Goal: Transaction & Acquisition: Obtain resource

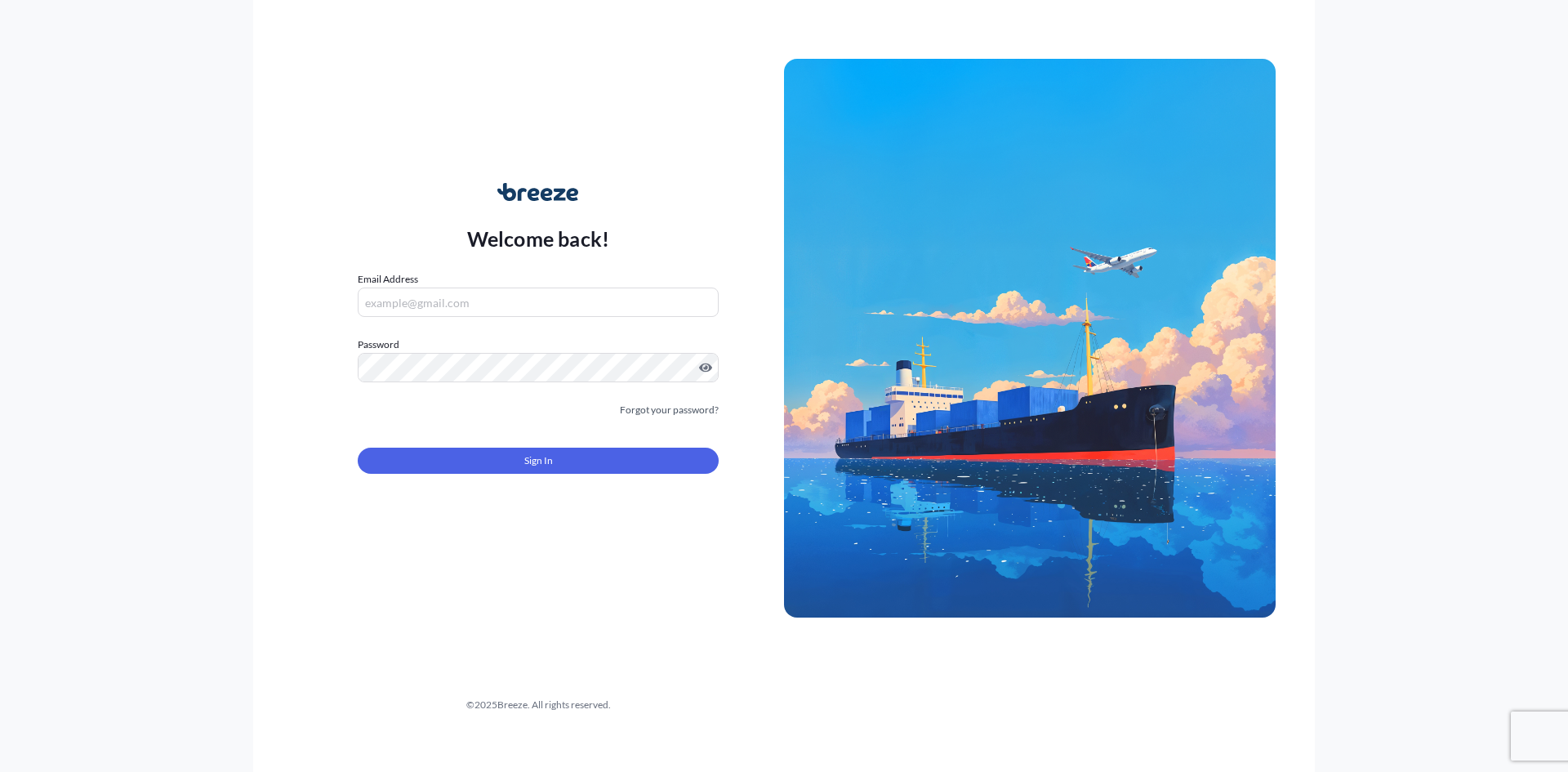
type input "[EMAIL_ADDRESS][DOMAIN_NAME]"
click at [541, 453] on span "Sign In" at bounding box center [539, 460] width 28 height 16
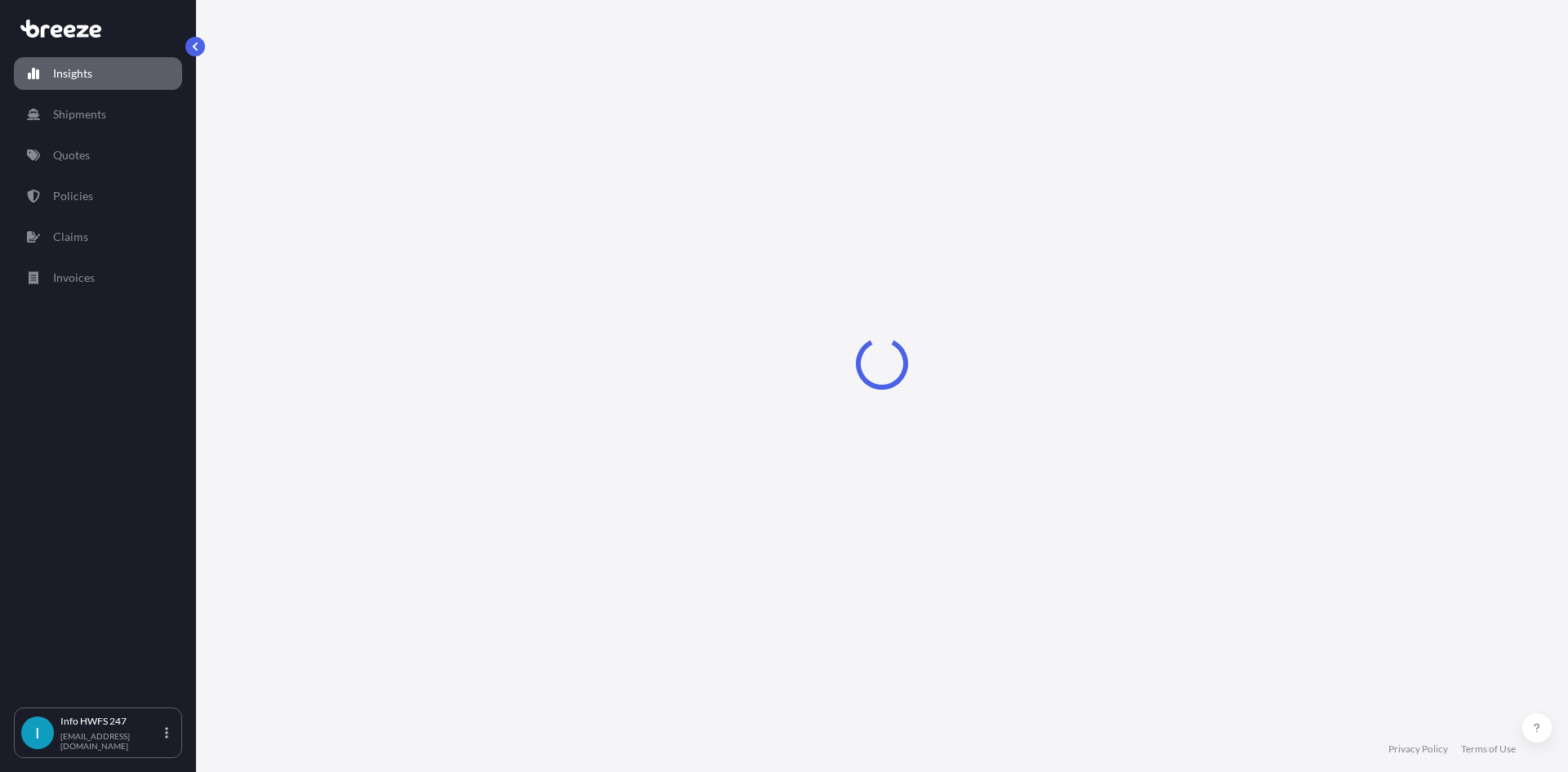
select select "2025"
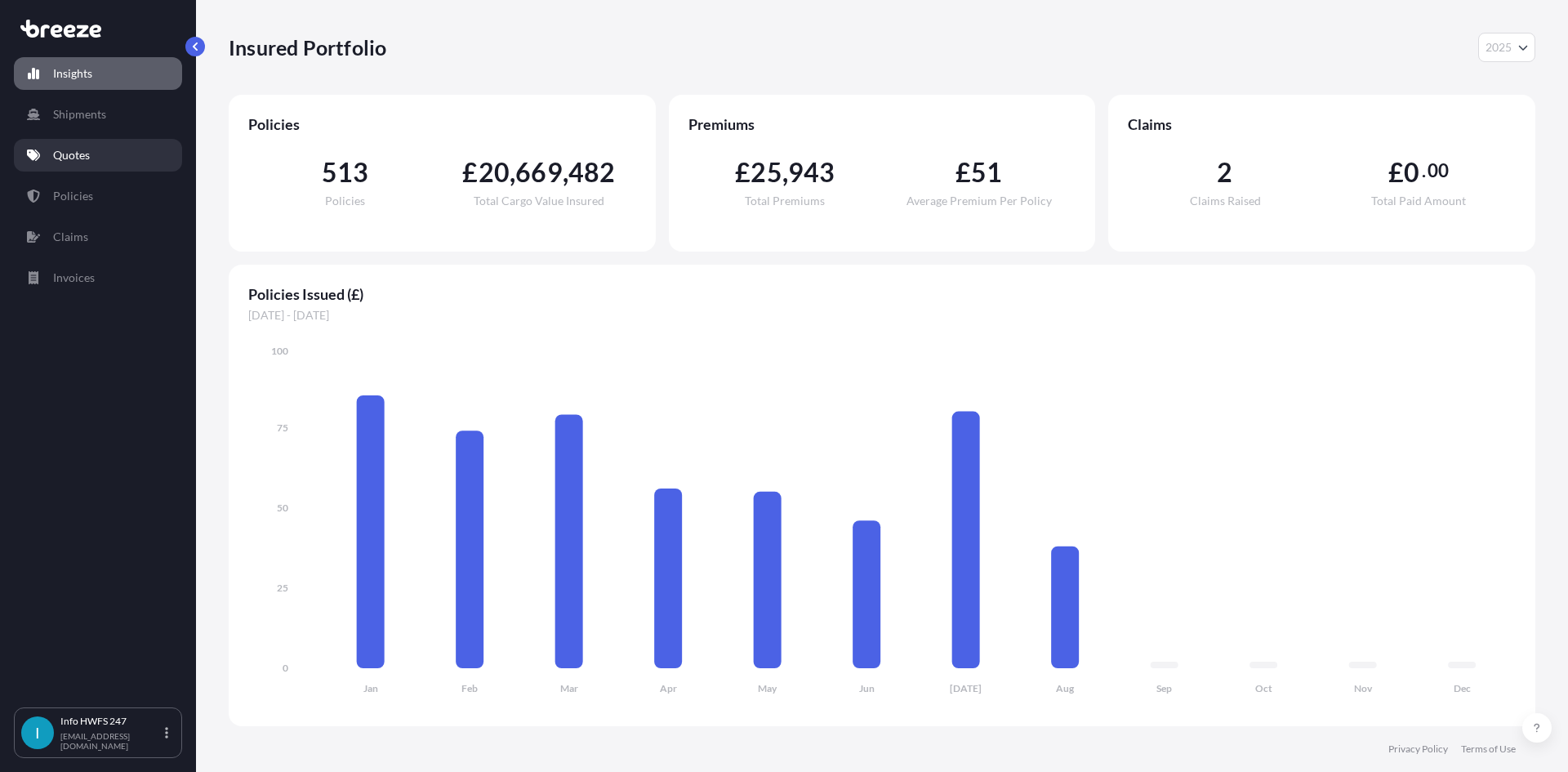
click at [112, 156] on link "Quotes" at bounding box center [98, 155] width 168 height 33
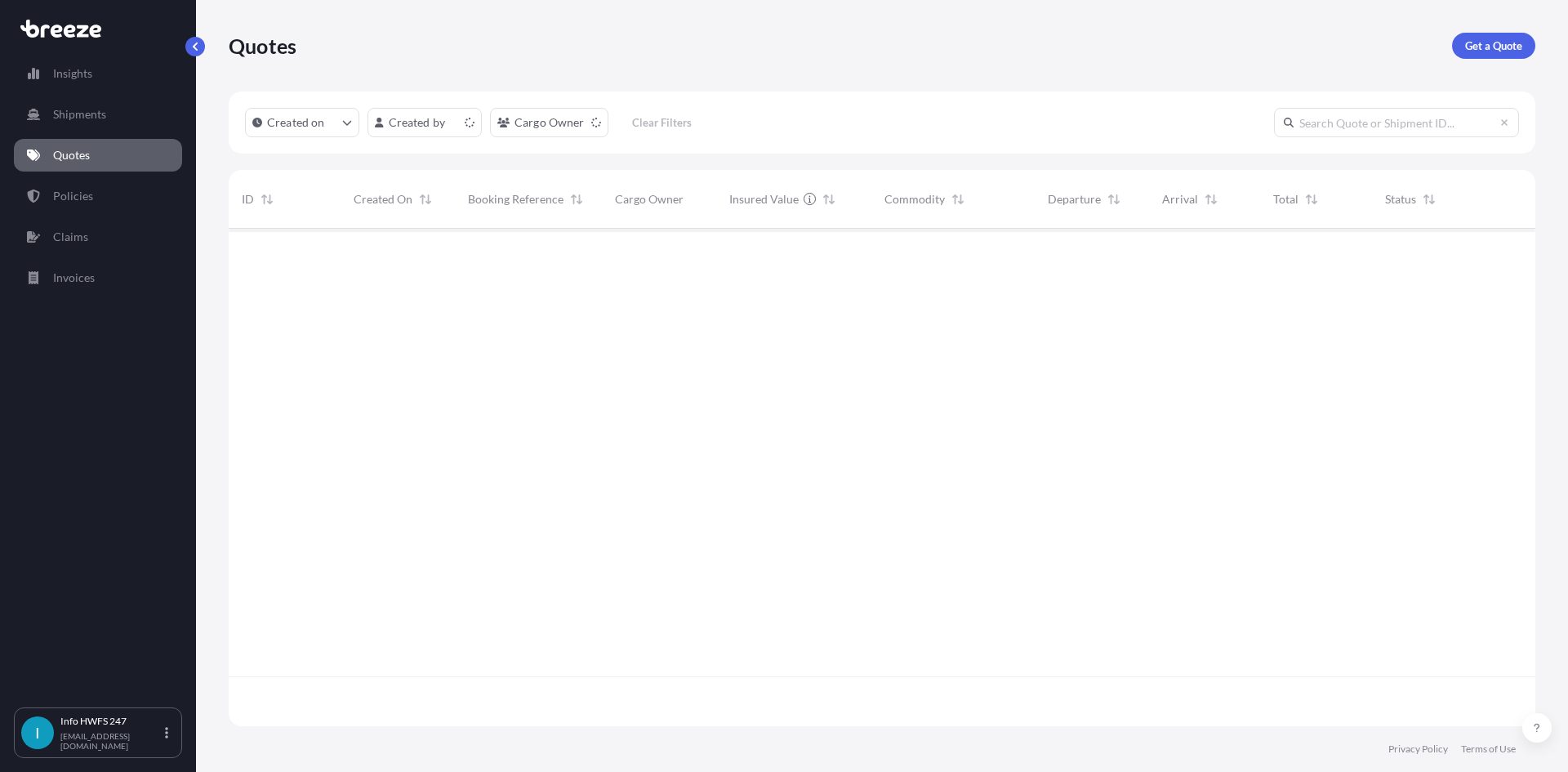
scroll to position [494, 1294]
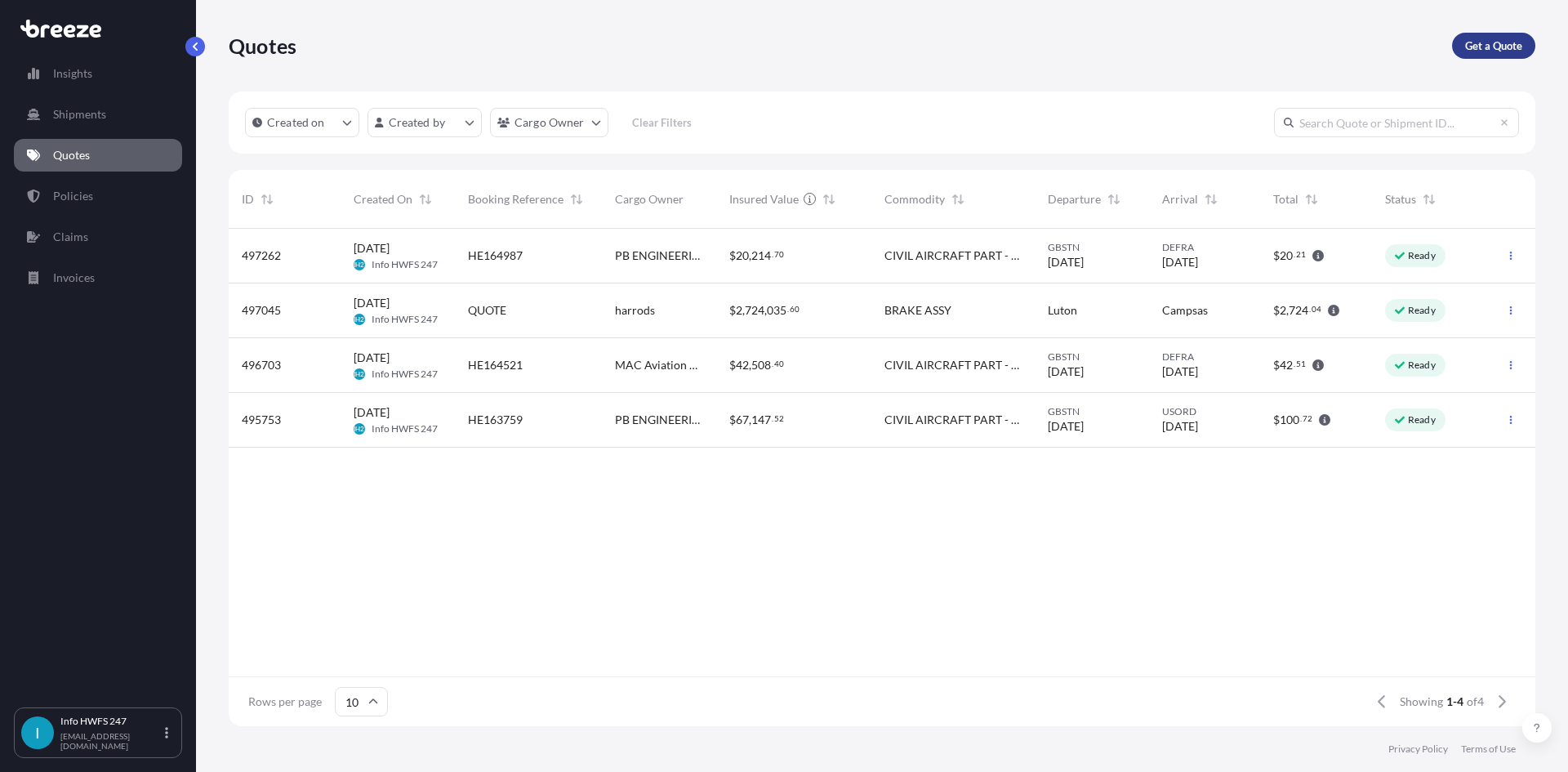
click at [1519, 39] on p "Get a Quote" at bounding box center [1494, 46] width 57 height 16
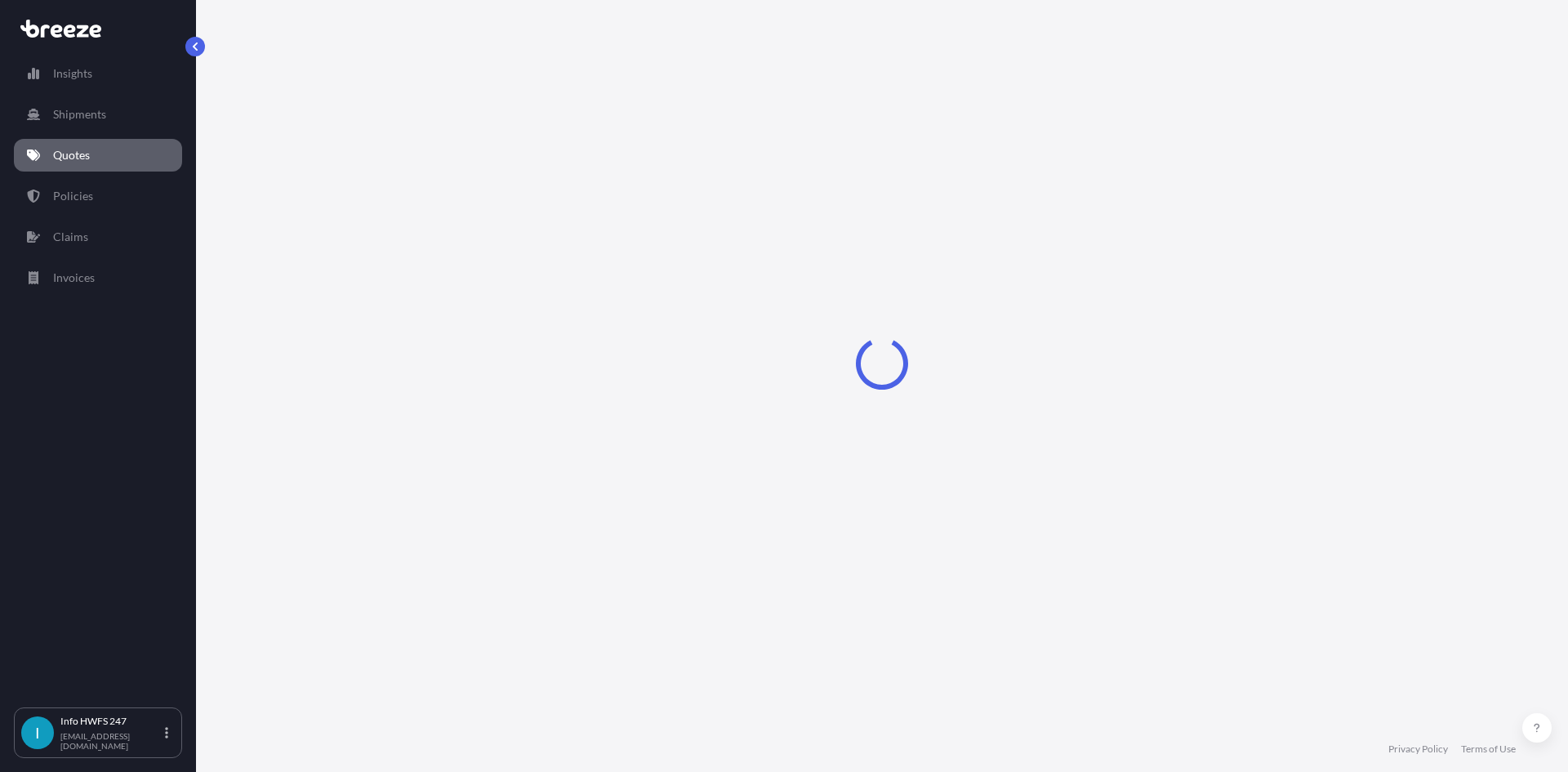
select select "Road"
select select "Air"
select select "1"
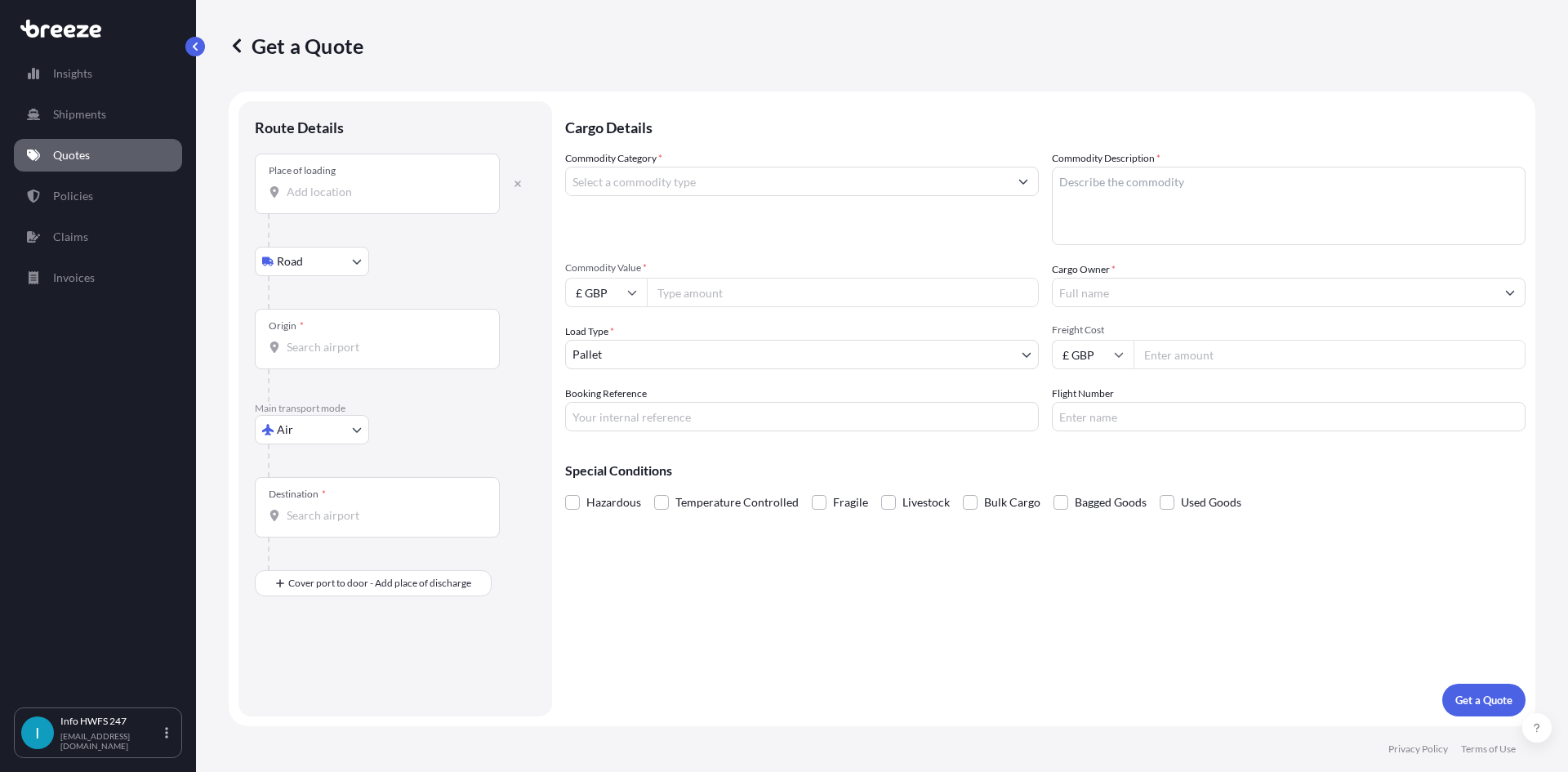
click at [420, 201] on div "Place of loading" at bounding box center [376, 184] width 245 height 60
click at [420, 201] on input "Place of loading" at bounding box center [383, 192] width 193 height 16
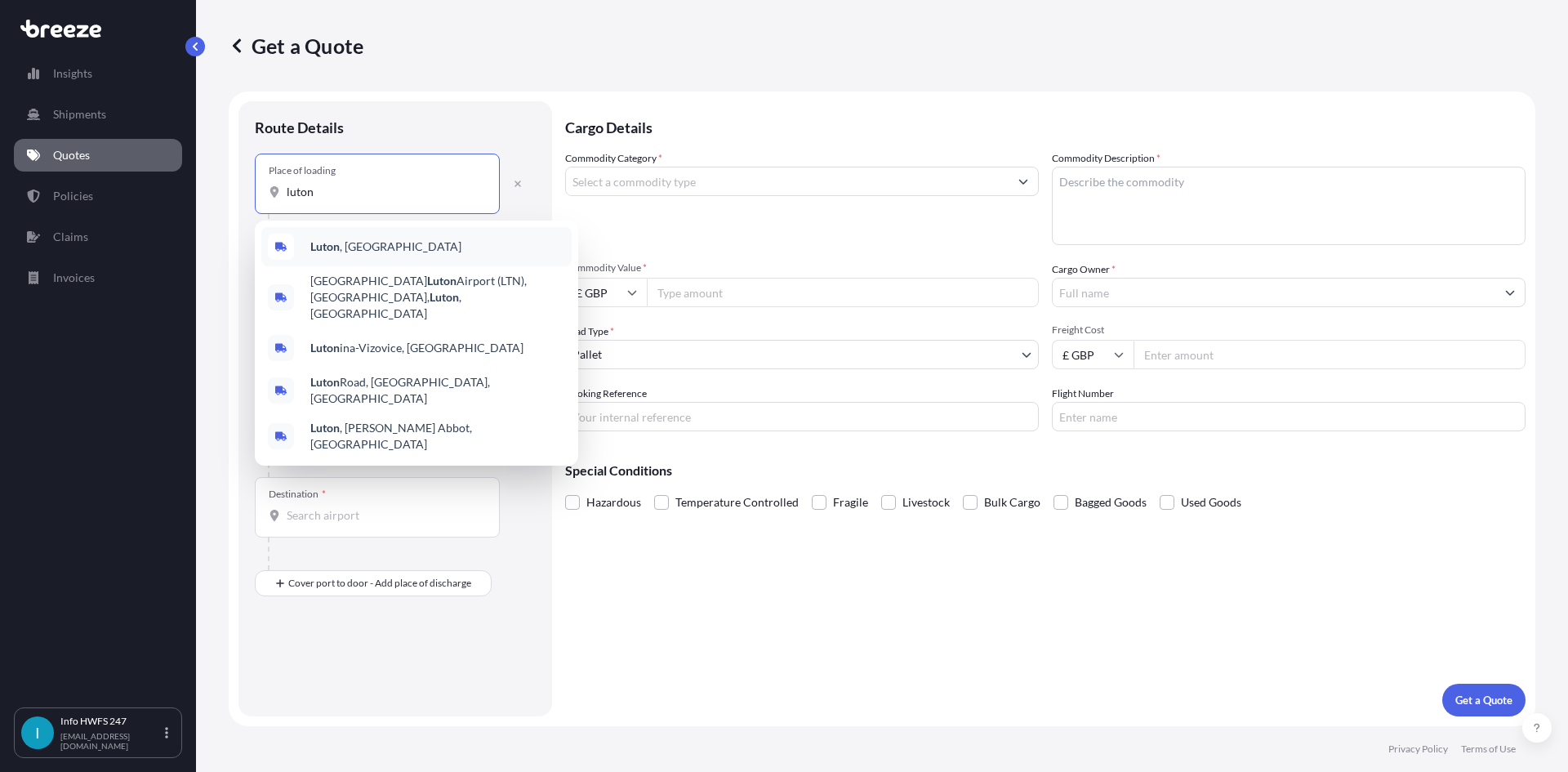
click at [340, 238] on div "[GEOGRAPHIC_DATA] , [GEOGRAPHIC_DATA]" at bounding box center [416, 246] width 310 height 39
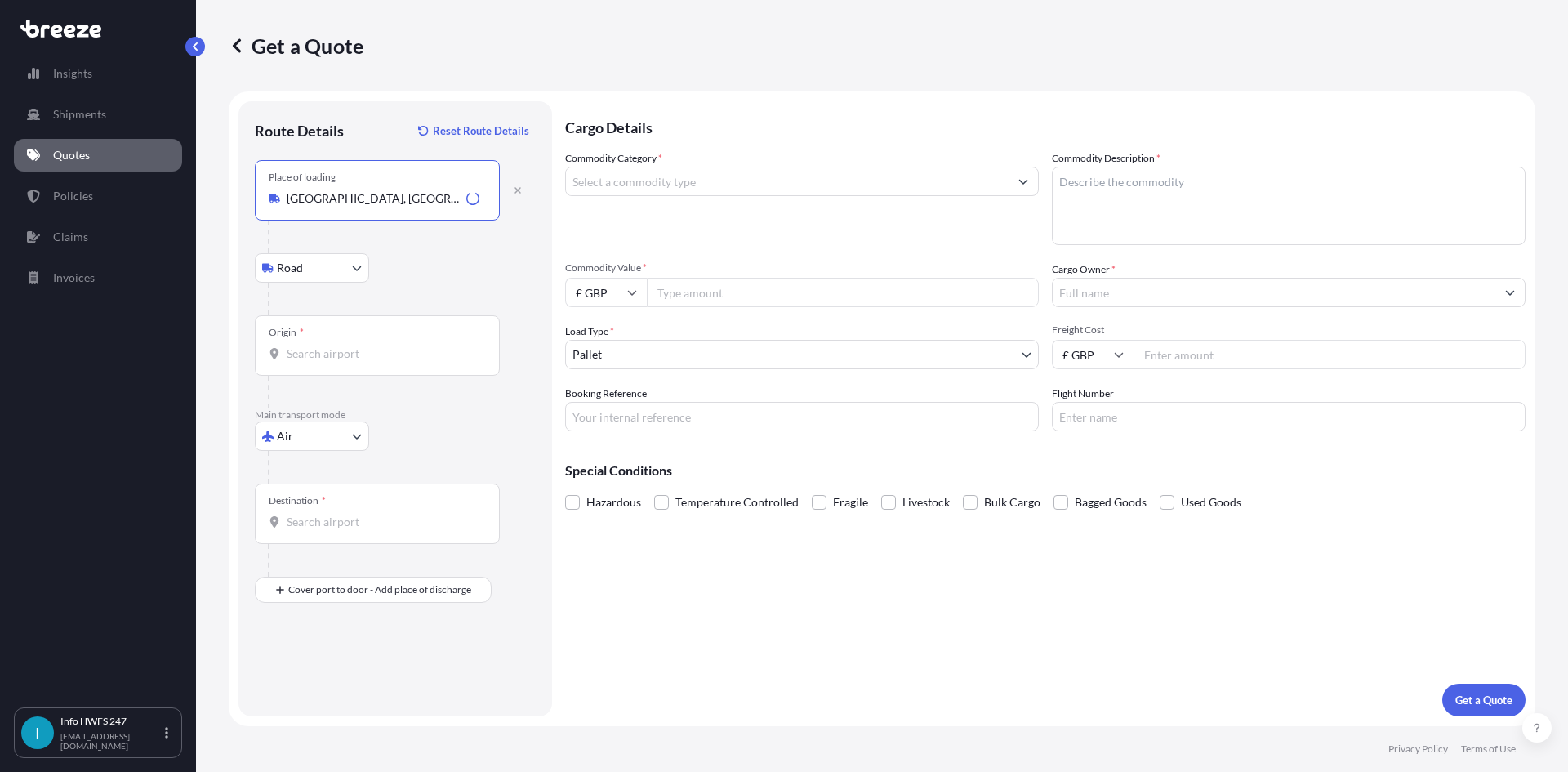
type input "[GEOGRAPHIC_DATA], [GEOGRAPHIC_DATA]"
click at [347, 362] on div "Origin *" at bounding box center [376, 345] width 245 height 60
click at [347, 362] on input "Origin *" at bounding box center [383, 353] width 193 height 16
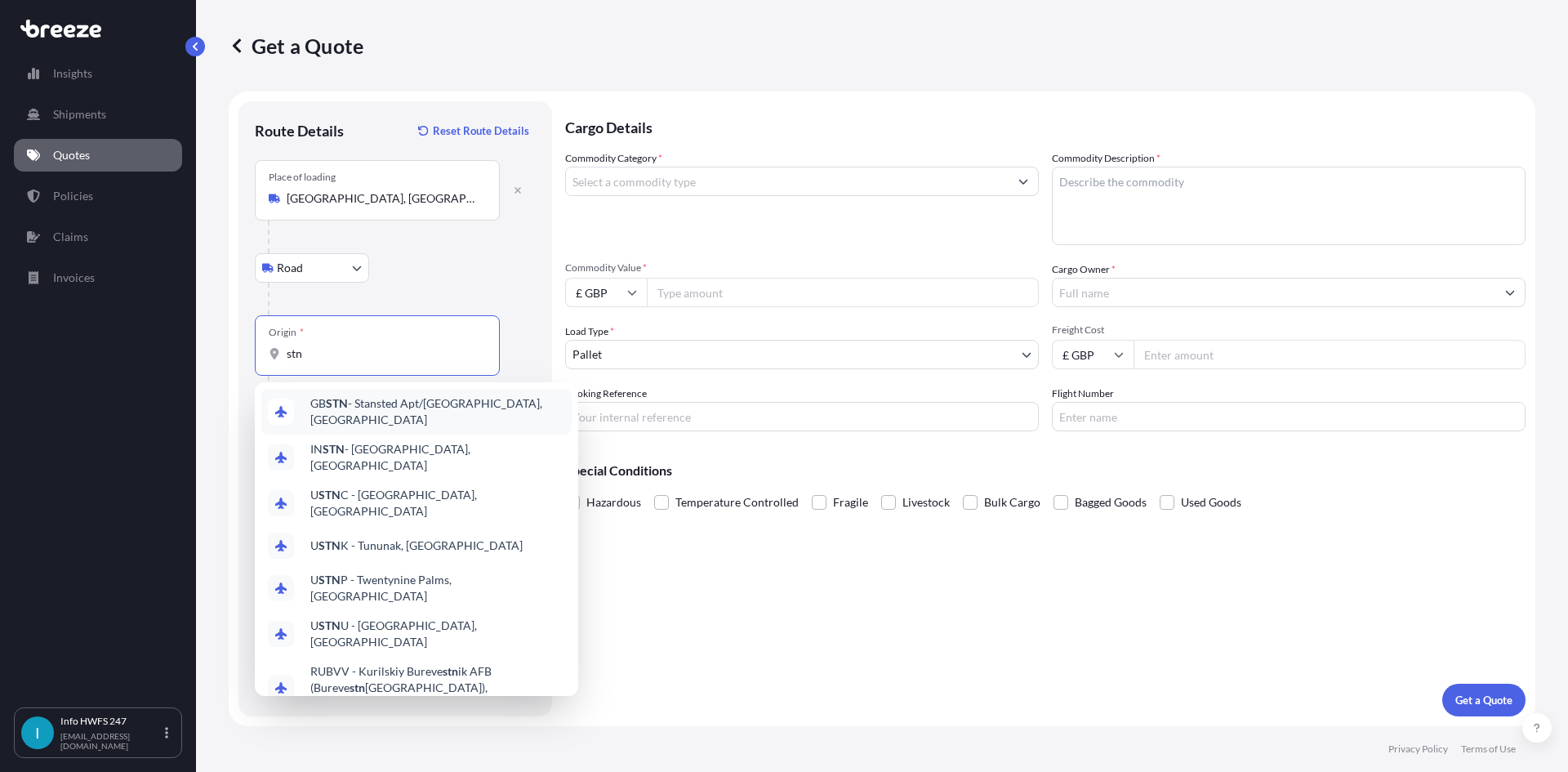
click at [366, 412] on span "GB STN - Stansted Apt/[GEOGRAPHIC_DATA], [GEOGRAPHIC_DATA]" at bounding box center [437, 411] width 254 height 33
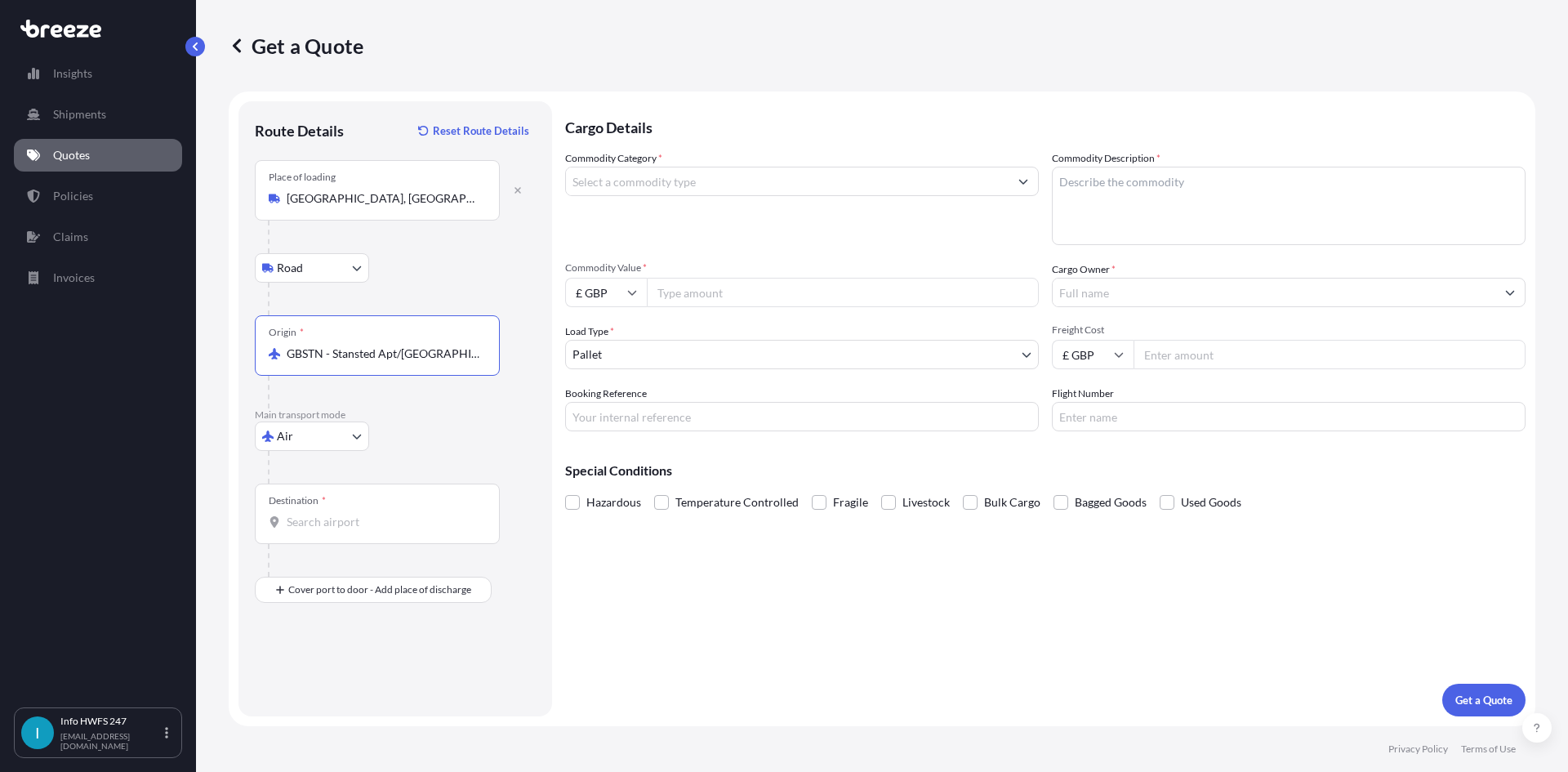
type input "GBSTN - Stansted Apt/[GEOGRAPHIC_DATA], [GEOGRAPHIC_DATA]"
click at [356, 503] on div "Destination *" at bounding box center [376, 513] width 245 height 60
click at [356, 514] on input "Destination *" at bounding box center [383, 522] width 193 height 16
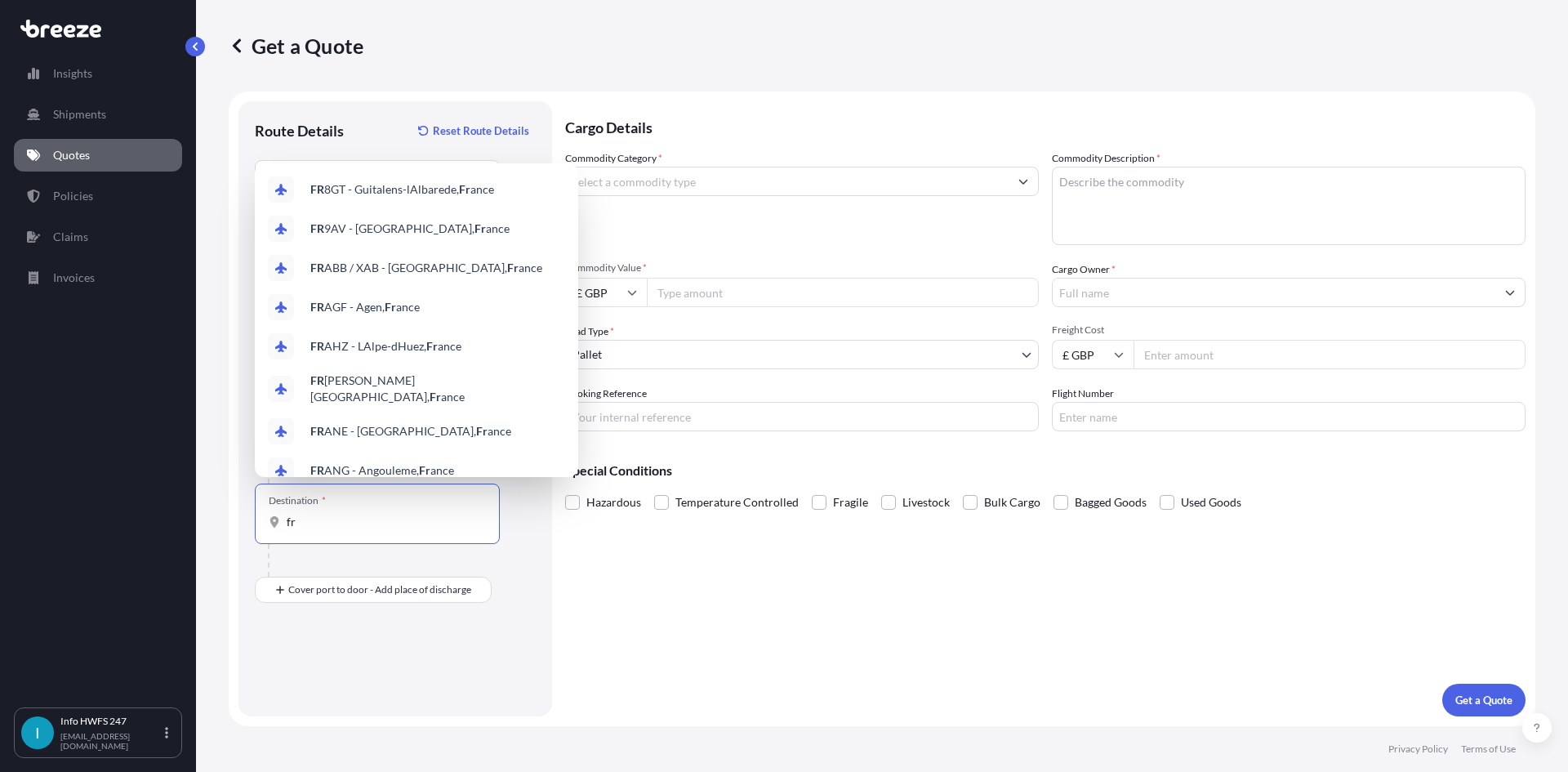
type input "f"
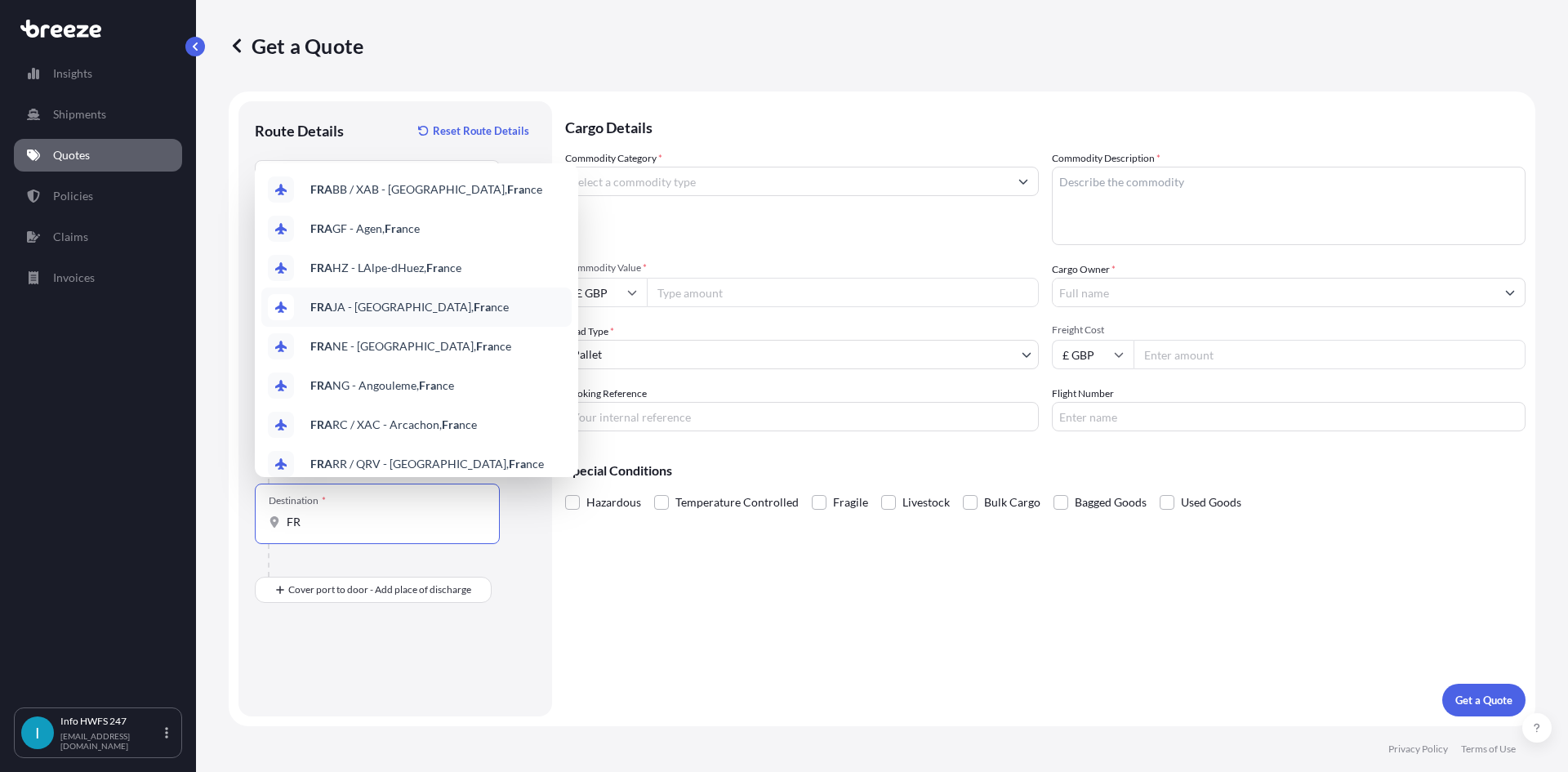
type input "F"
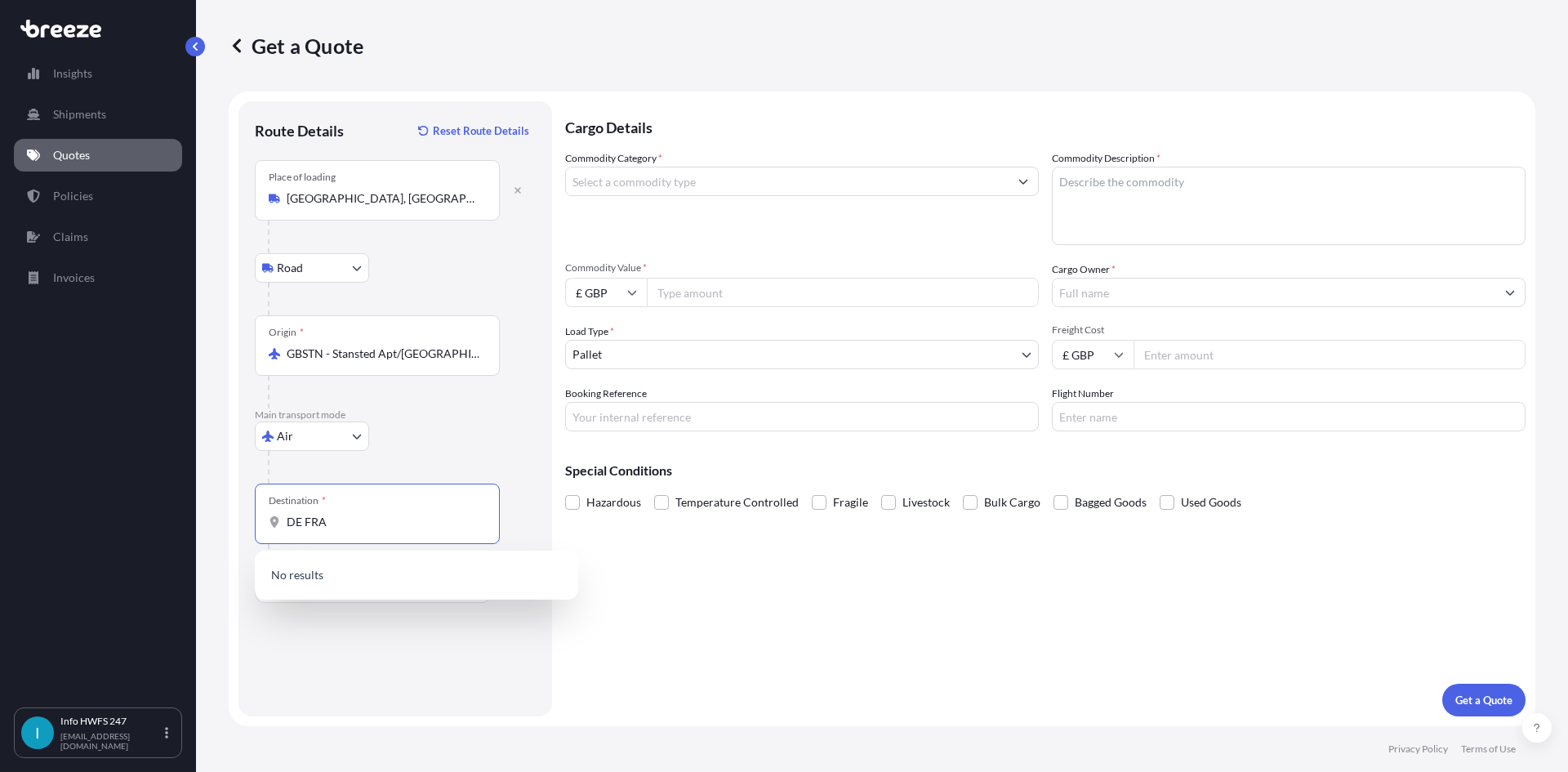
click at [374, 516] on input "DE FRA" at bounding box center [383, 522] width 193 height 16
drag, startPoint x: 346, startPoint y: 522, endPoint x: 217, endPoint y: 524, distance: 129.0
click at [218, 524] on div "Get a Quote Route Details Reset Route Details Place of loading [GEOGRAPHIC_DATA…" at bounding box center [882, 363] width 1372 height 726
click at [430, 579] on span "DEFRA - [GEOGRAPHIC_DATA], [GEOGRAPHIC_DATA]" at bounding box center [437, 579] width 254 height 33
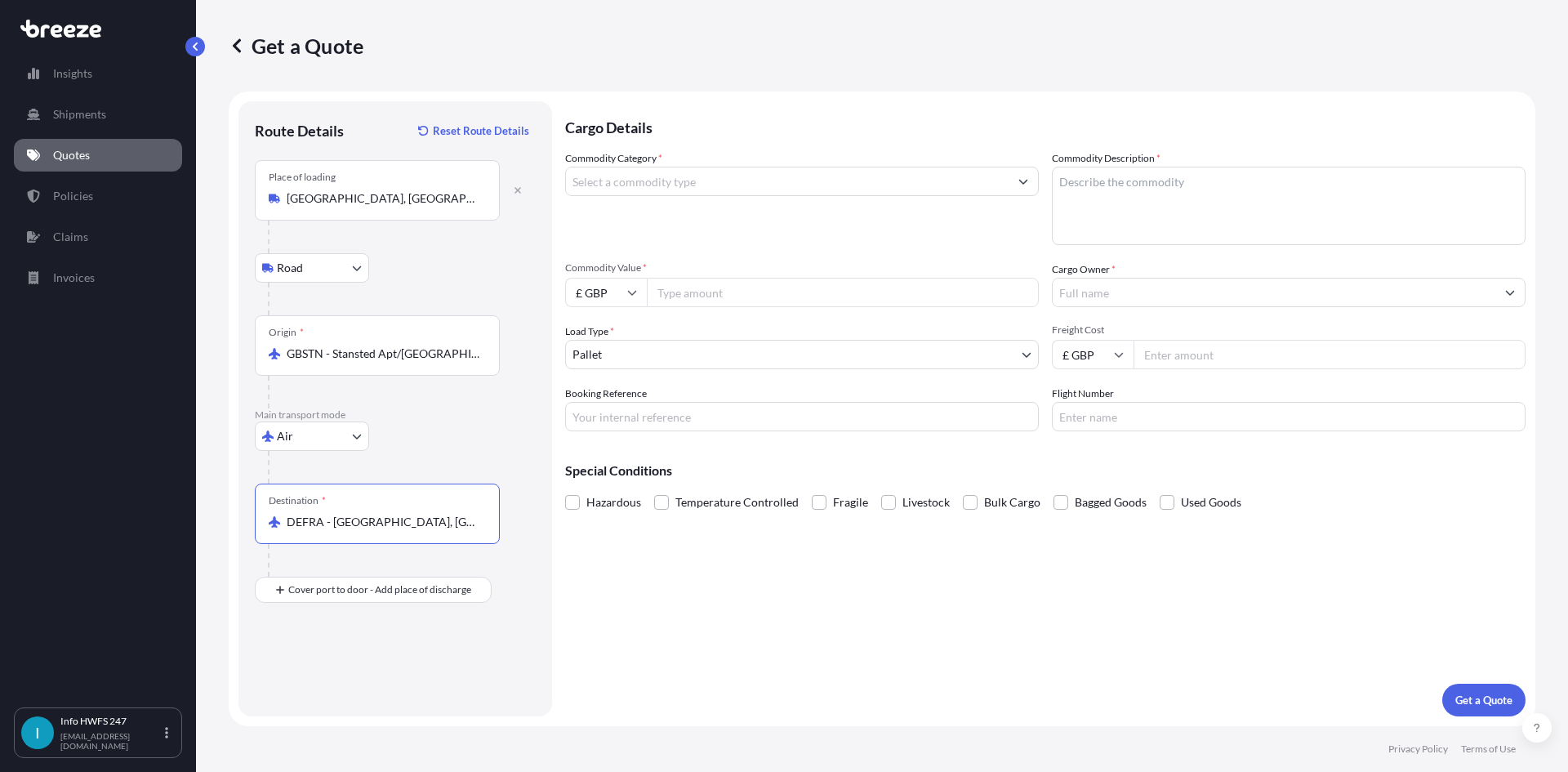
type input "DEFRA - [GEOGRAPHIC_DATA], [GEOGRAPHIC_DATA]"
click at [330, 674] on input "Place of Discharge" at bounding box center [383, 677] width 193 height 16
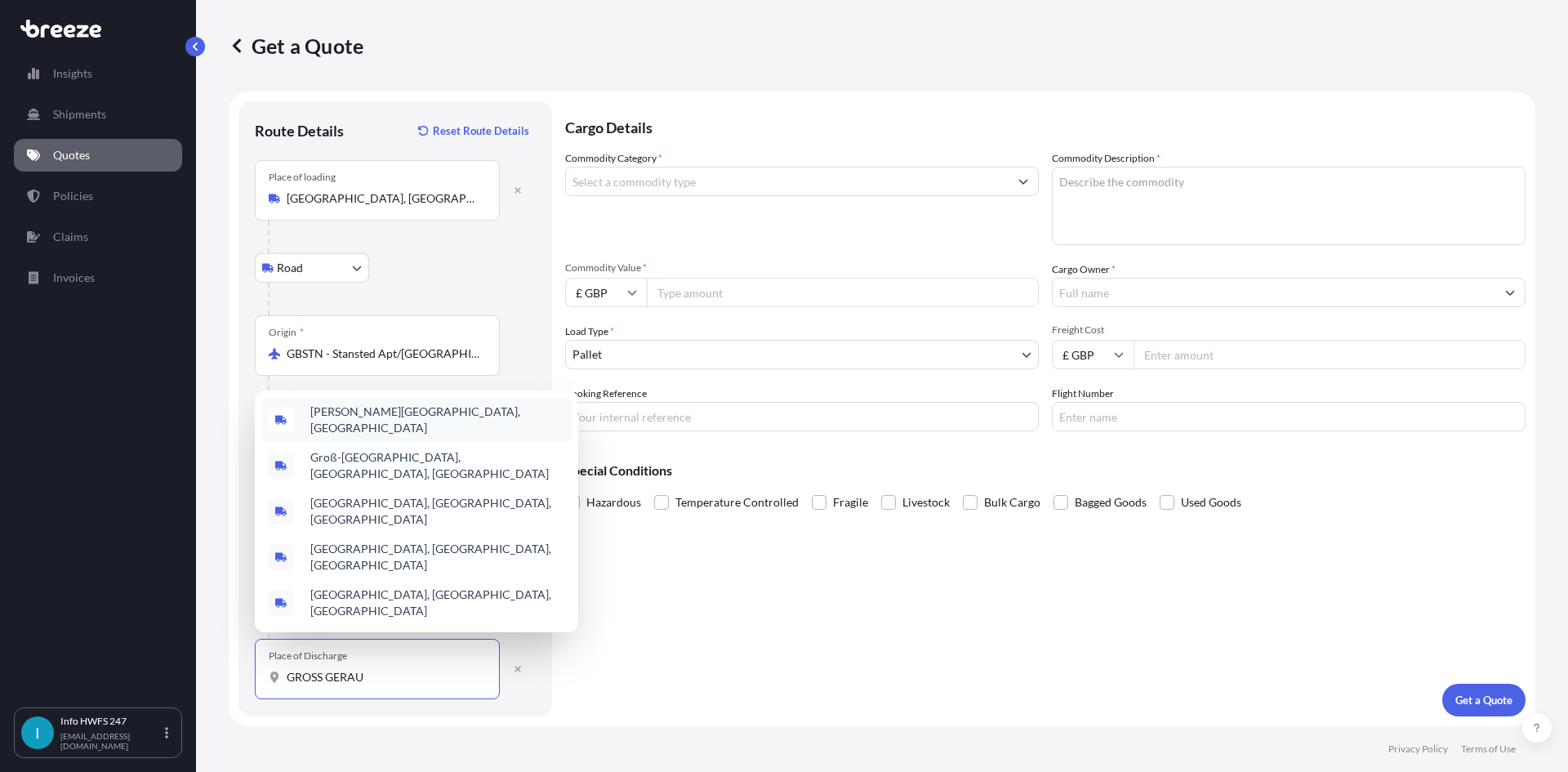
click at [444, 443] on div "[PERSON_NAME][GEOGRAPHIC_DATA], [GEOGRAPHIC_DATA]" at bounding box center [416, 420] width 310 height 46
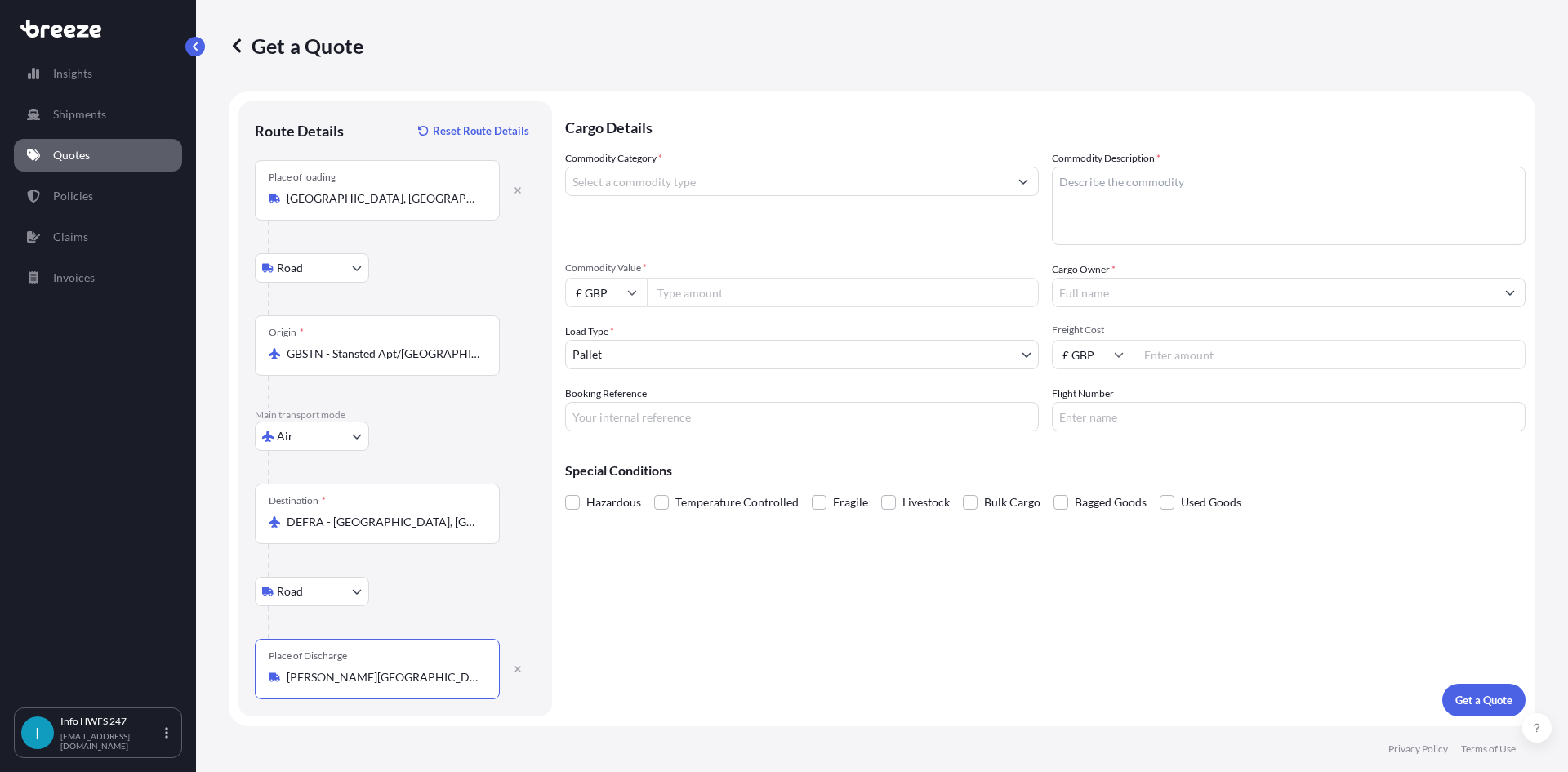
type input "[PERSON_NAME][GEOGRAPHIC_DATA], [GEOGRAPHIC_DATA]"
click at [692, 189] on input "Commodity Category *" at bounding box center [787, 181] width 443 height 29
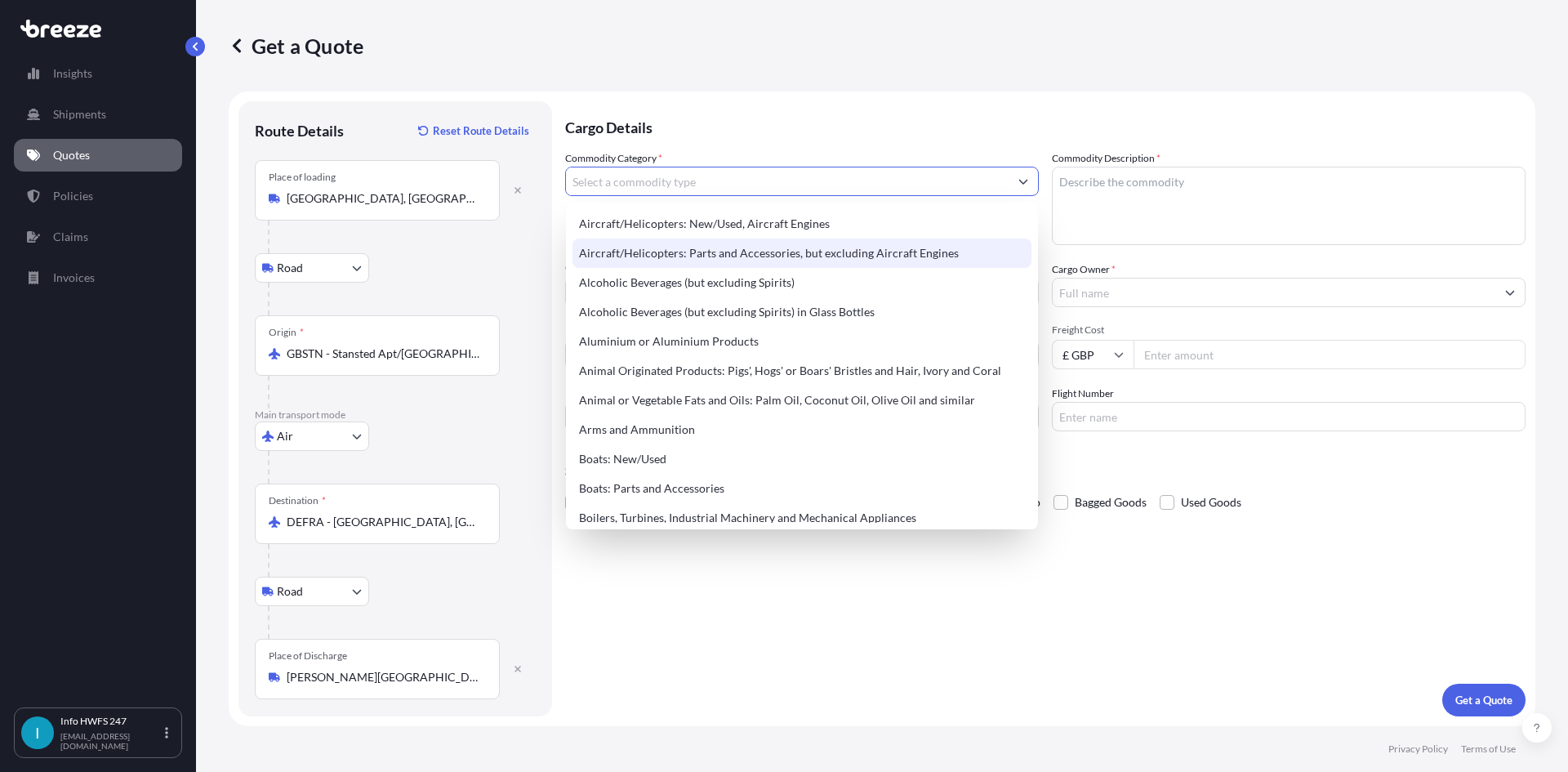
click at [685, 246] on div "Aircraft/Helicopters: Parts and Accessories, but excluding Aircraft Engines" at bounding box center [802, 253] width 459 height 29
type input "Aircraft/Helicopters: Parts and Accessories, but excluding Aircraft Engines"
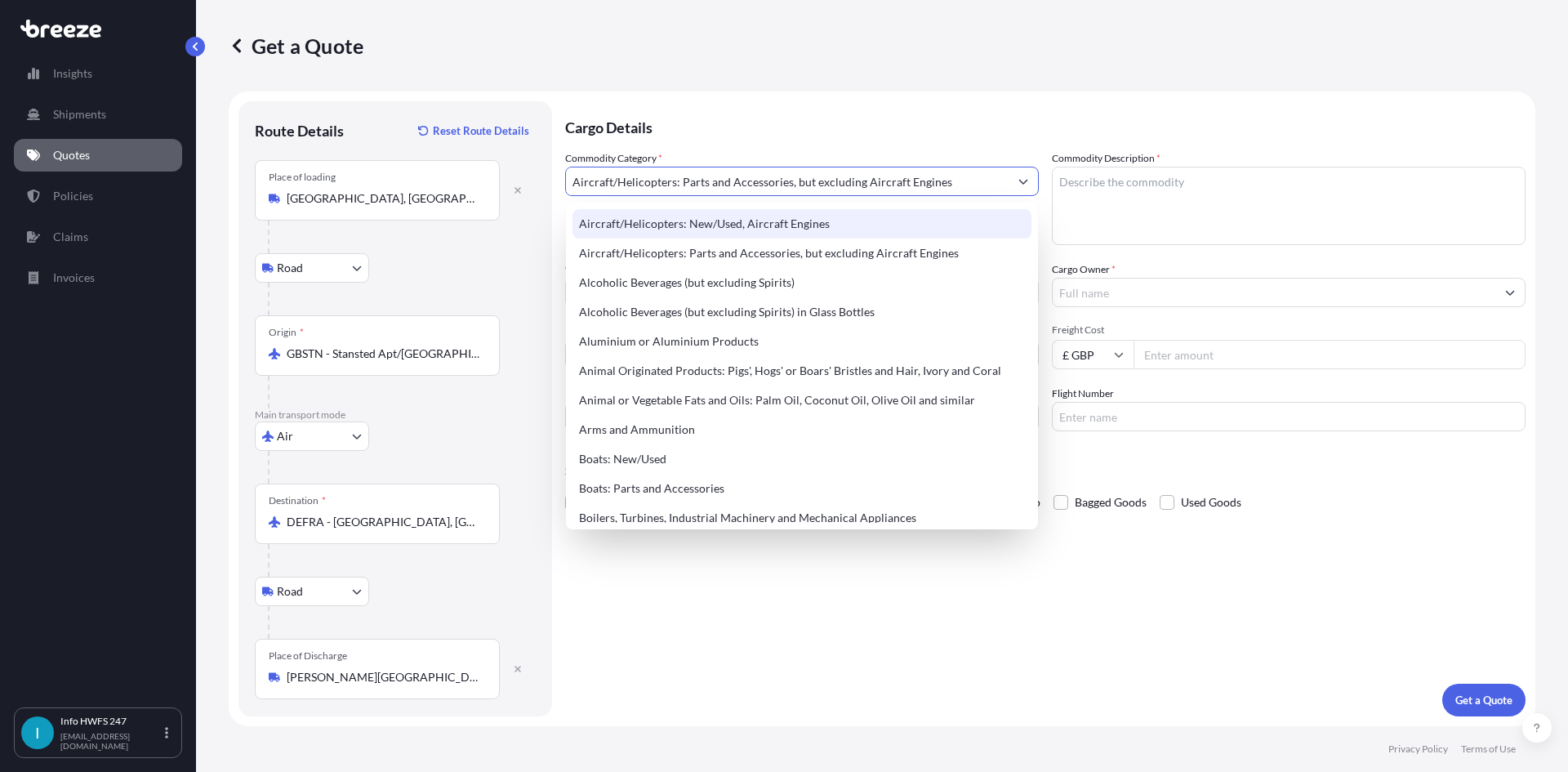
click at [1222, 210] on textarea "Commodity Description *" at bounding box center [1289, 206] width 473 height 79
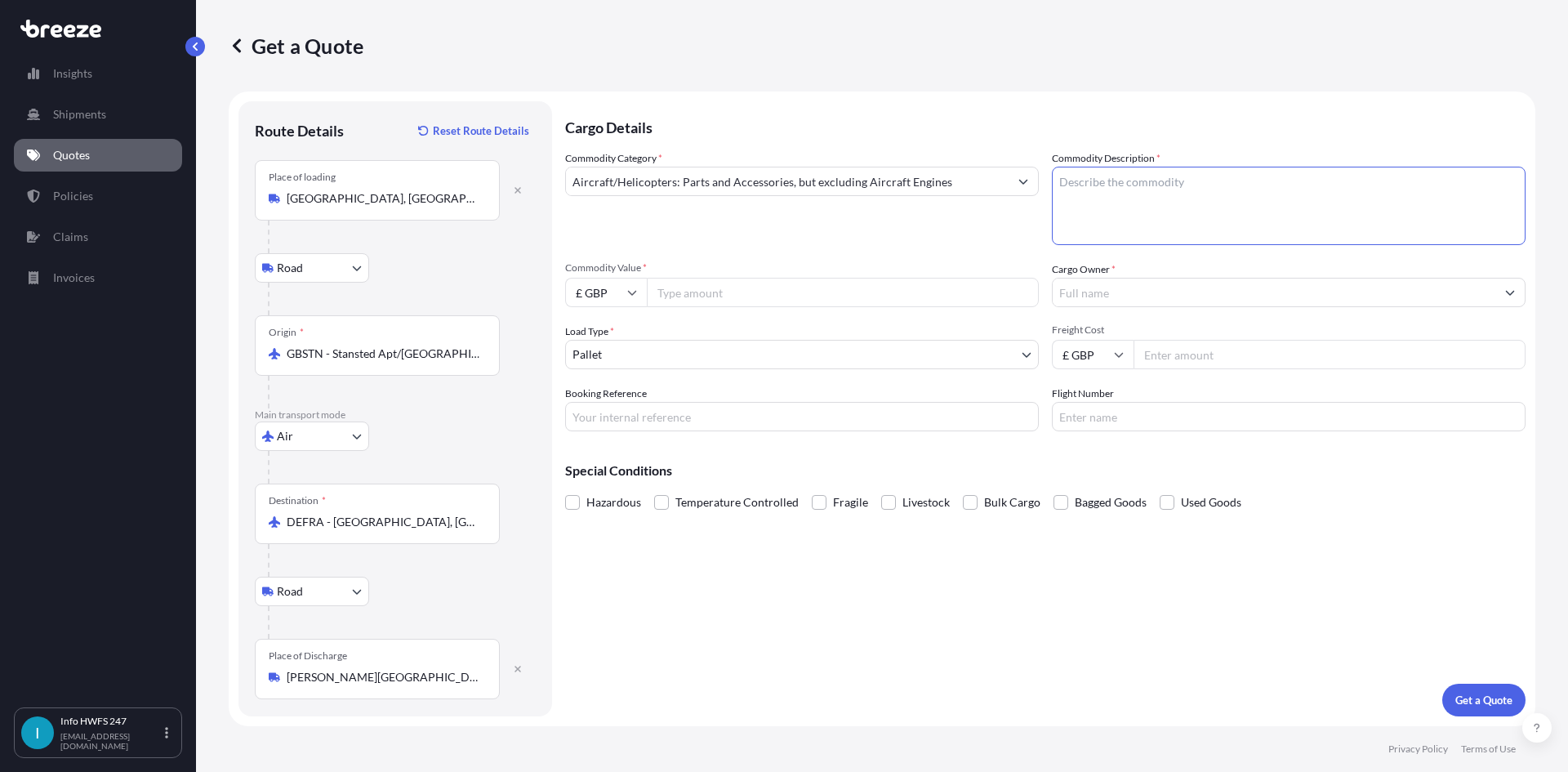
paste textarea "CIVIL AIRCRAFT PART - FUEL MANAGEMENT & QUANTITY GAUGING COMPUTER."
type textarea "CIVIL AIRCRAFT PART - FUEL MANAGEMENT & QUANTITY GAUGING COMPUTER."
click at [621, 291] on input "£ GBP" at bounding box center [606, 291] width 81 height 29
click at [617, 405] on div "$ USD" at bounding box center [606, 405] width 69 height 31
type input "$ USD"
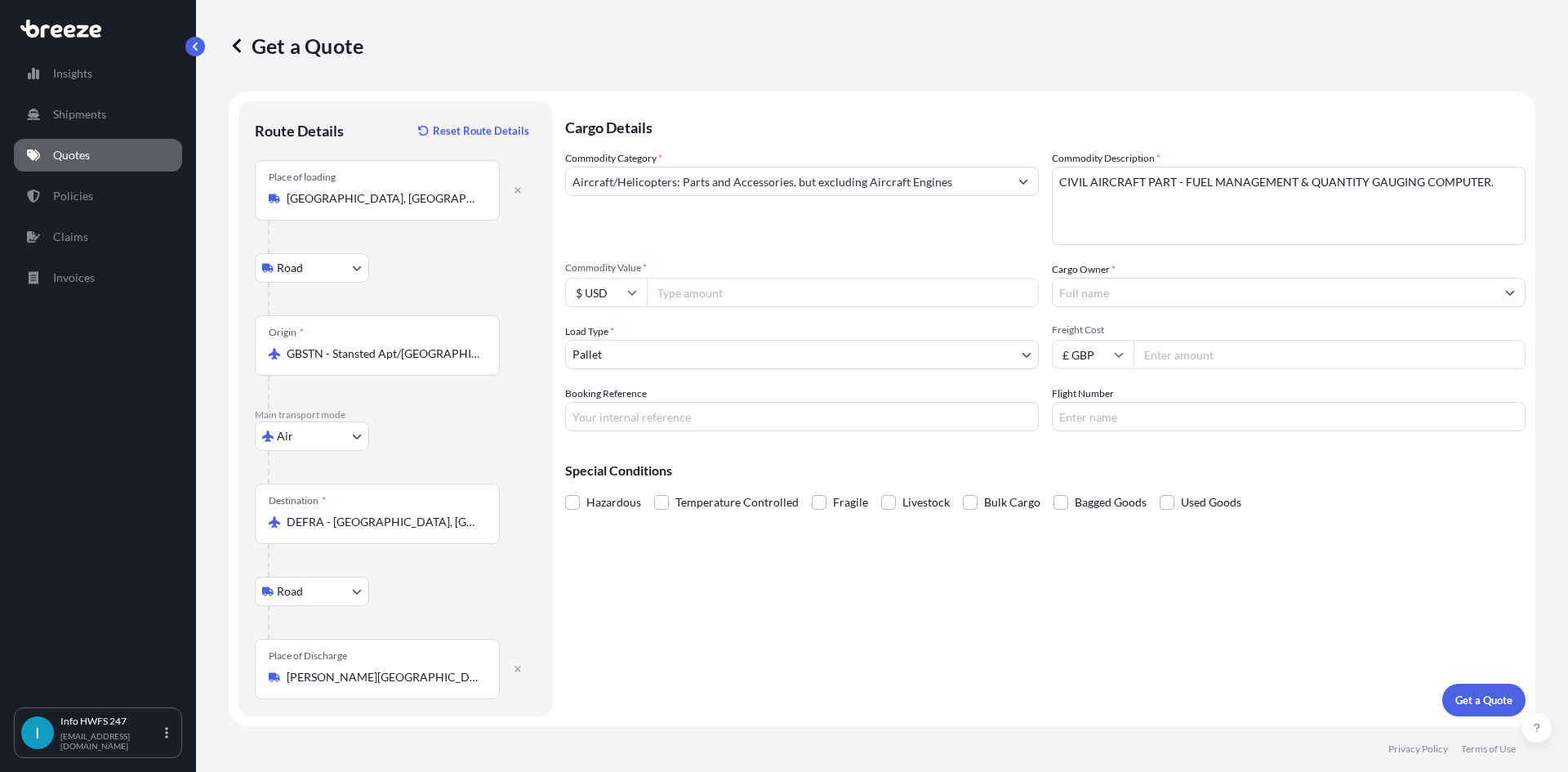
drag, startPoint x: 699, startPoint y: 281, endPoint x: 709, endPoint y: 286, distance: 11.2
click at [699, 281] on input "Commodity Value *" at bounding box center [843, 291] width 392 height 29
paste input "122000.00"
type input "122000.00"
click at [1183, 281] on input "Cargo Owner *" at bounding box center [1274, 291] width 443 height 29
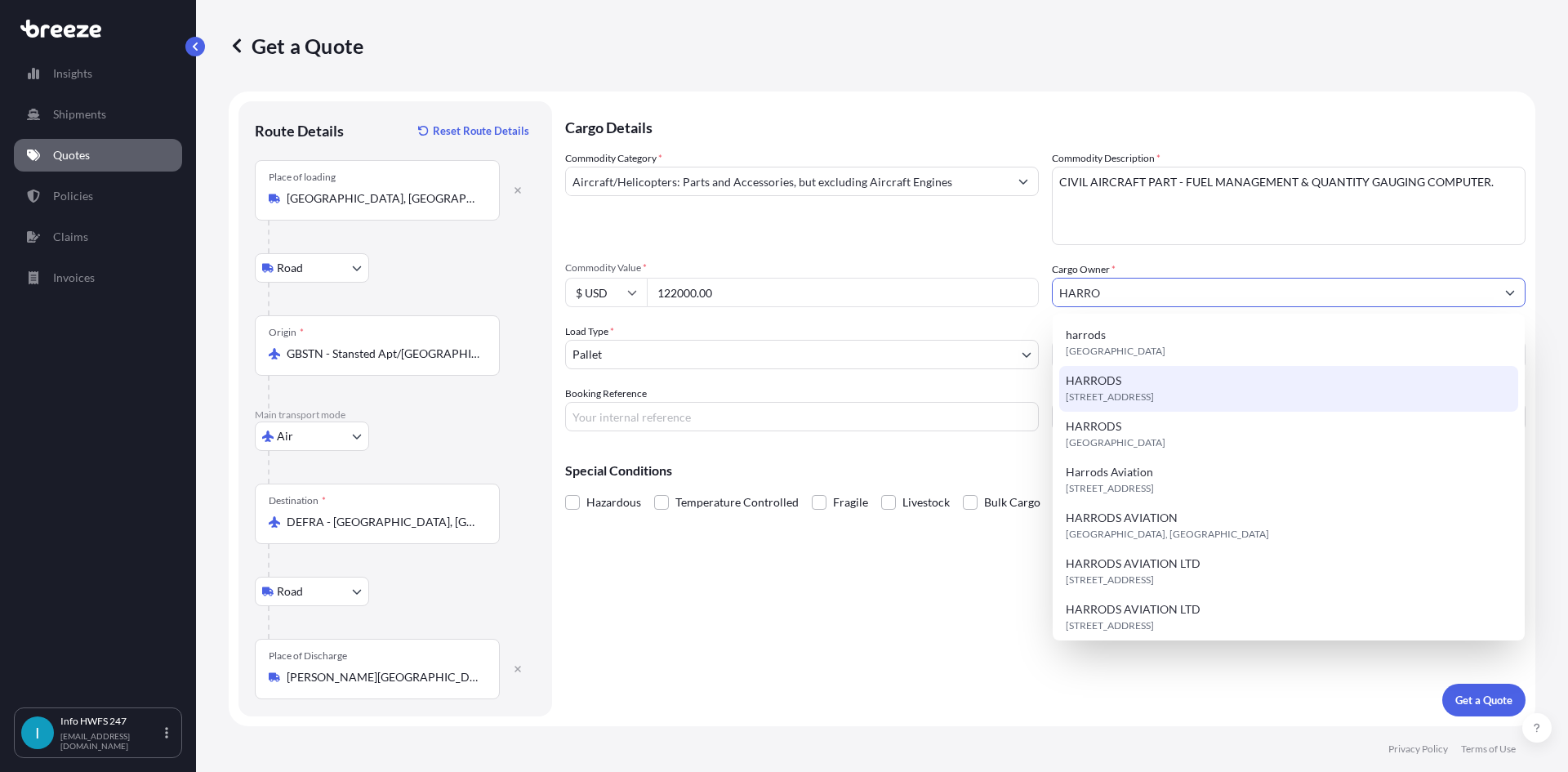
click at [1130, 407] on div "[STREET_ADDRESS]" at bounding box center [1289, 389] width 459 height 46
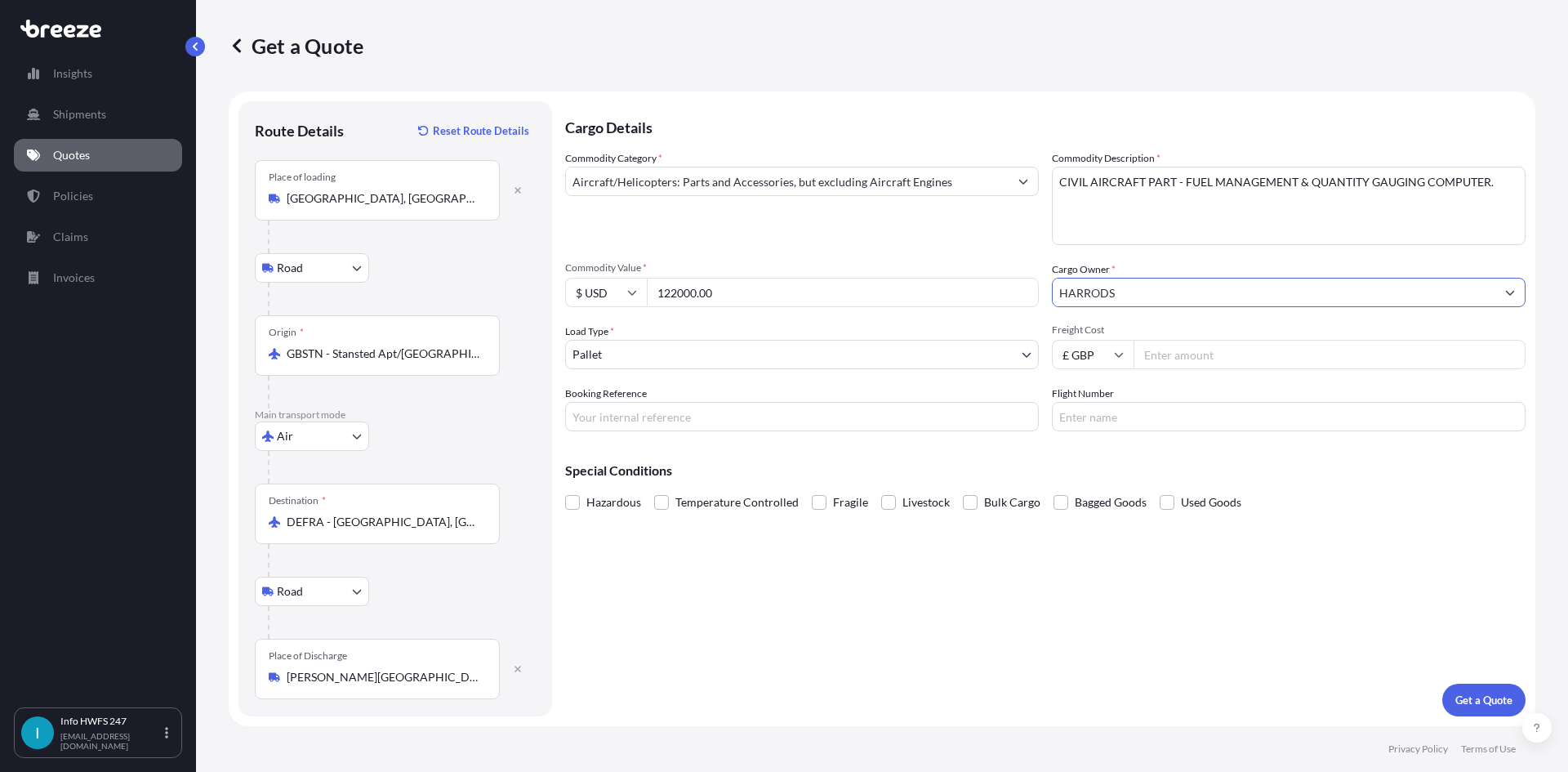
type input "HARRODS"
click at [700, 337] on div "Load Type * Pallet" at bounding box center [802, 346] width 473 height 46
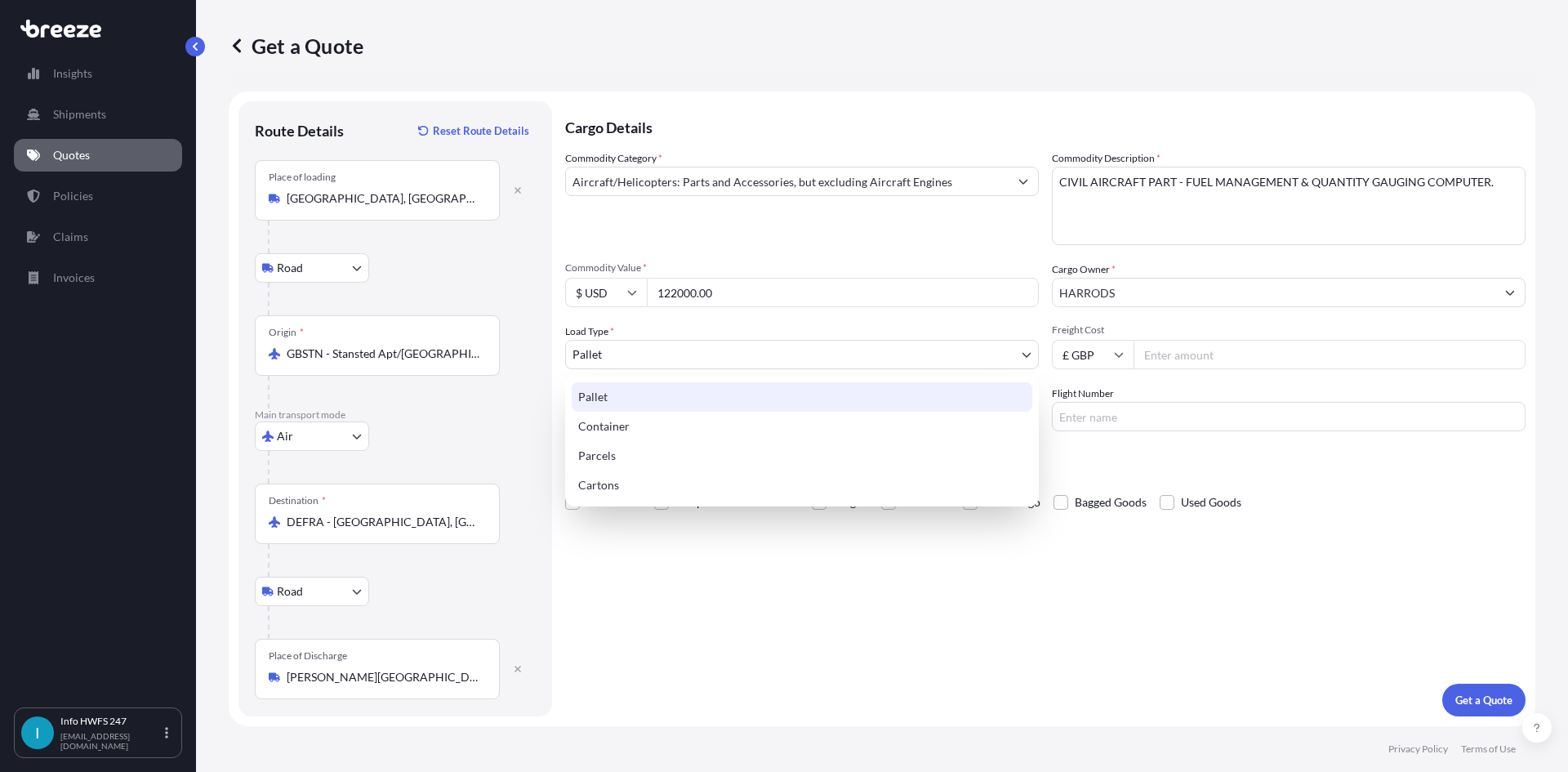
click at [697, 349] on body "8 options available. 7 options available. 13 options available. Insights Shipme…" at bounding box center [784, 386] width 1568 height 772
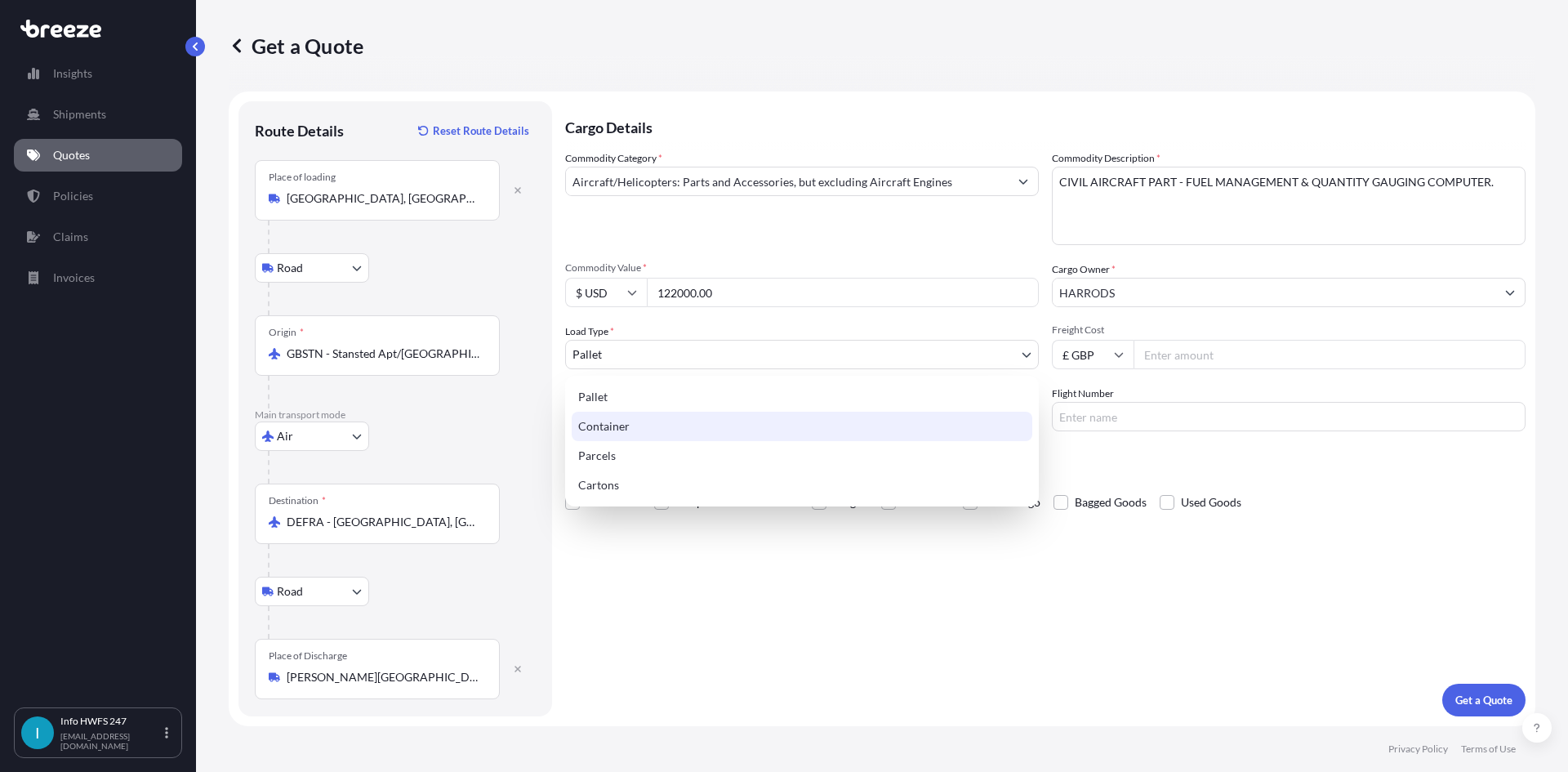
click at [648, 429] on div "Container" at bounding box center [801, 426] width 460 height 29
select select "2"
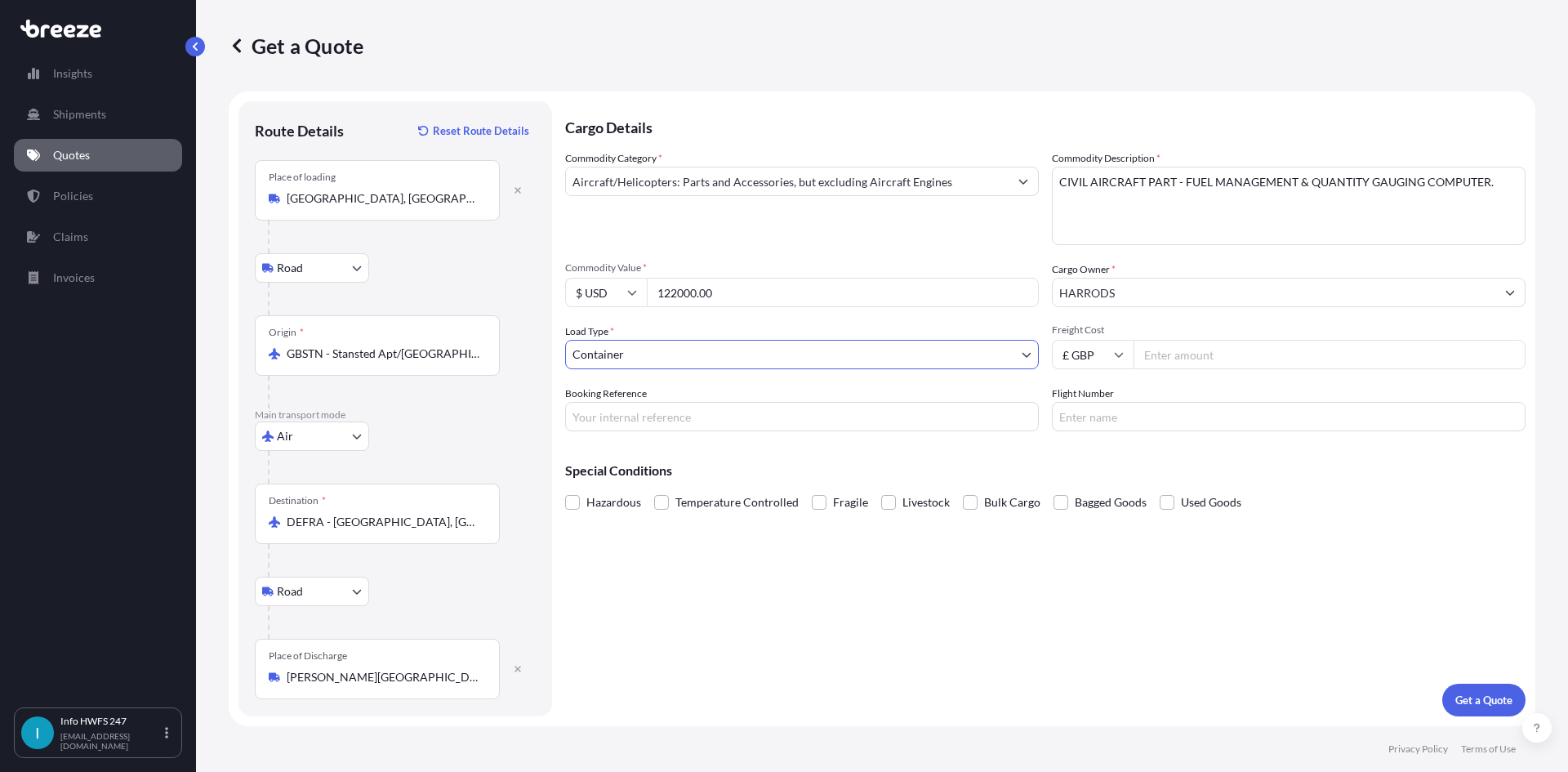
click at [696, 434] on div "Cargo Details Commodity Category * Aircraft/Helicopters: Parts and Accessories,…" at bounding box center [1045, 409] width 960 height 615
click at [686, 417] on input "Booking Reference" at bounding box center [802, 416] width 473 height 29
click at [652, 428] on input "Booking Reference" at bounding box center [802, 416] width 473 height 29
paste input "HE165285"
type input "HE165285"
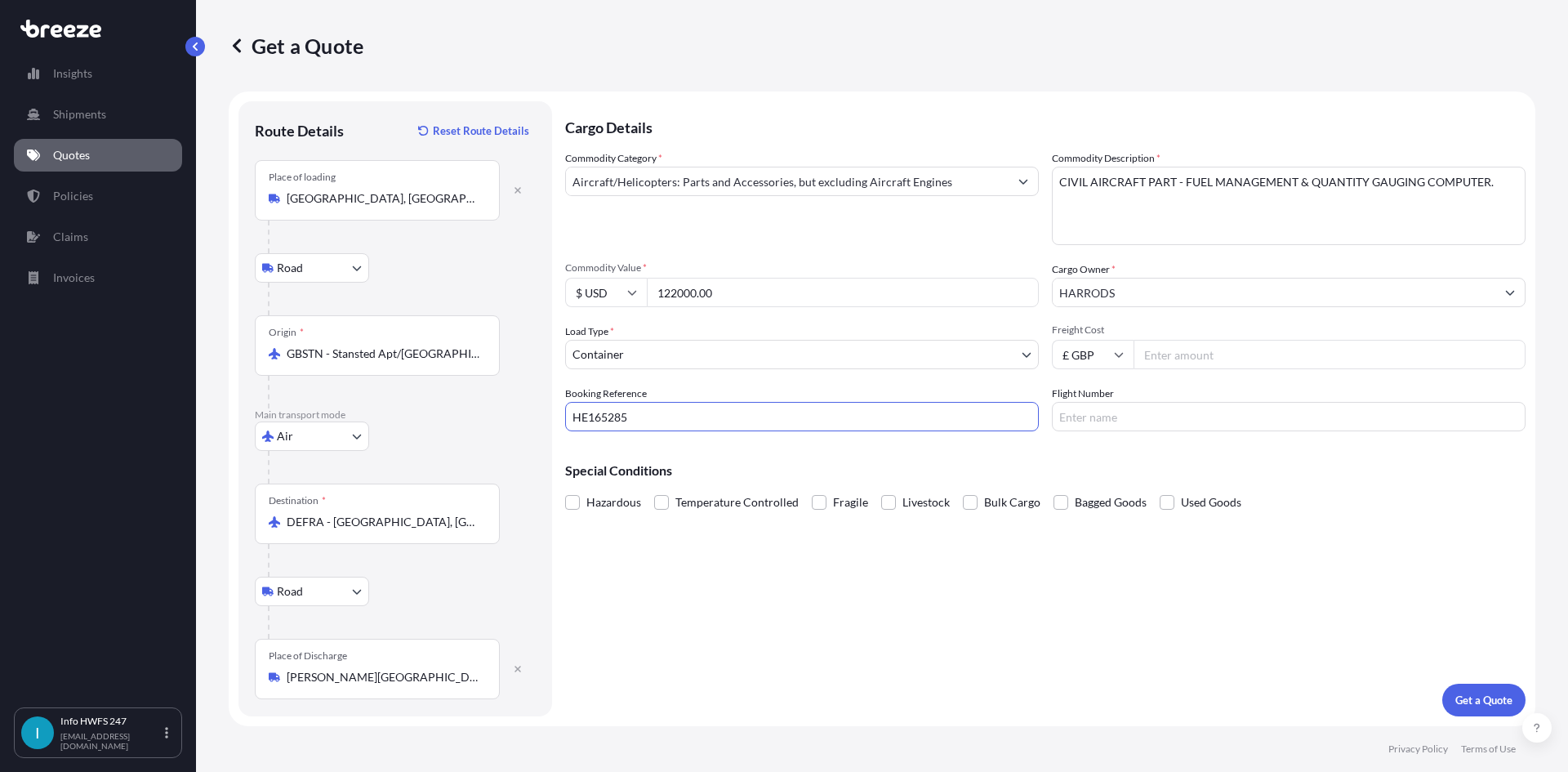
click at [1104, 422] on input "Flight Number" at bounding box center [1289, 416] width 473 height 29
click at [1332, 551] on div "Cargo Details Commodity Category * Aircraft/Helicopters: Parts and Accessories,…" at bounding box center [1045, 409] width 960 height 615
drag, startPoint x: 1280, startPoint y: 416, endPoint x: 895, endPoint y: 428, distance: 385.2
click at [895, 428] on div "Commodity Category * Aircraft/Helicopters: Parts and Accessories, but excluding…" at bounding box center [1045, 291] width 960 height 281
type input "DHL"
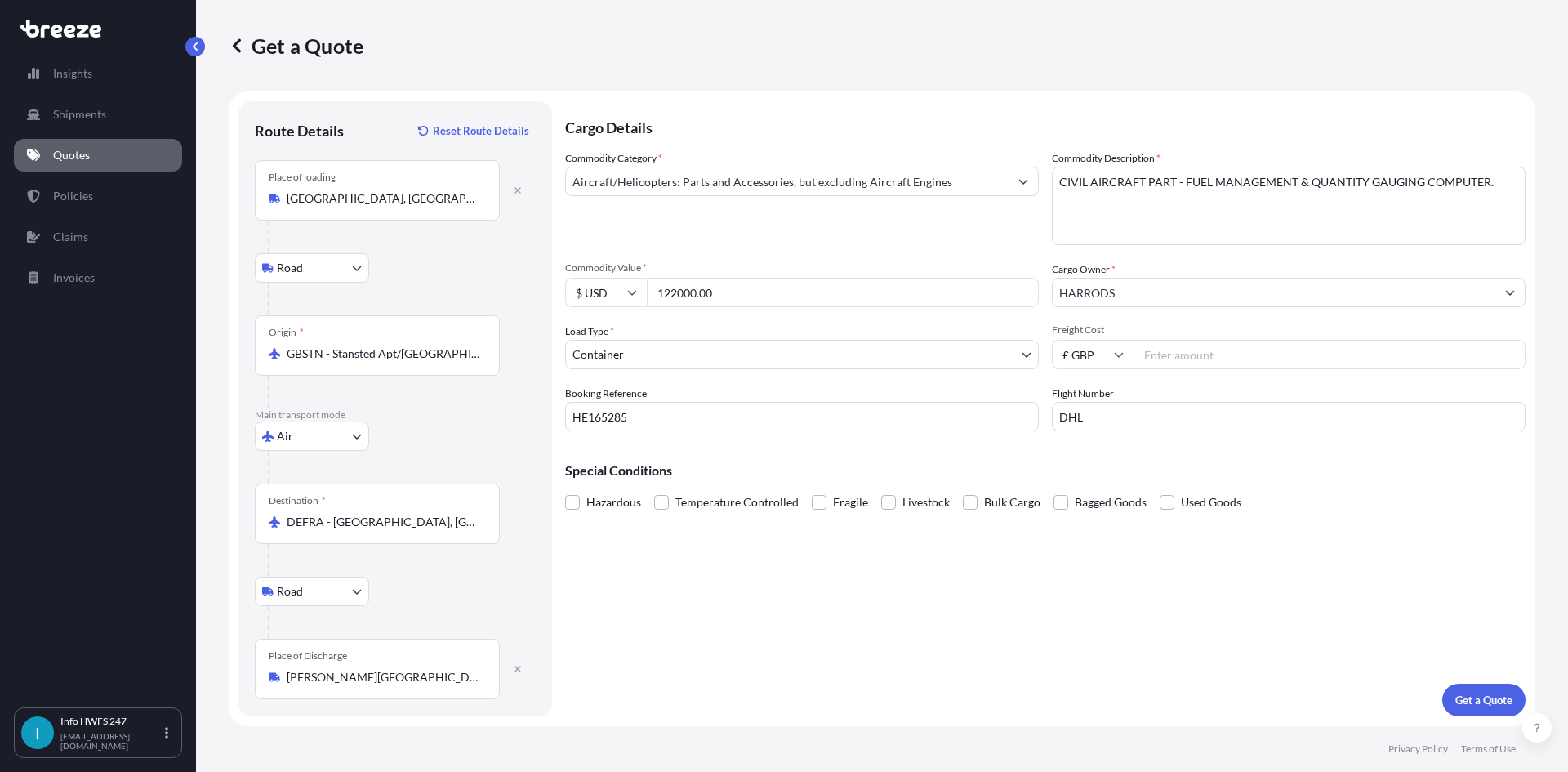
click at [1161, 596] on div "Cargo Details Commodity Category * Aircraft/Helicopters: Parts and Accessories,…" at bounding box center [1045, 409] width 960 height 615
click at [1493, 700] on p "Get a Quote" at bounding box center [1483, 700] width 57 height 16
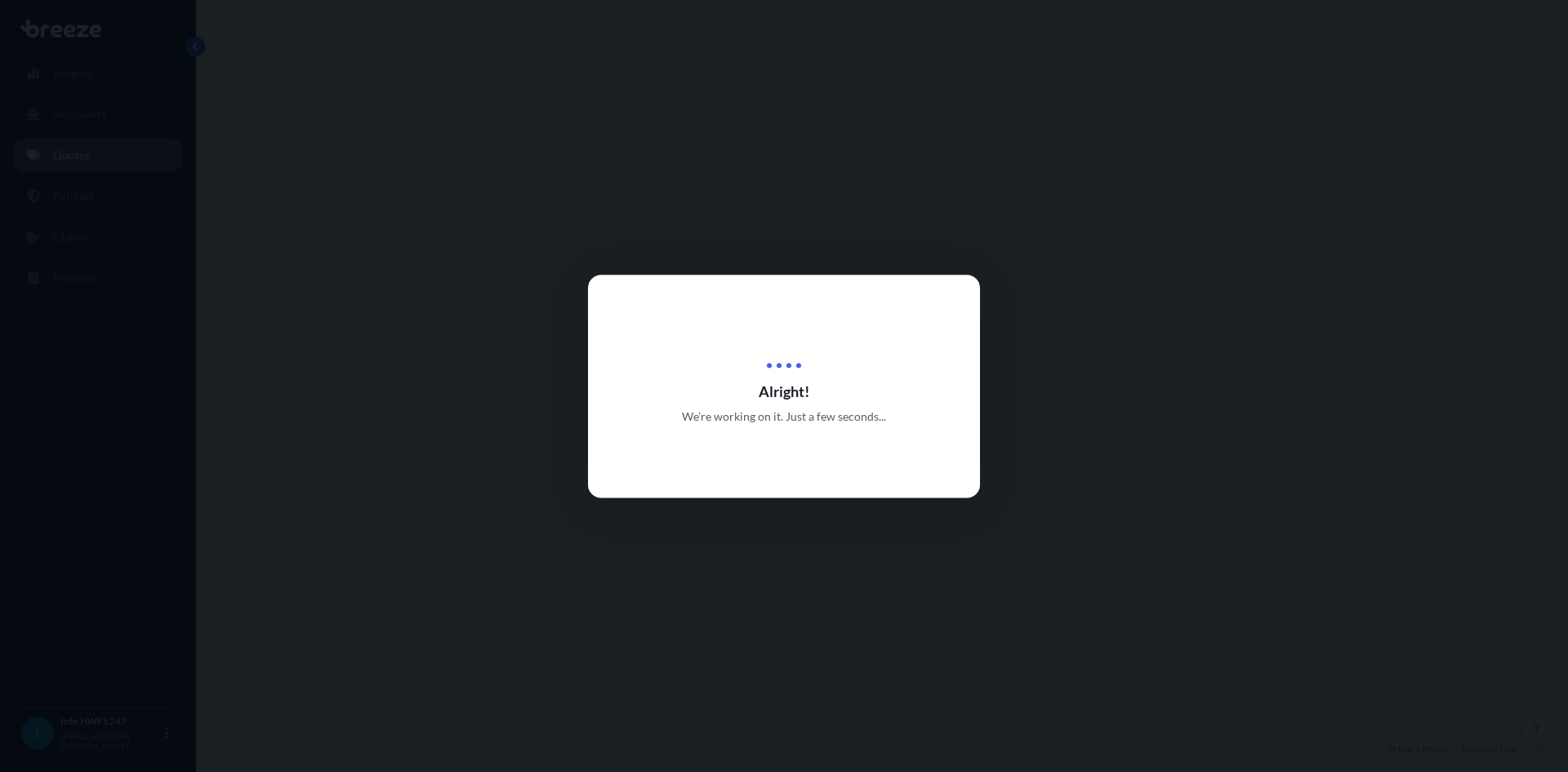
select select "Road"
select select "Air"
select select "Road"
select select "2"
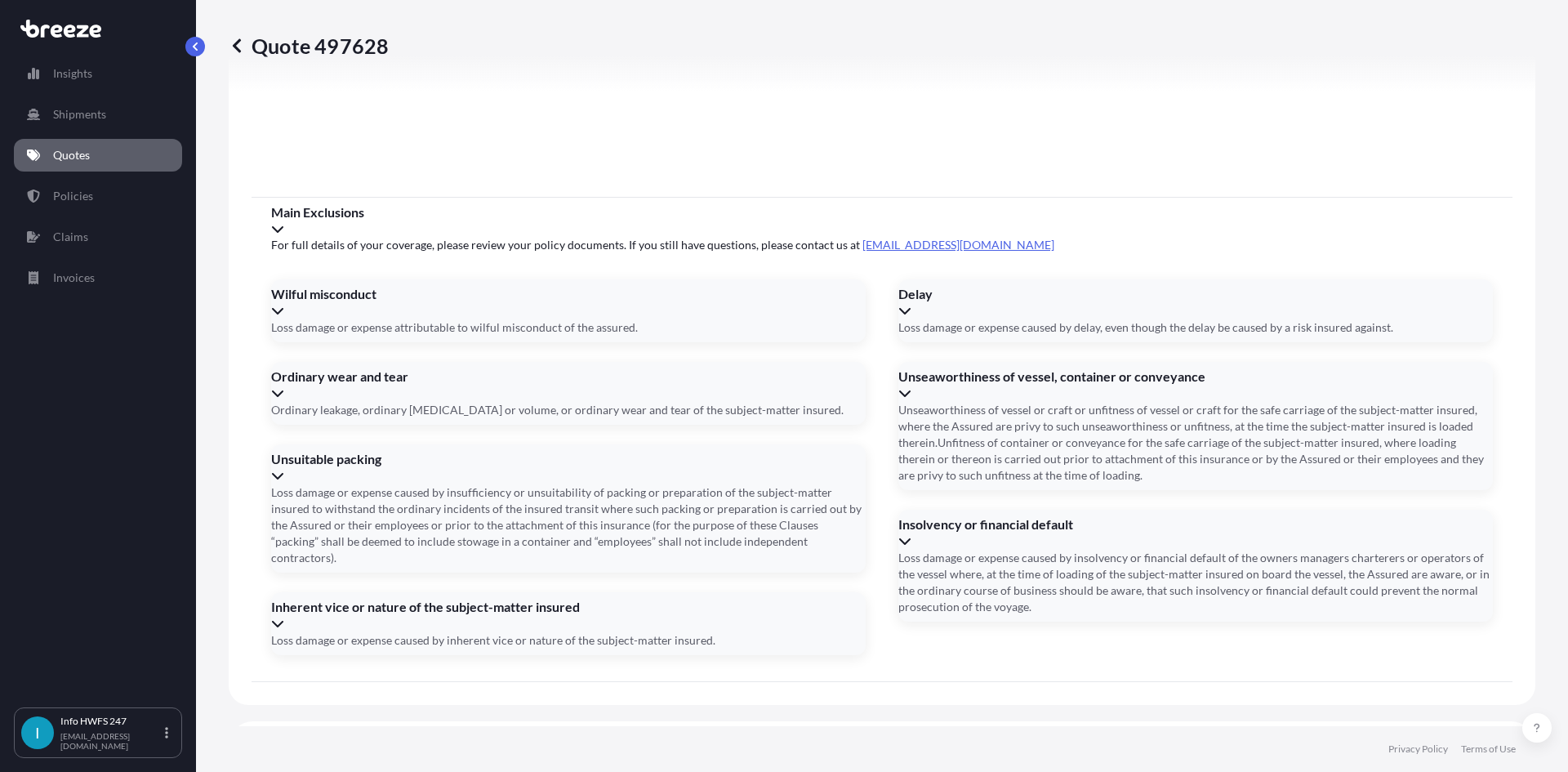
scroll to position [2129, 0]
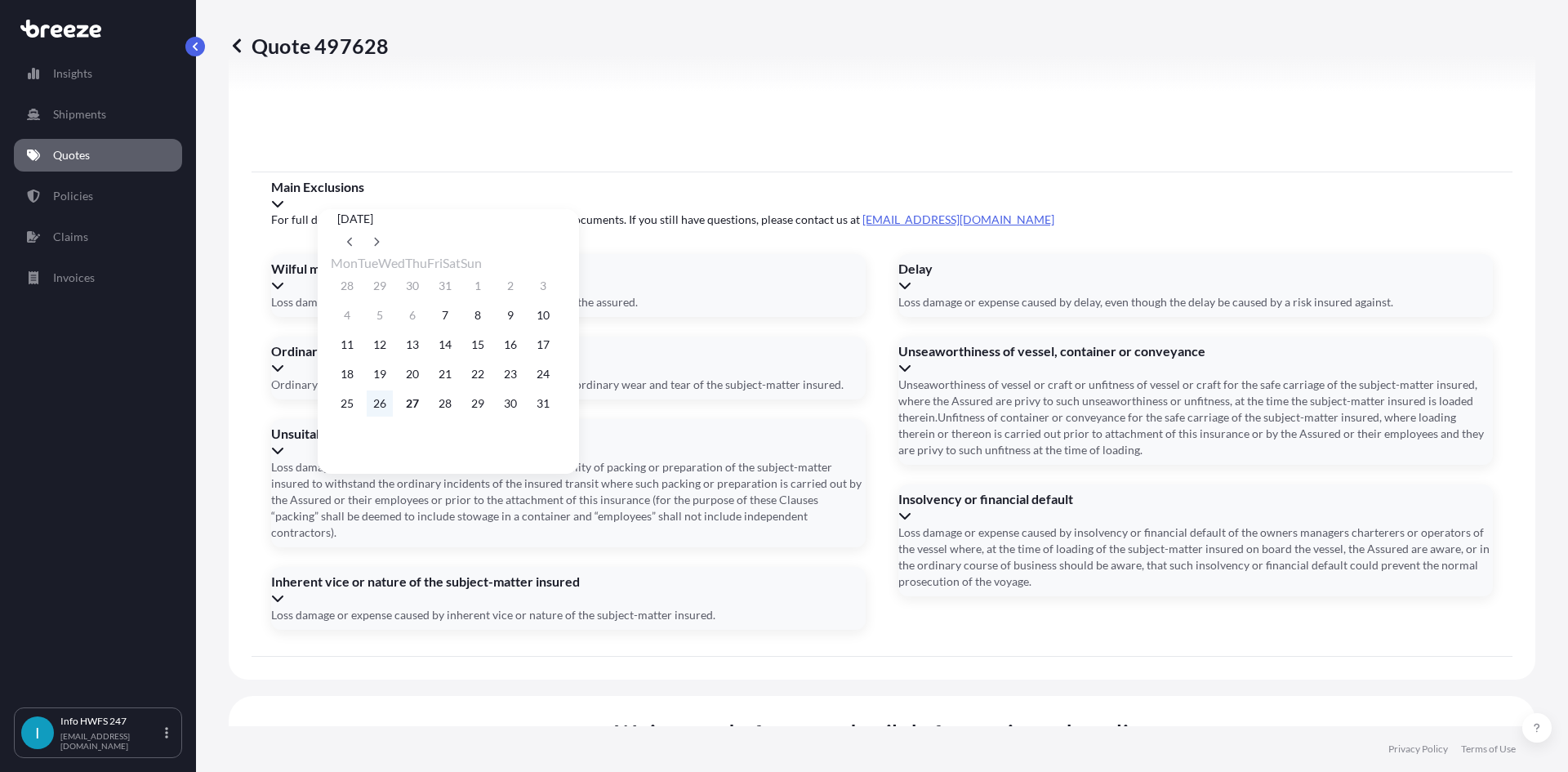
click at [383, 412] on button "26" at bounding box center [380, 404] width 27 height 26
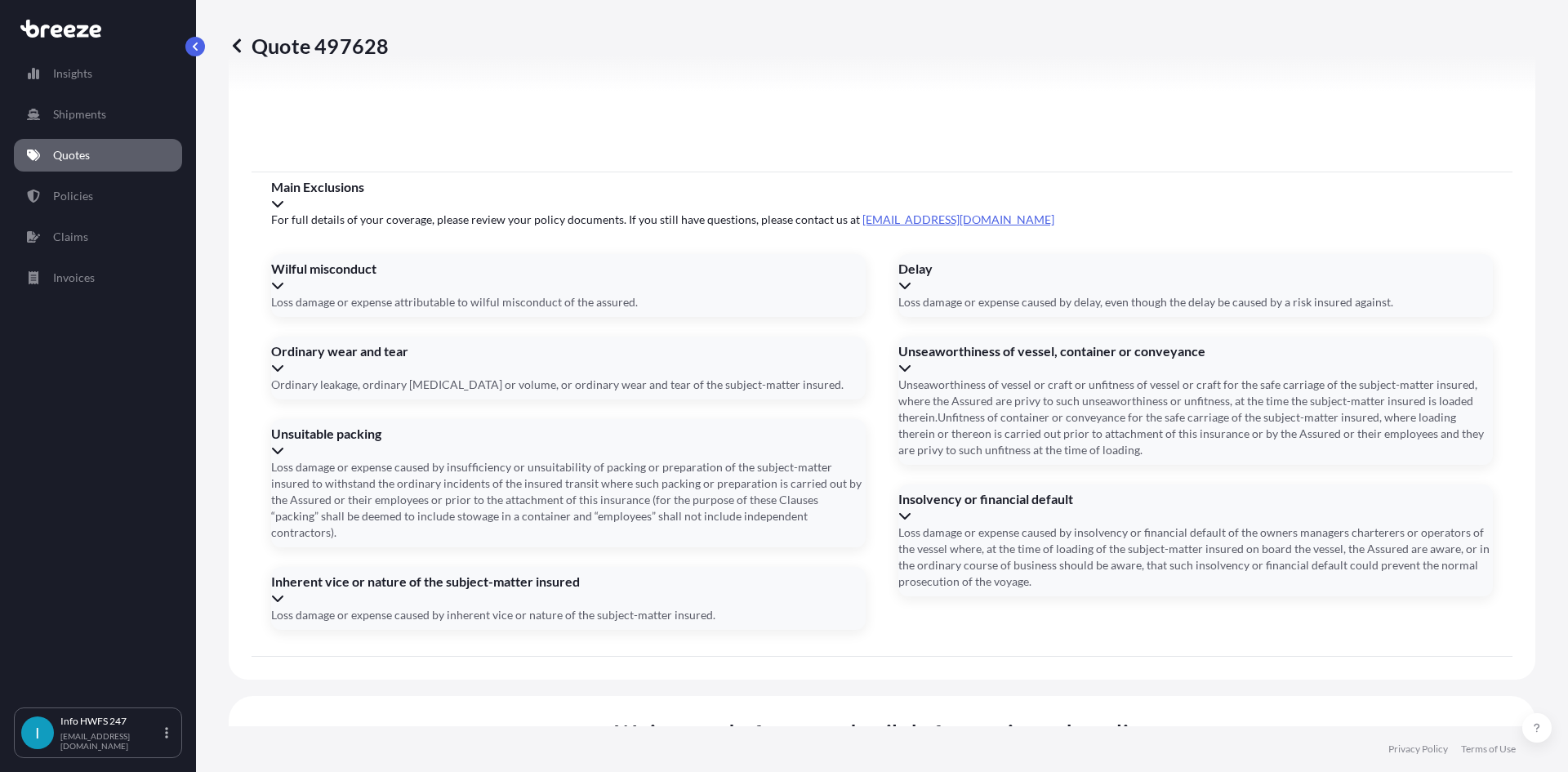
type input "[DATE]"
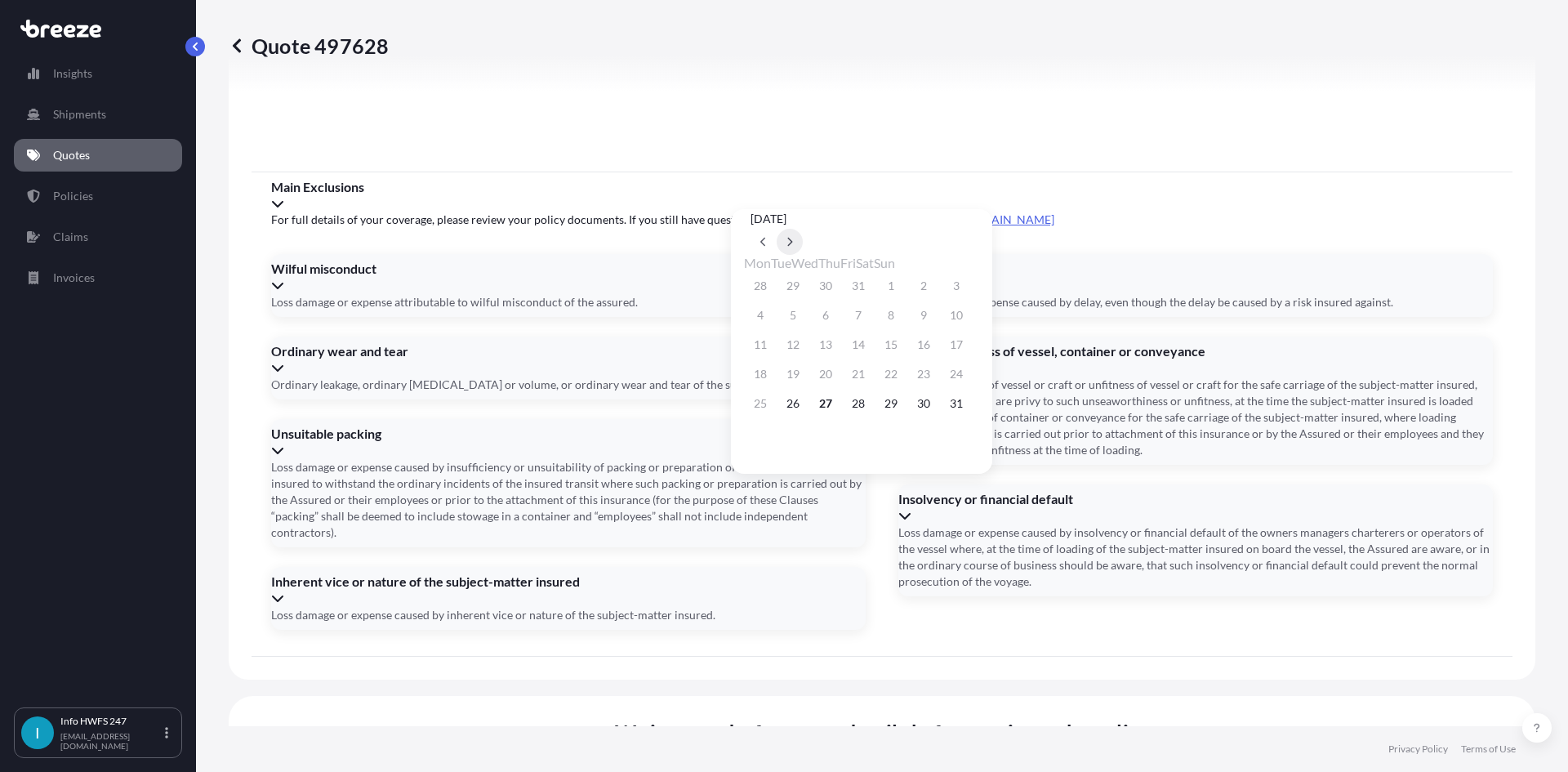
click at [803, 229] on button at bounding box center [790, 242] width 27 height 26
click at [765, 238] on icon at bounding box center [763, 242] width 5 height 9
click at [803, 229] on button at bounding box center [790, 242] width 27 height 26
click at [800, 284] on button "2" at bounding box center [793, 286] width 27 height 26
type input "[DATE]"
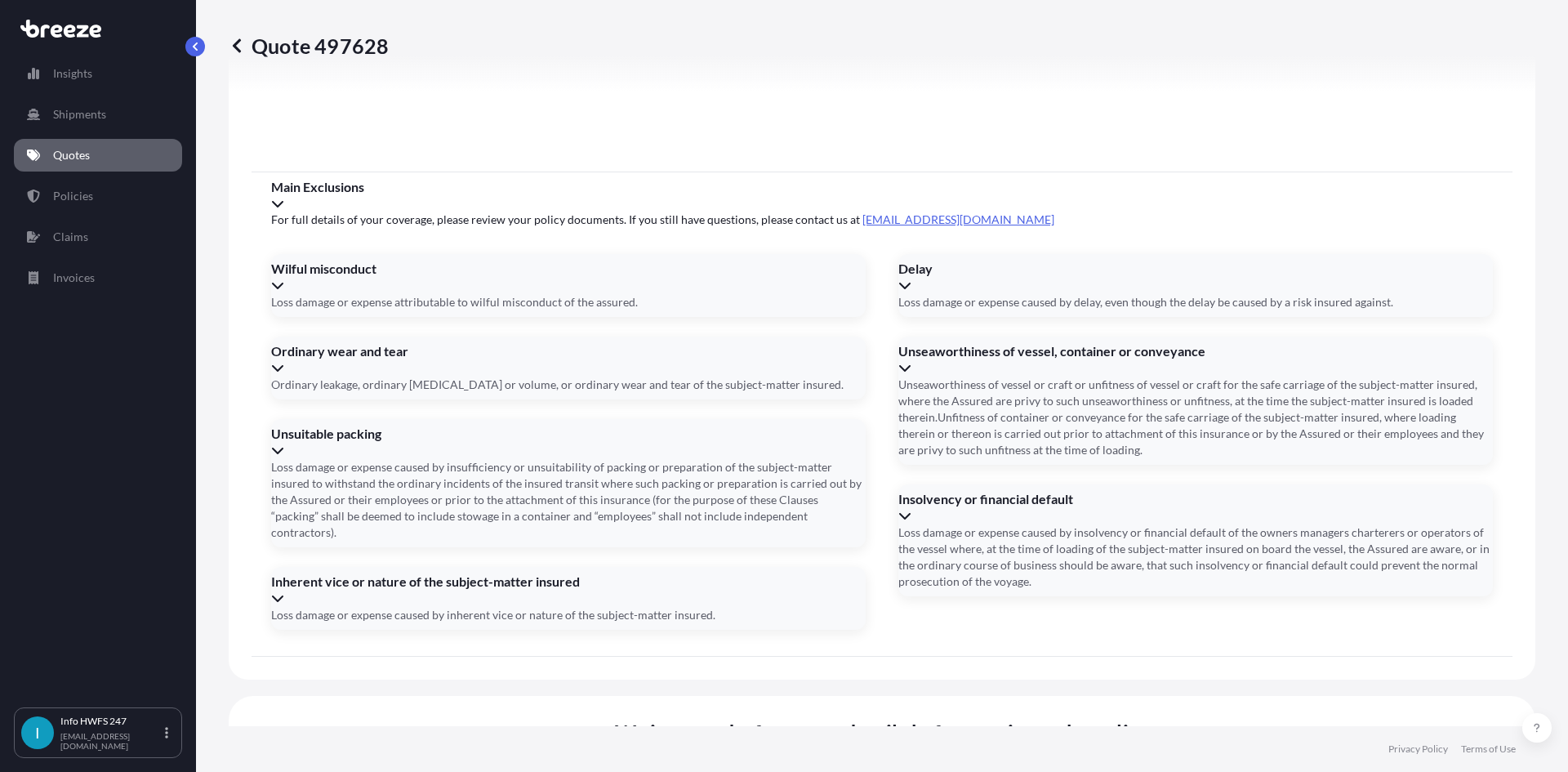
paste input "4817928835"
type input "4817928835"
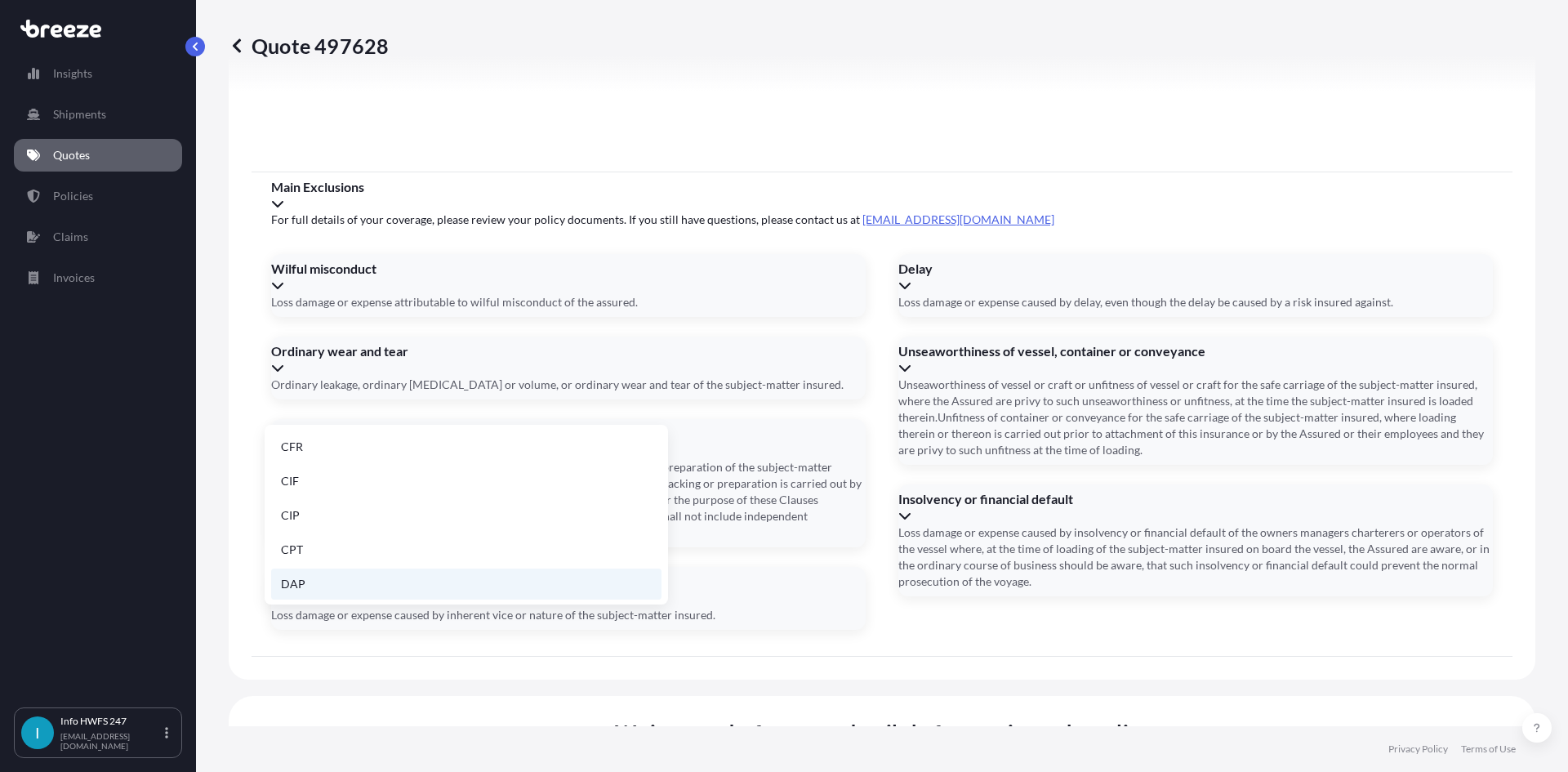
click at [371, 580] on li "DAP" at bounding box center [466, 583] width 390 height 31
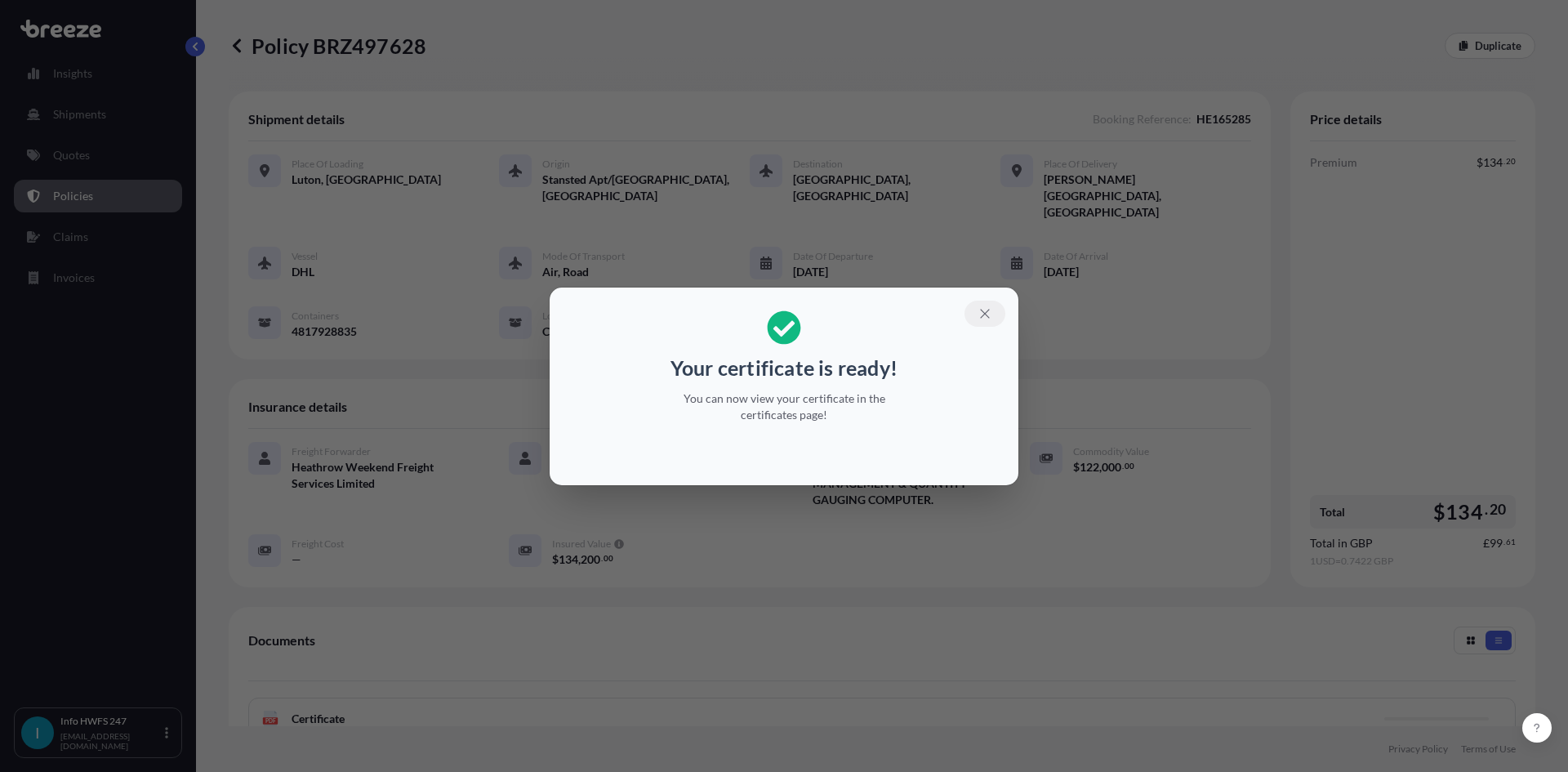
click at [996, 314] on button "button" at bounding box center [985, 314] width 41 height 26
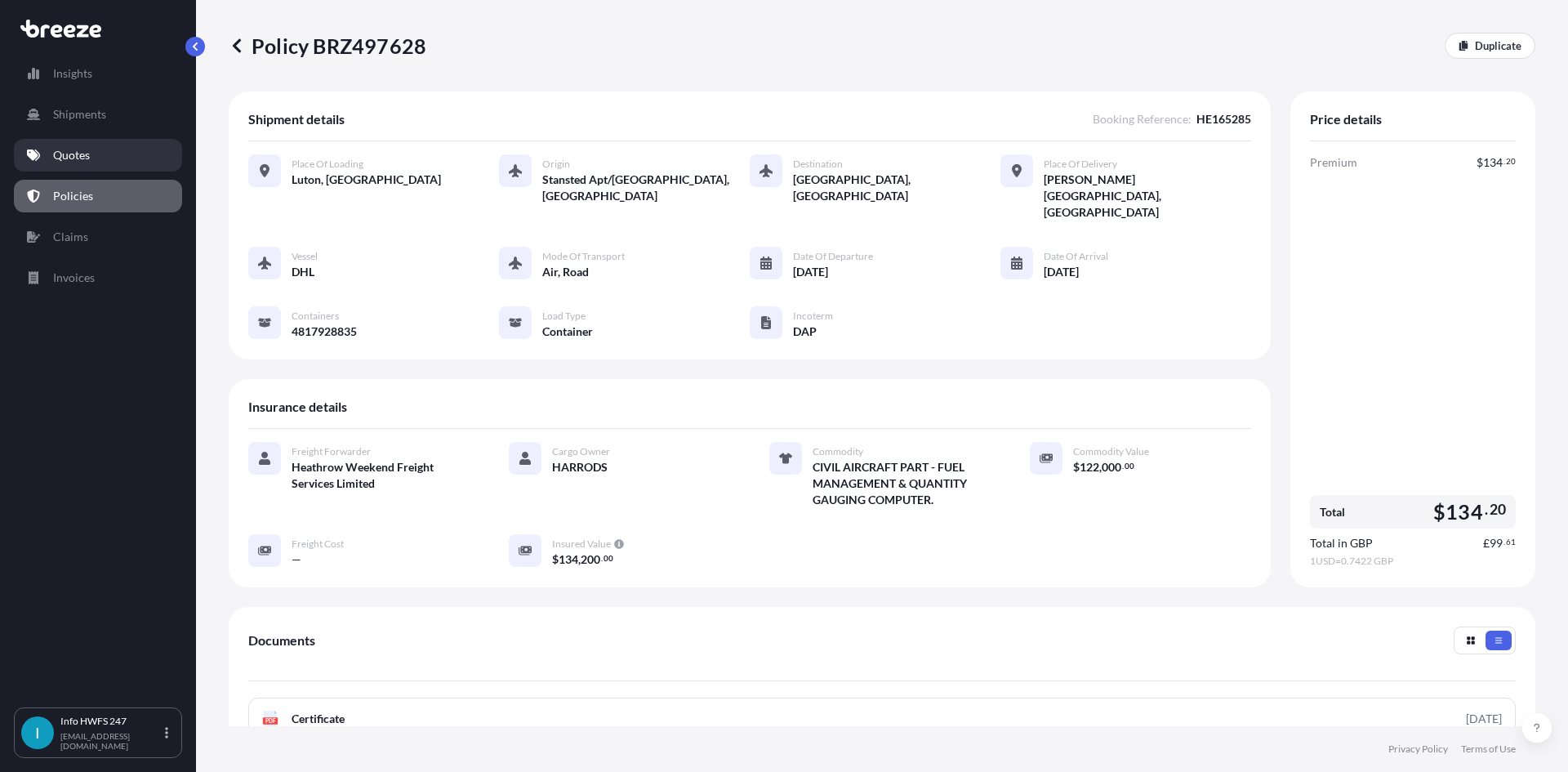
click at [83, 155] on p "Quotes" at bounding box center [72, 155] width 37 height 16
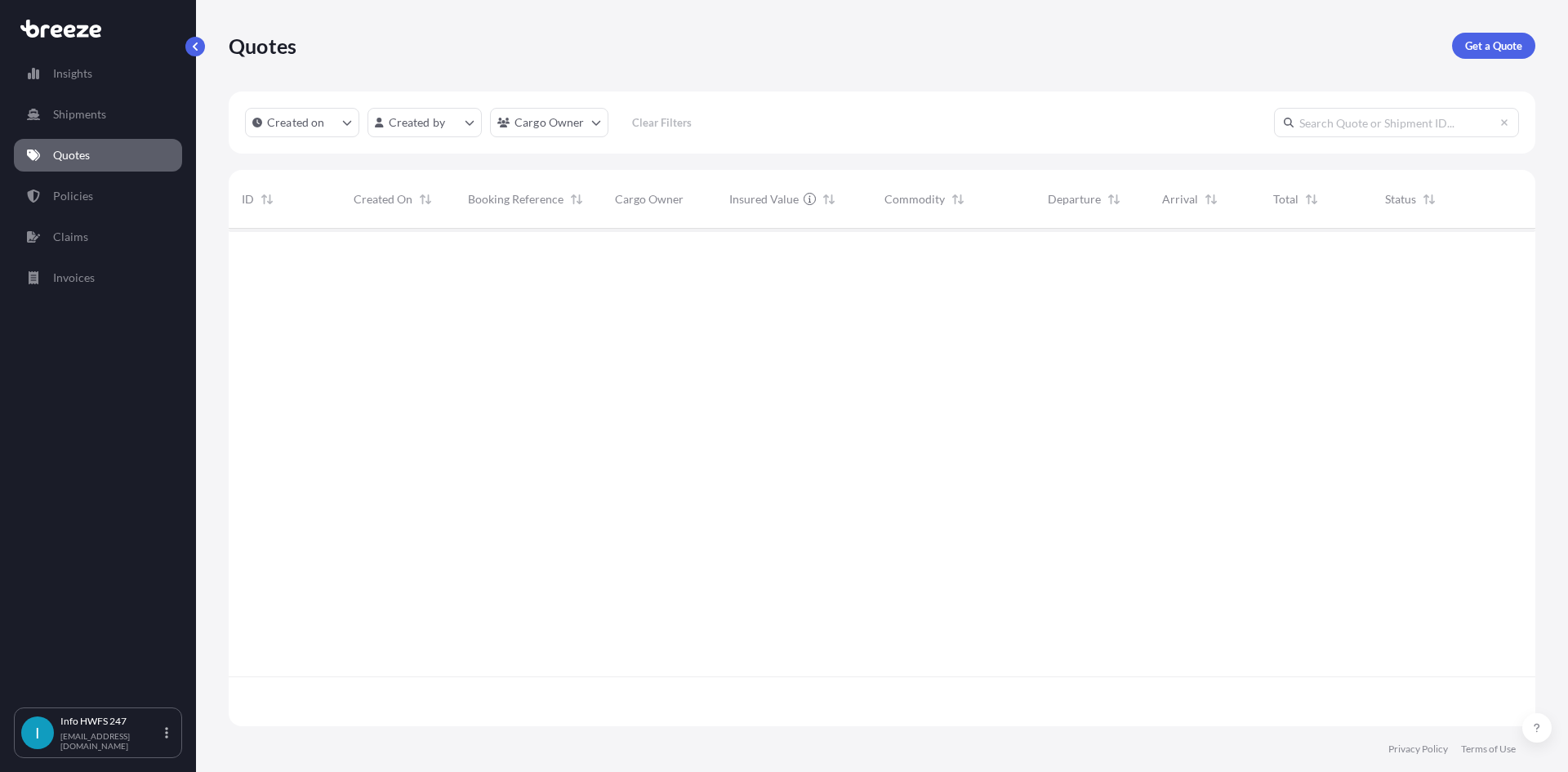
scroll to position [494, 1294]
click at [1468, 40] on p "Get a Quote" at bounding box center [1494, 46] width 57 height 16
select select "Air"
select select "1"
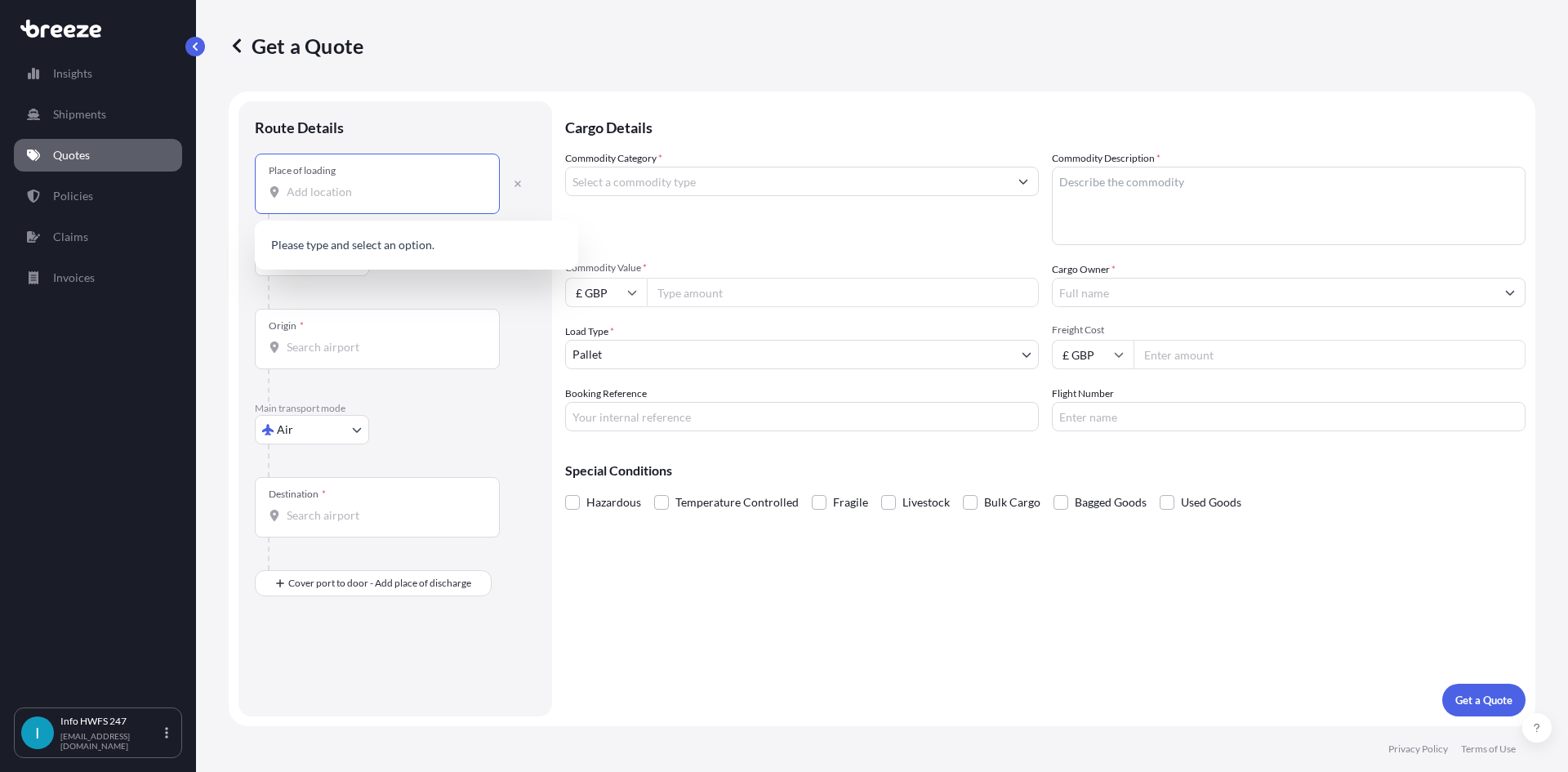
click at [314, 189] on input "Place of loading" at bounding box center [383, 192] width 193 height 16
click at [333, 181] on div "Place of loading" at bounding box center [376, 184] width 245 height 60
click at [333, 184] on input "Place of loading" at bounding box center [383, 192] width 193 height 16
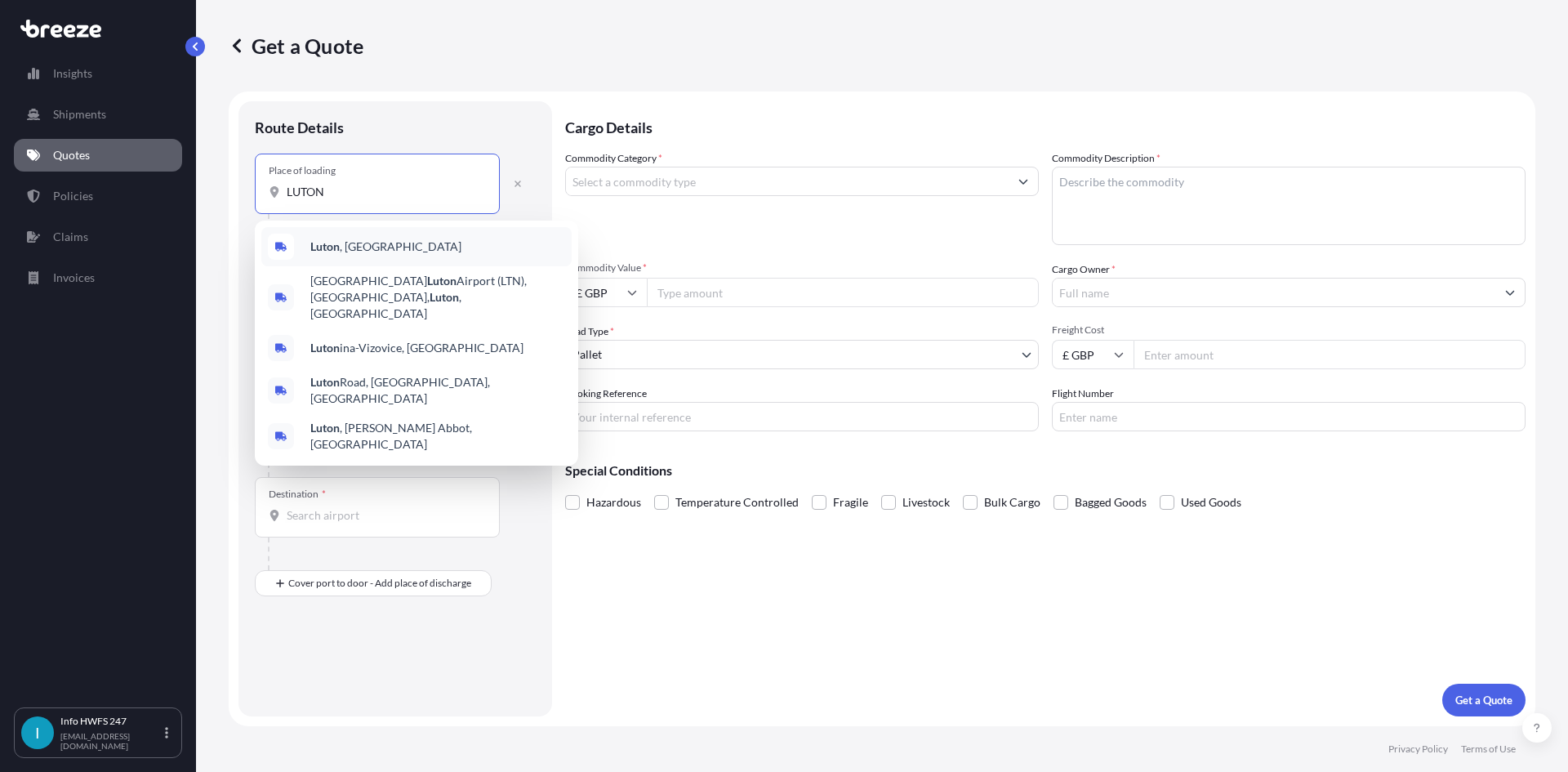
click at [385, 252] on div "[GEOGRAPHIC_DATA] , [GEOGRAPHIC_DATA]" at bounding box center [416, 246] width 310 height 39
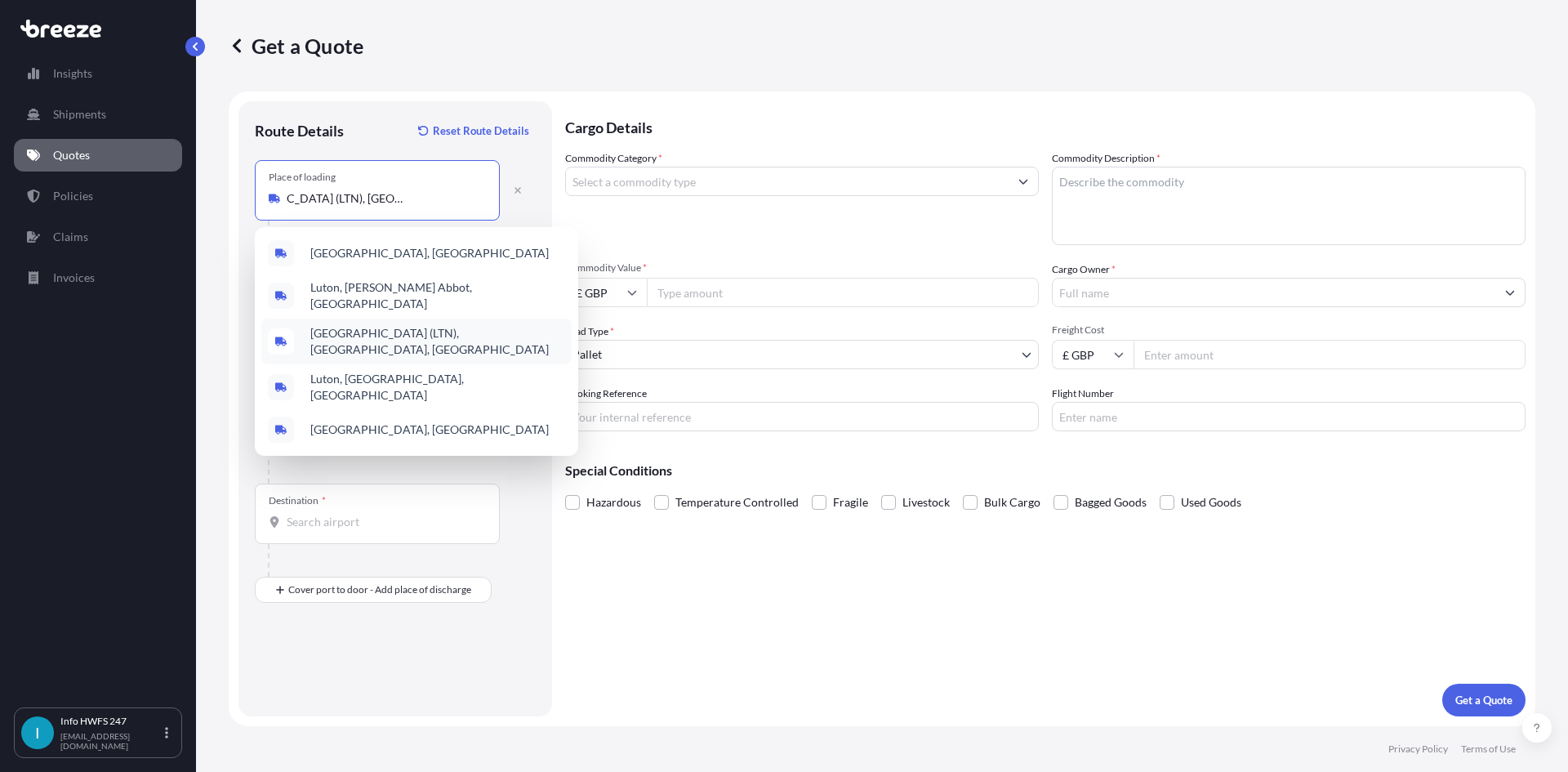
scroll to position [0, 86]
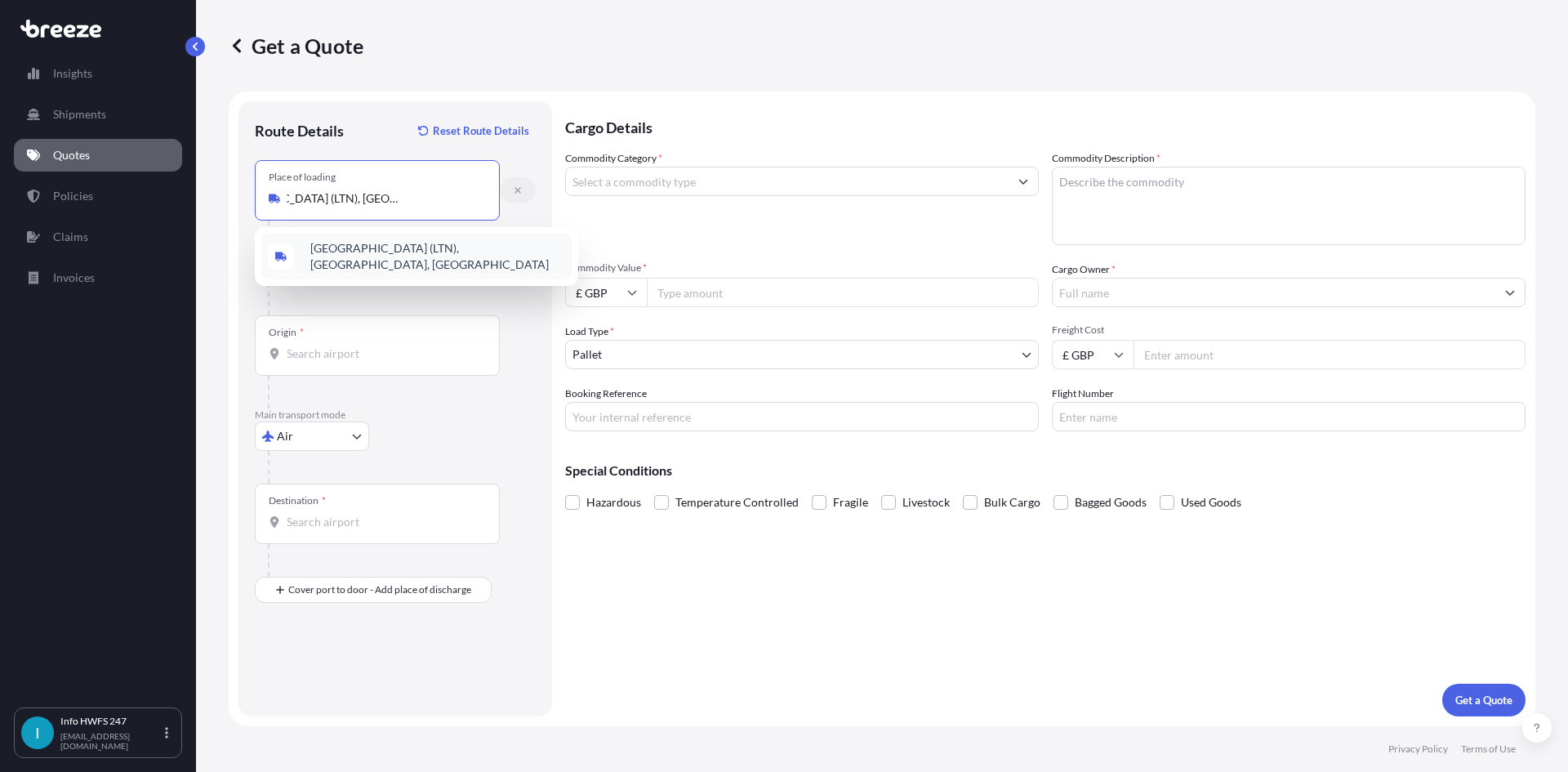
type input "[GEOGRAPHIC_DATA] (LTN), [GEOGRAPHIC_DATA], [GEOGRAPHIC_DATA]"
click at [524, 190] on button "button" at bounding box center [518, 191] width 36 height 26
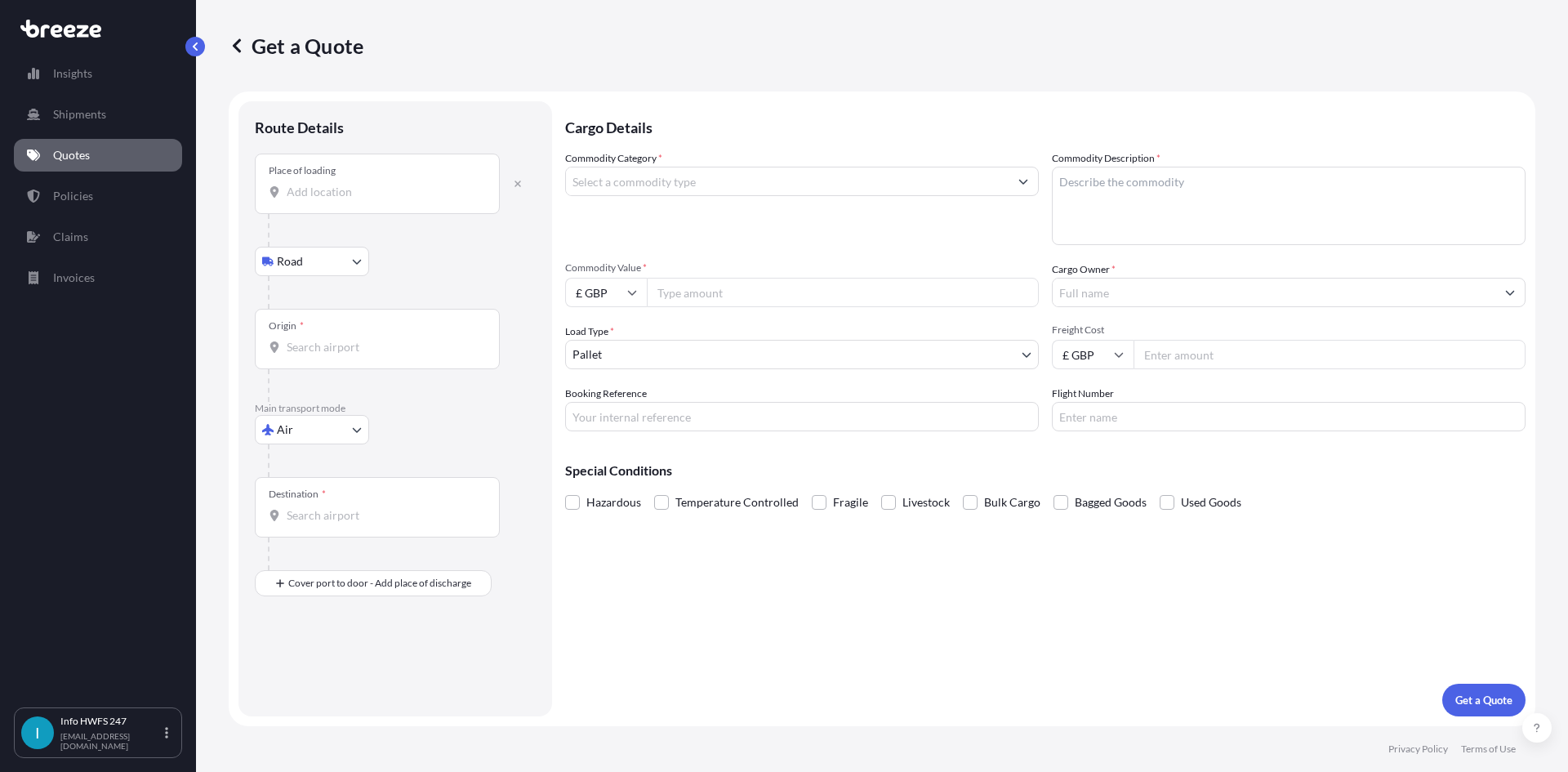
click at [308, 201] on div "Place of loading" at bounding box center [376, 184] width 245 height 60
click at [308, 201] on input "Place of loading" at bounding box center [383, 192] width 193 height 16
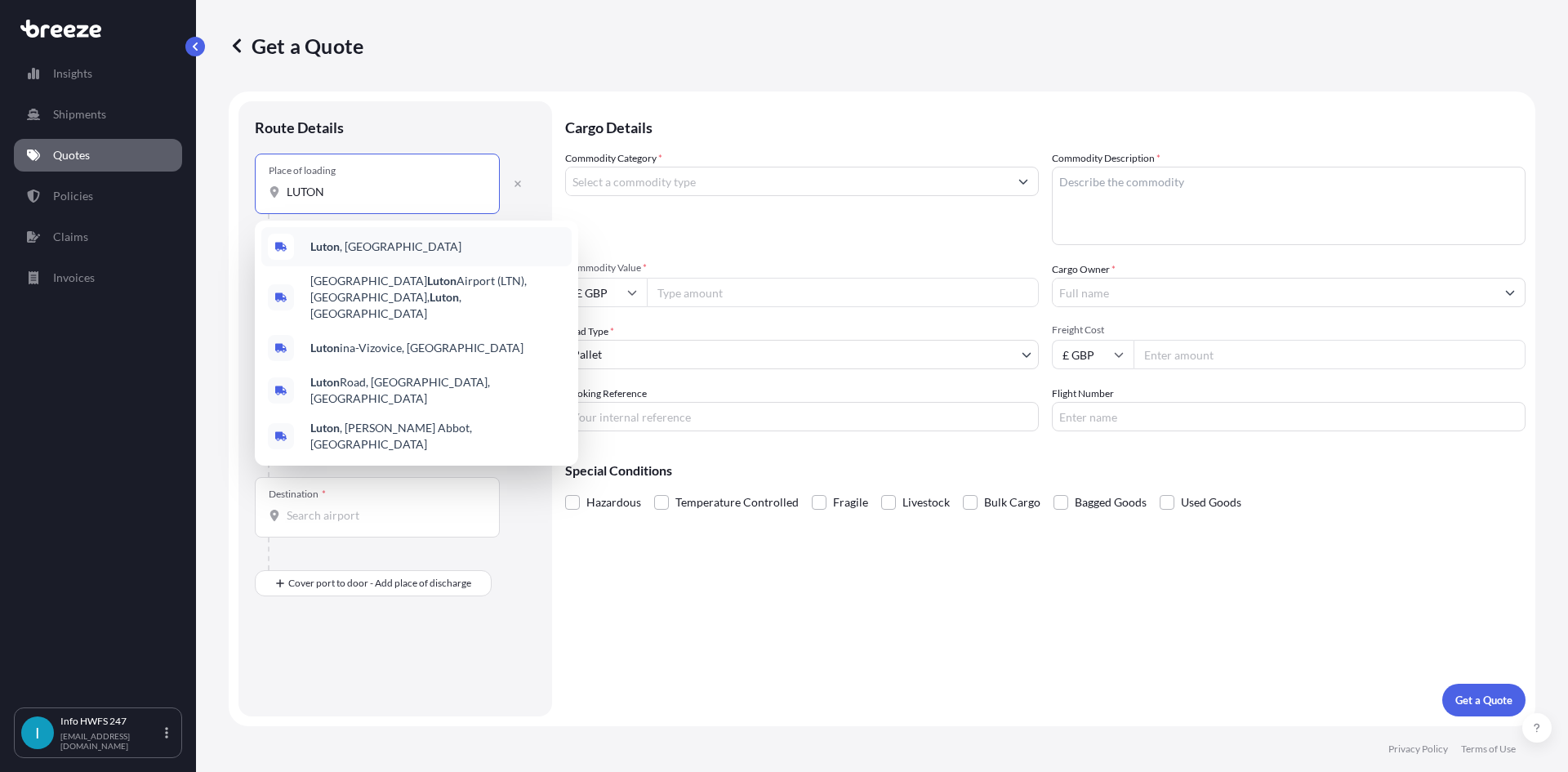
click at [384, 246] on div "[GEOGRAPHIC_DATA] , [GEOGRAPHIC_DATA]" at bounding box center [416, 246] width 310 height 39
type input "[GEOGRAPHIC_DATA], [GEOGRAPHIC_DATA]"
click at [349, 314] on div at bounding box center [401, 299] width 268 height 33
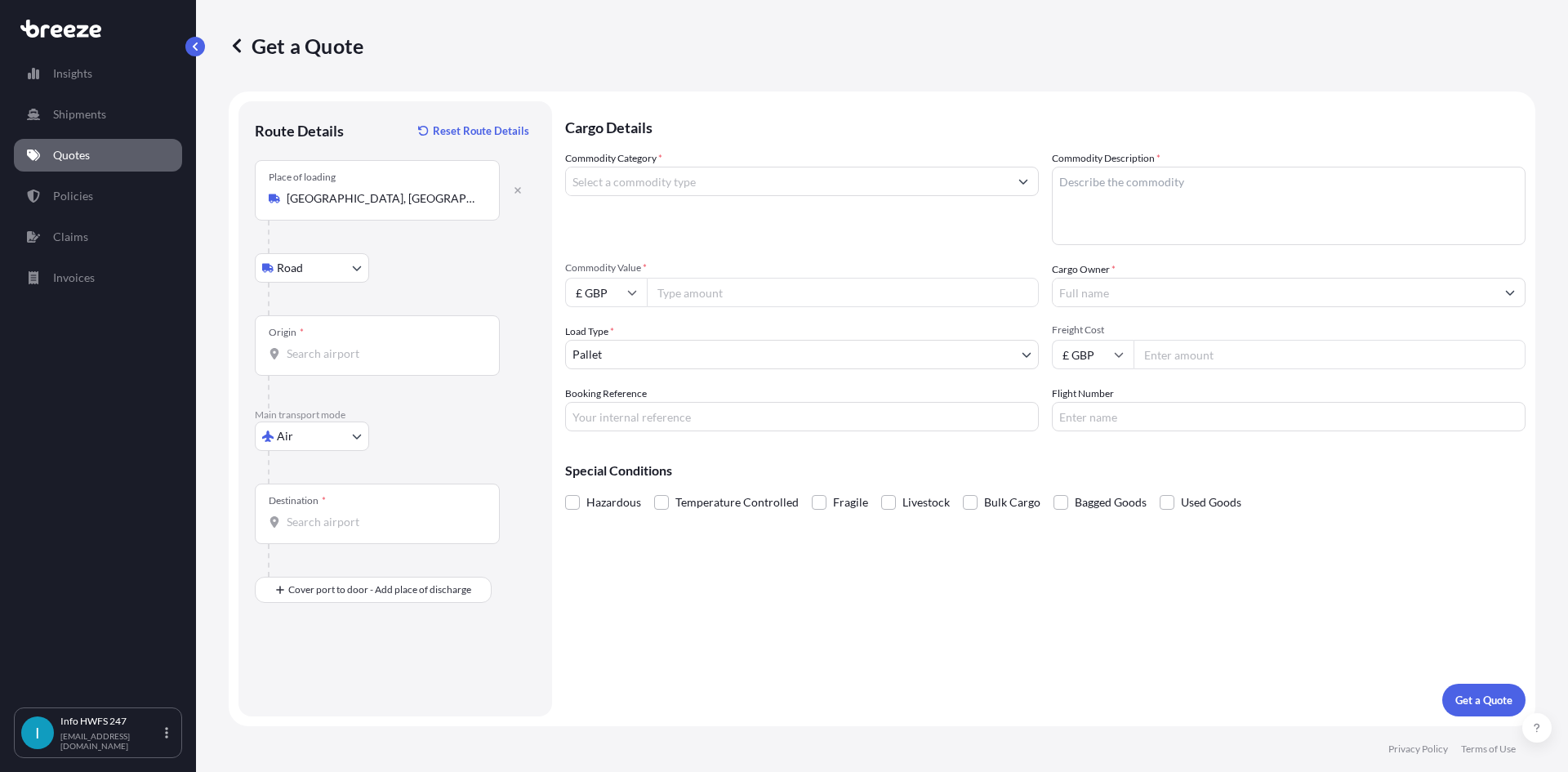
click at [345, 344] on div "Origin *" at bounding box center [376, 345] width 245 height 60
click at [345, 345] on input "Origin *" at bounding box center [383, 353] width 193 height 16
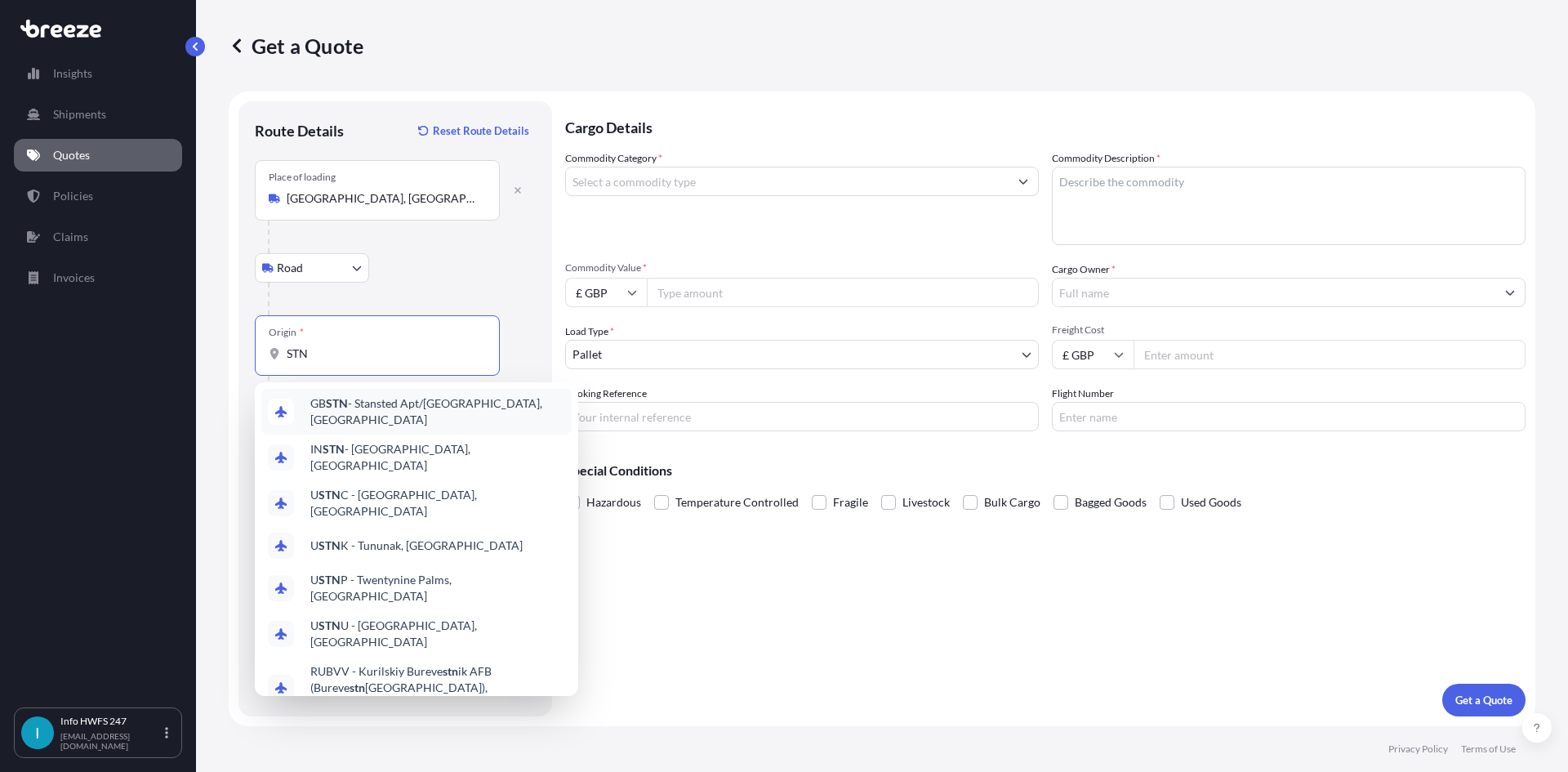
click at [404, 417] on div "GB STN - Stansted Apt/[GEOGRAPHIC_DATA], [GEOGRAPHIC_DATA]" at bounding box center [416, 412] width 310 height 46
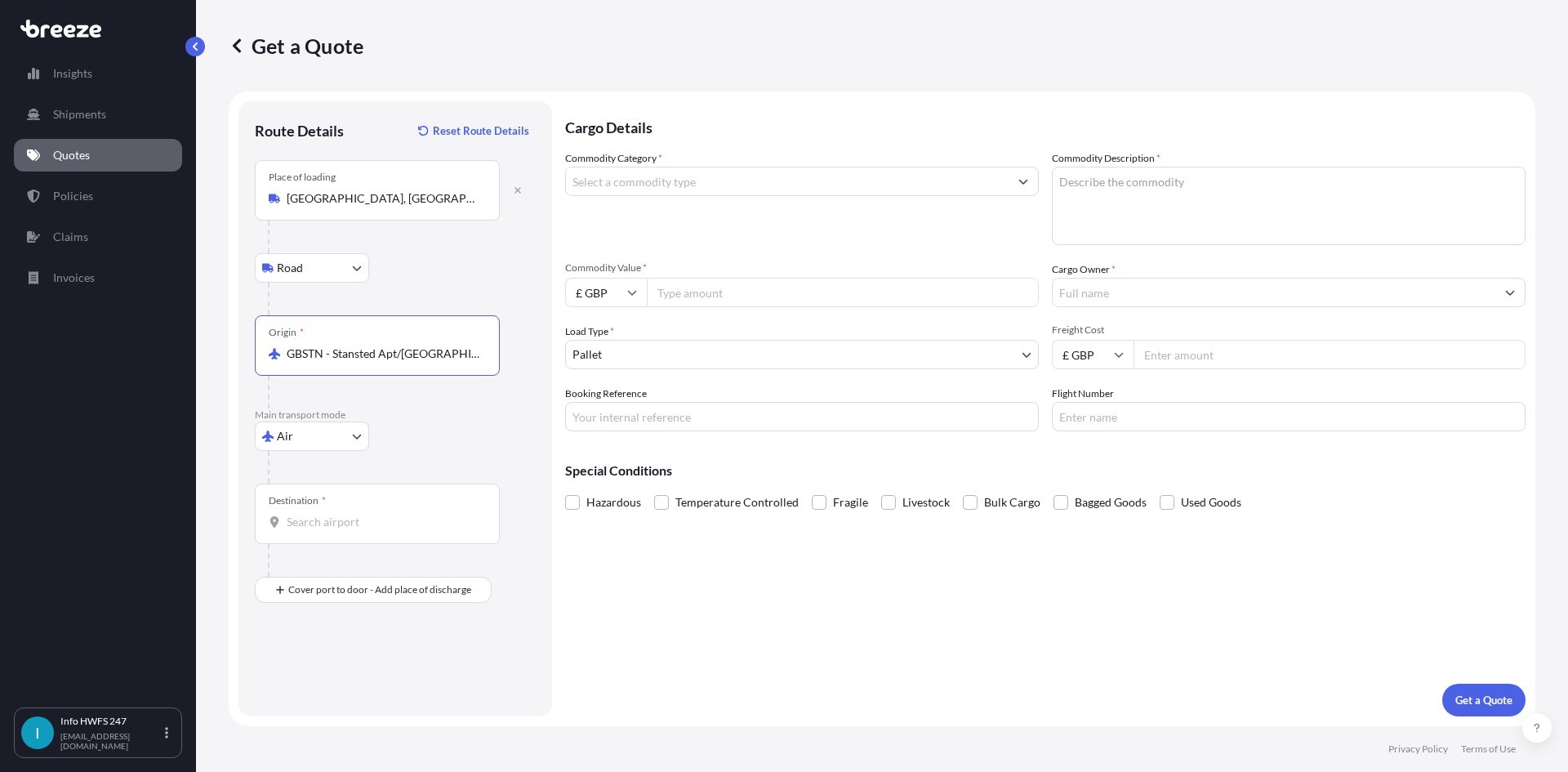
type input "GBSTN - Stansted Apt/[GEOGRAPHIC_DATA], [GEOGRAPHIC_DATA]"
click at [363, 510] on div "Destination *" at bounding box center [376, 513] width 245 height 60
click at [363, 514] on input "Destination *" at bounding box center [383, 522] width 193 height 16
click at [416, 588] on div "US CVG - [GEOGRAPHIC_DATA], [GEOGRAPHIC_DATA]" at bounding box center [416, 580] width 310 height 46
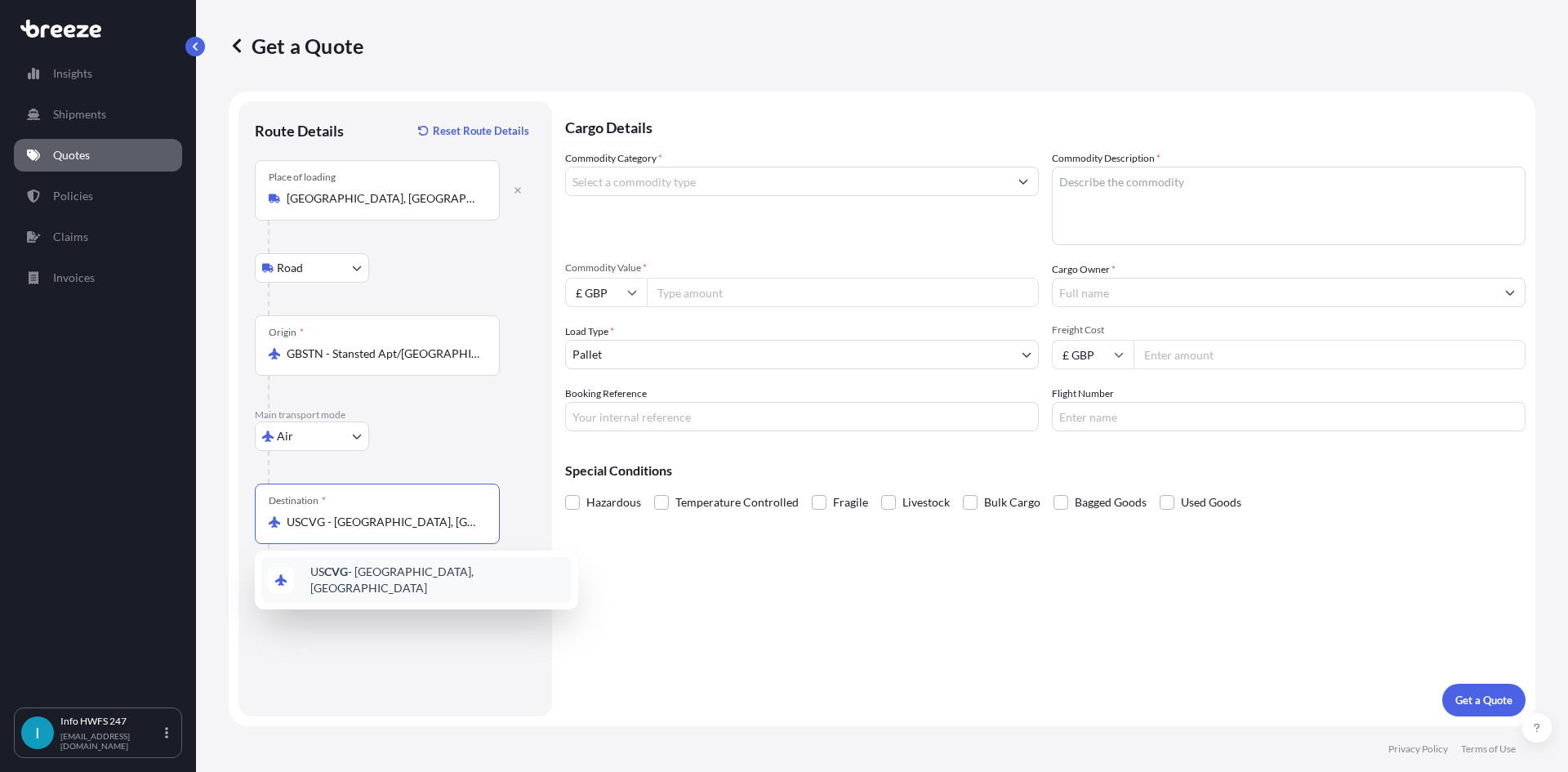
type input "USCVG - [GEOGRAPHIC_DATA], [GEOGRAPHIC_DATA]"
click at [394, 603] on div "Cover port to door - Add place of discharge" at bounding box center [373, 589] width 209 height 29
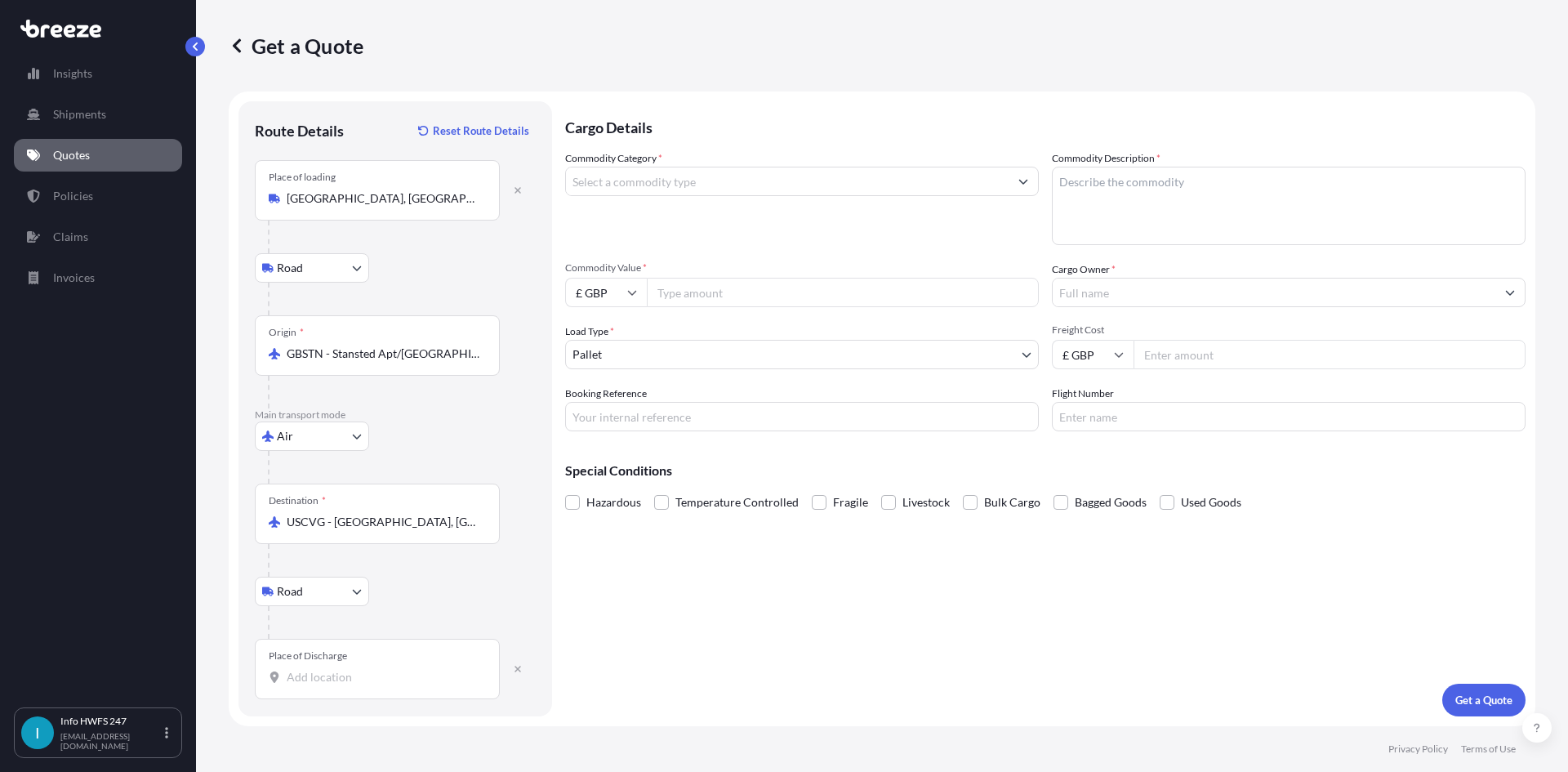
click at [353, 674] on input "Place of Discharge" at bounding box center [383, 677] width 193 height 16
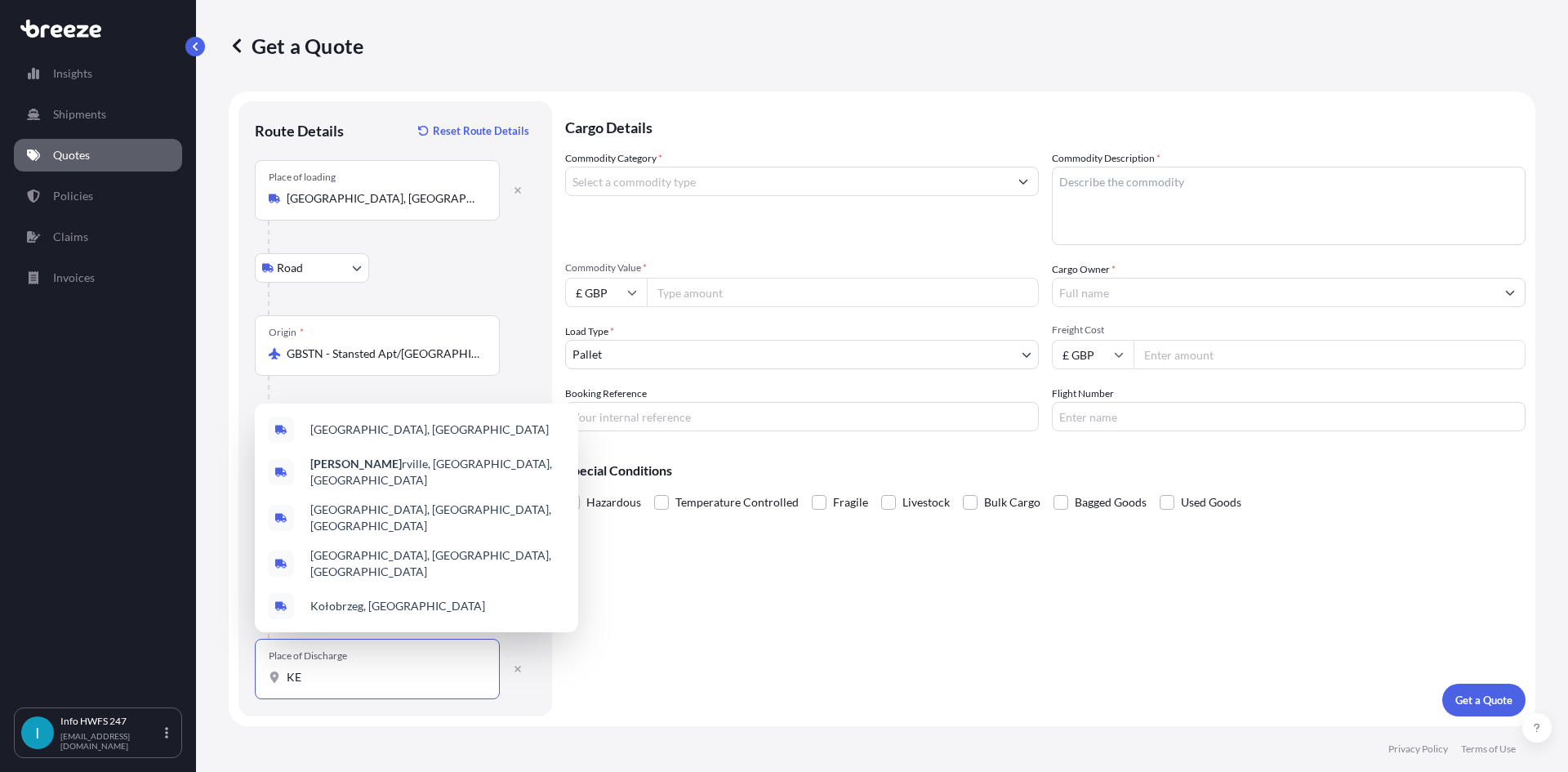
type input "K"
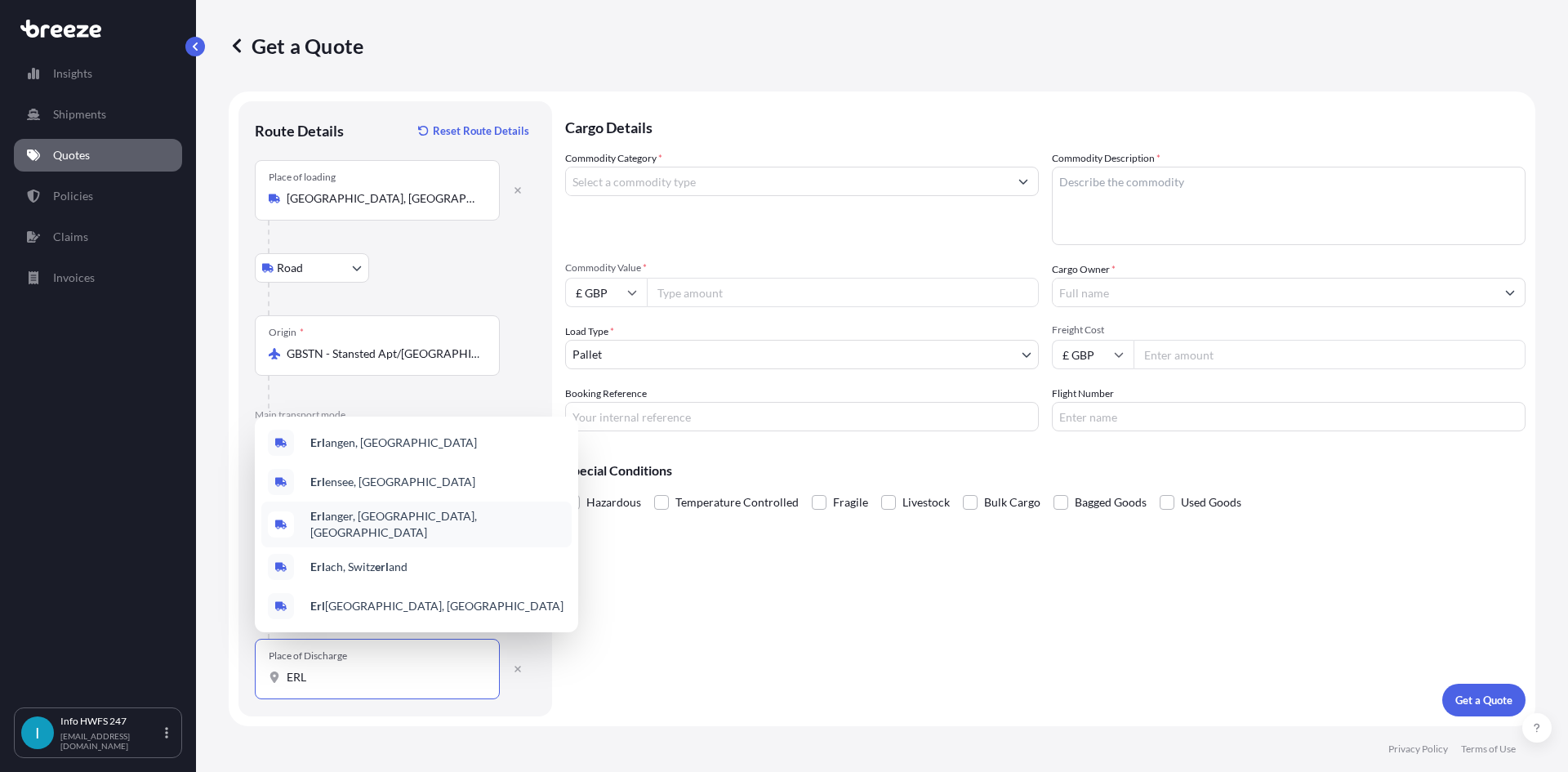
click at [395, 537] on div "Erl anger, [GEOGRAPHIC_DATA], [GEOGRAPHIC_DATA]" at bounding box center [416, 525] width 310 height 46
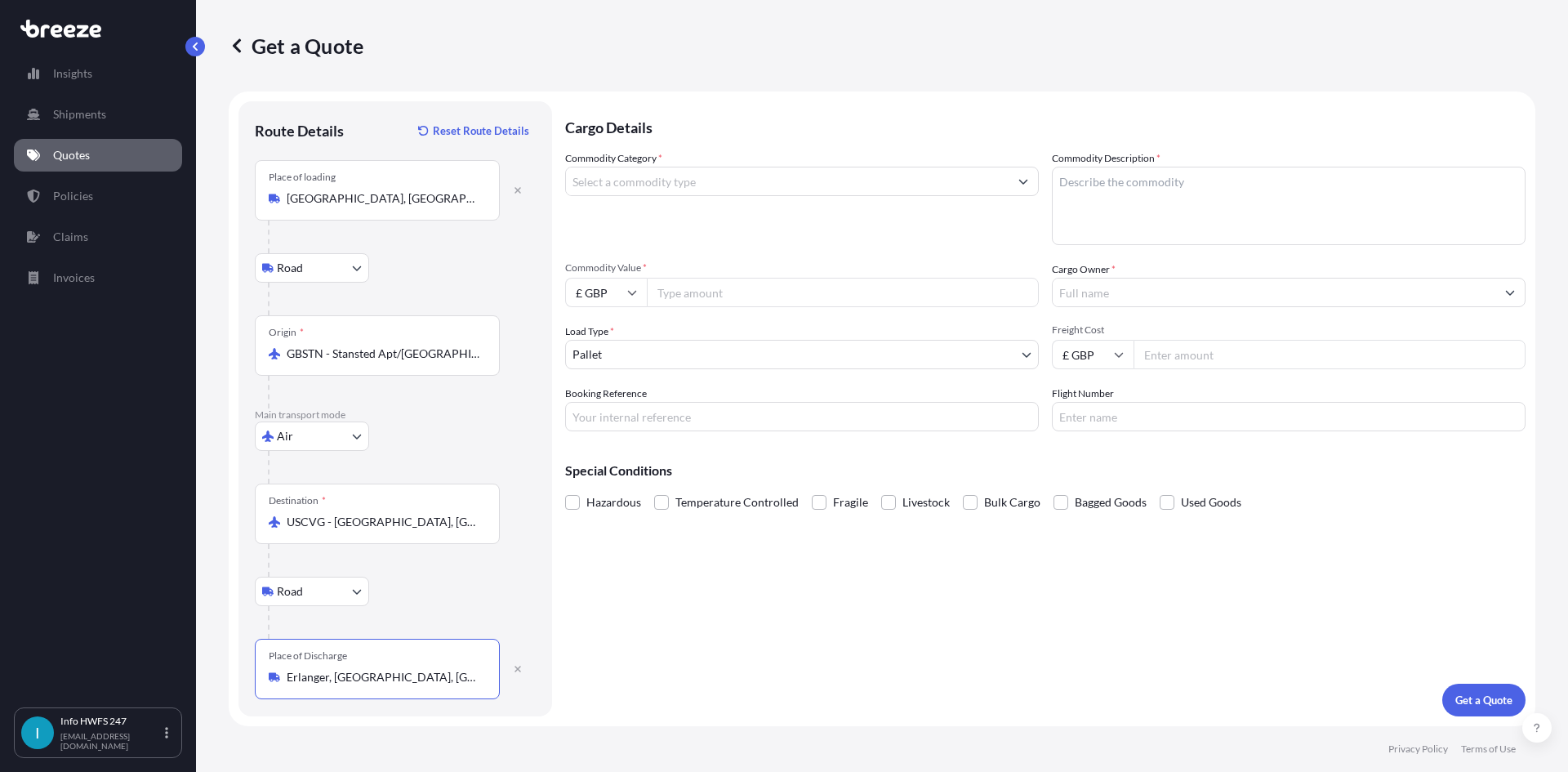
type input "Erlanger, [GEOGRAPHIC_DATA], [GEOGRAPHIC_DATA]"
click at [611, 167] on div at bounding box center [802, 181] width 473 height 29
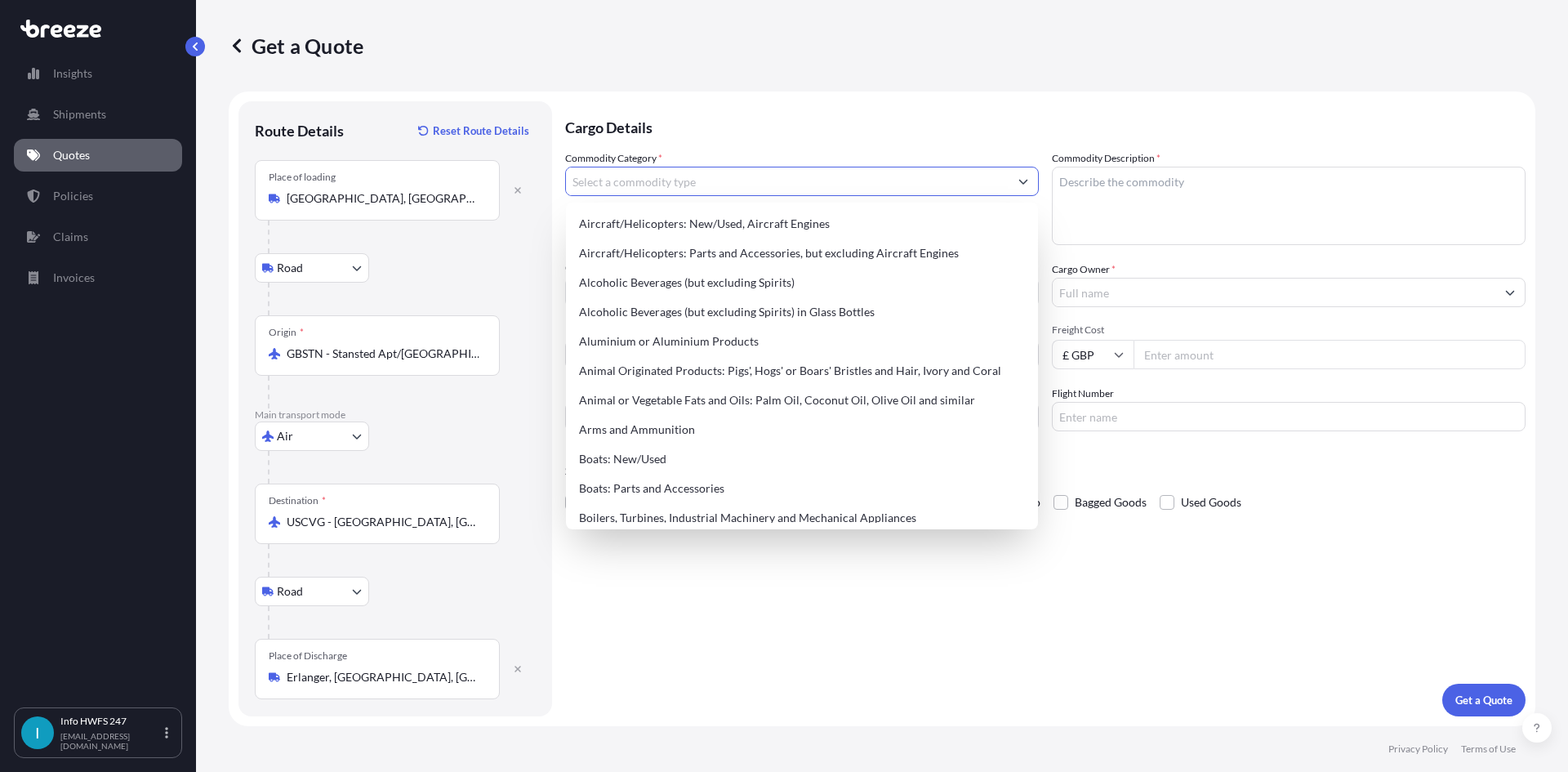
click at [628, 185] on input "Commodity Category *" at bounding box center [787, 181] width 443 height 29
click at [650, 252] on div "Aircraft/Helicopters: Parts and Accessories, but excluding Aircraft Engines" at bounding box center [802, 253] width 459 height 29
type input "Aircraft/Helicopters: Parts and Accessories, but excluding Aircraft Engines"
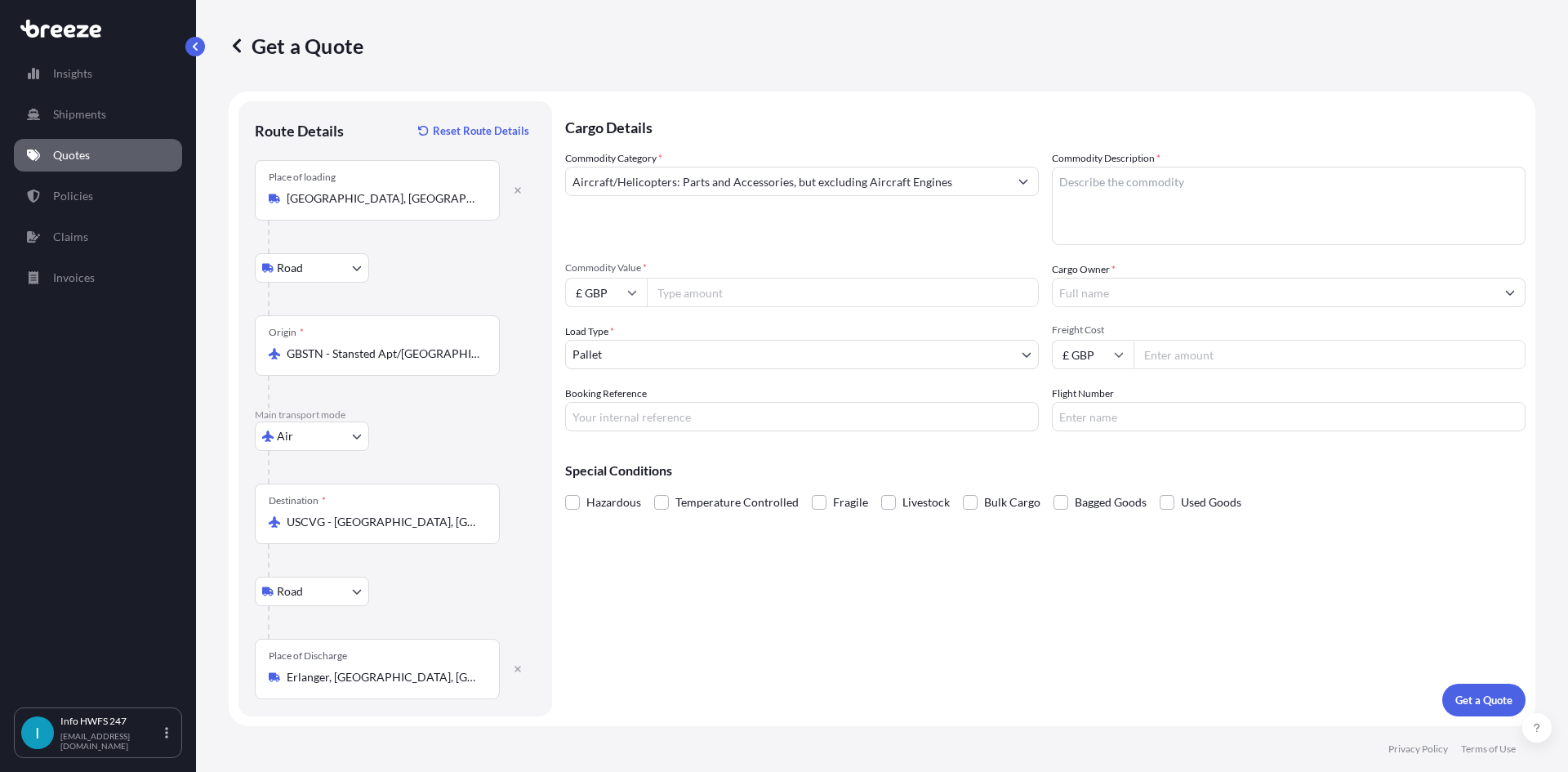
click at [1208, 210] on textarea "Commodity Description *" at bounding box center [1289, 206] width 473 height 79
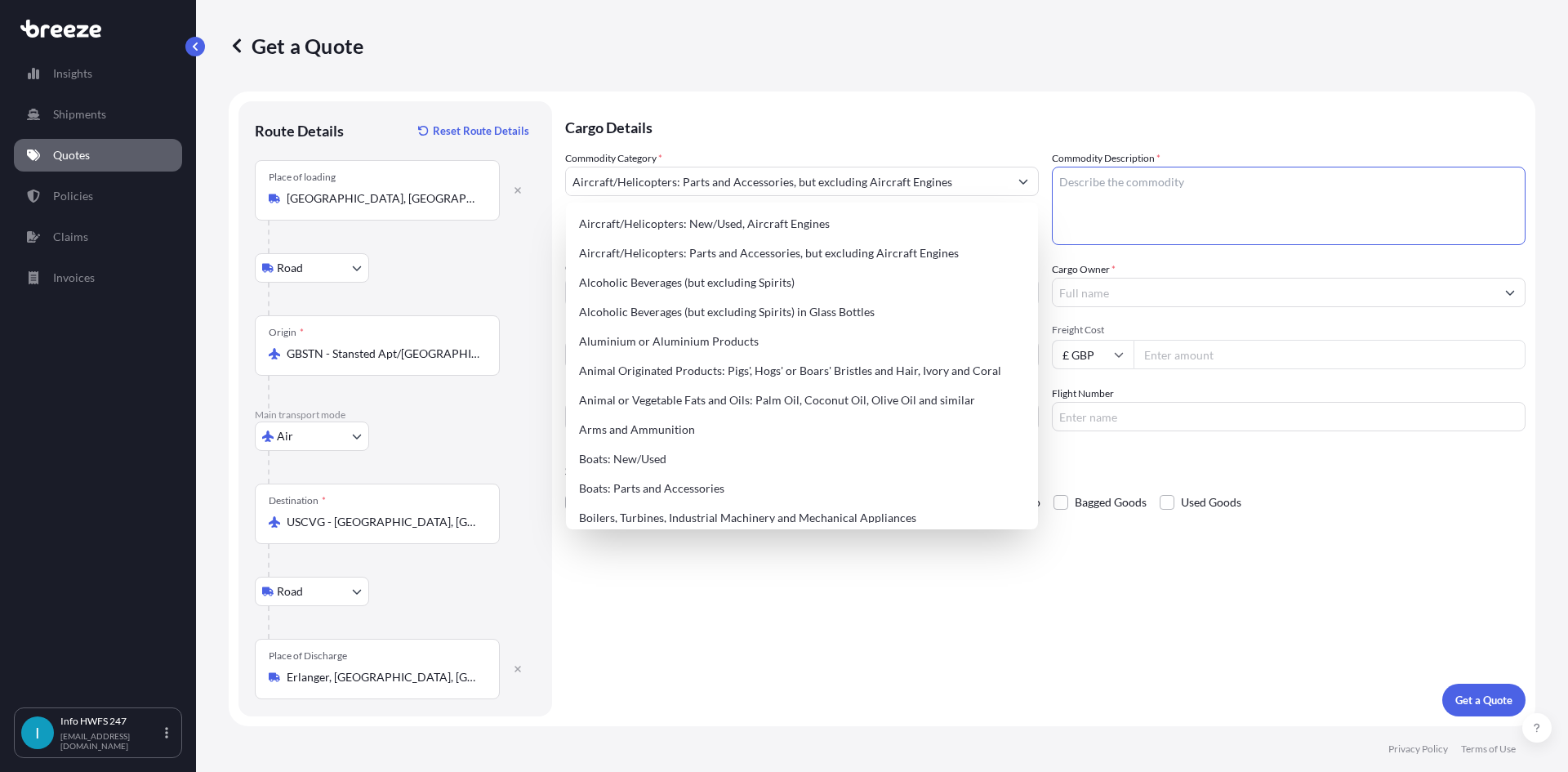
paste textarea "CIVIL AIRCRAFT PART - TRANSPONDER, VHF"
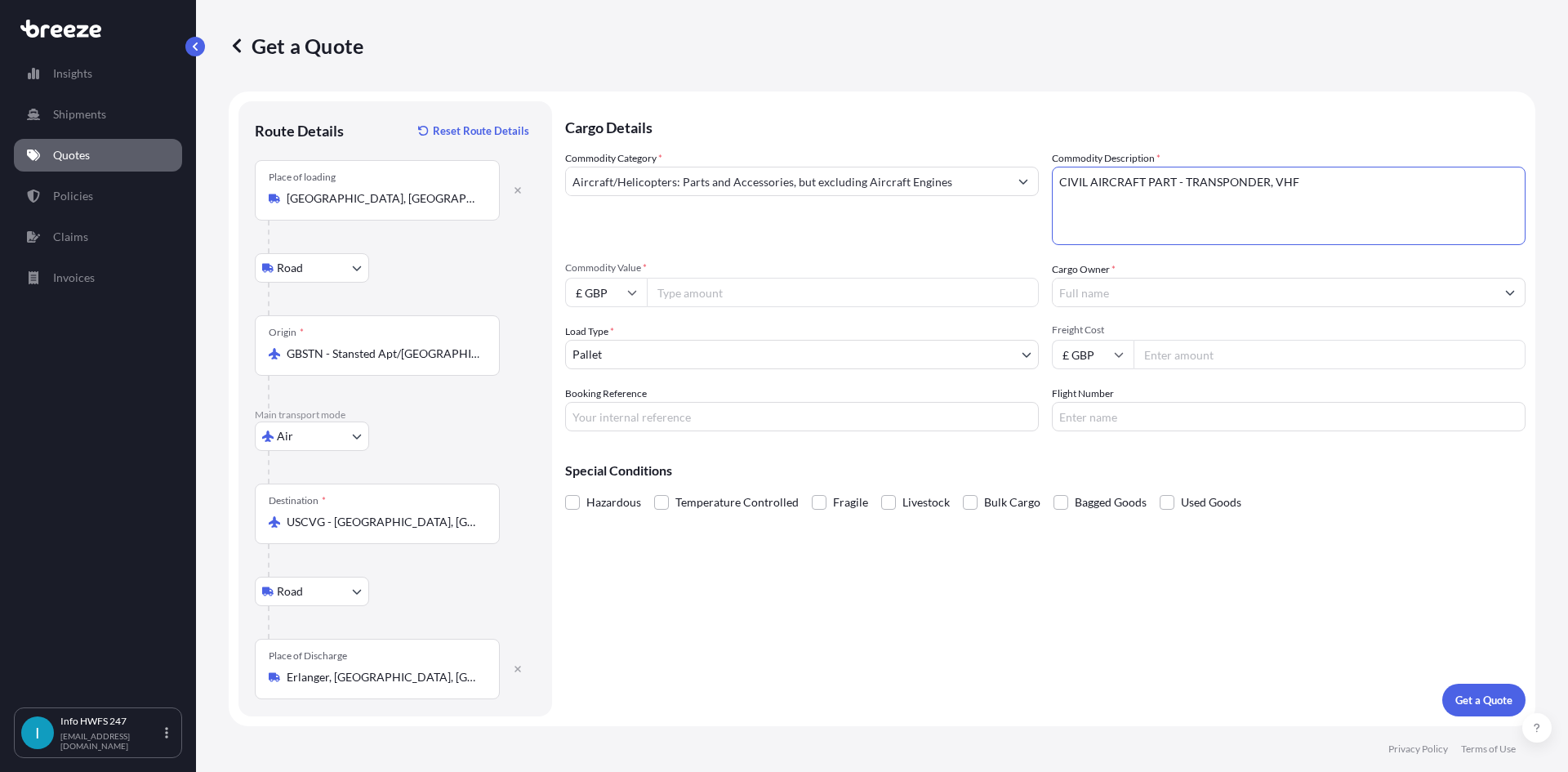
type textarea "CIVIL AIRCRAFT PART - TRANSPONDER, VHF"
click at [618, 295] on input "£ GBP" at bounding box center [606, 291] width 81 height 29
click at [598, 400] on div "$ USD" at bounding box center [606, 405] width 69 height 31
type input "$ USD"
click at [830, 266] on span "Commodity Value *" at bounding box center [802, 268] width 473 height 13
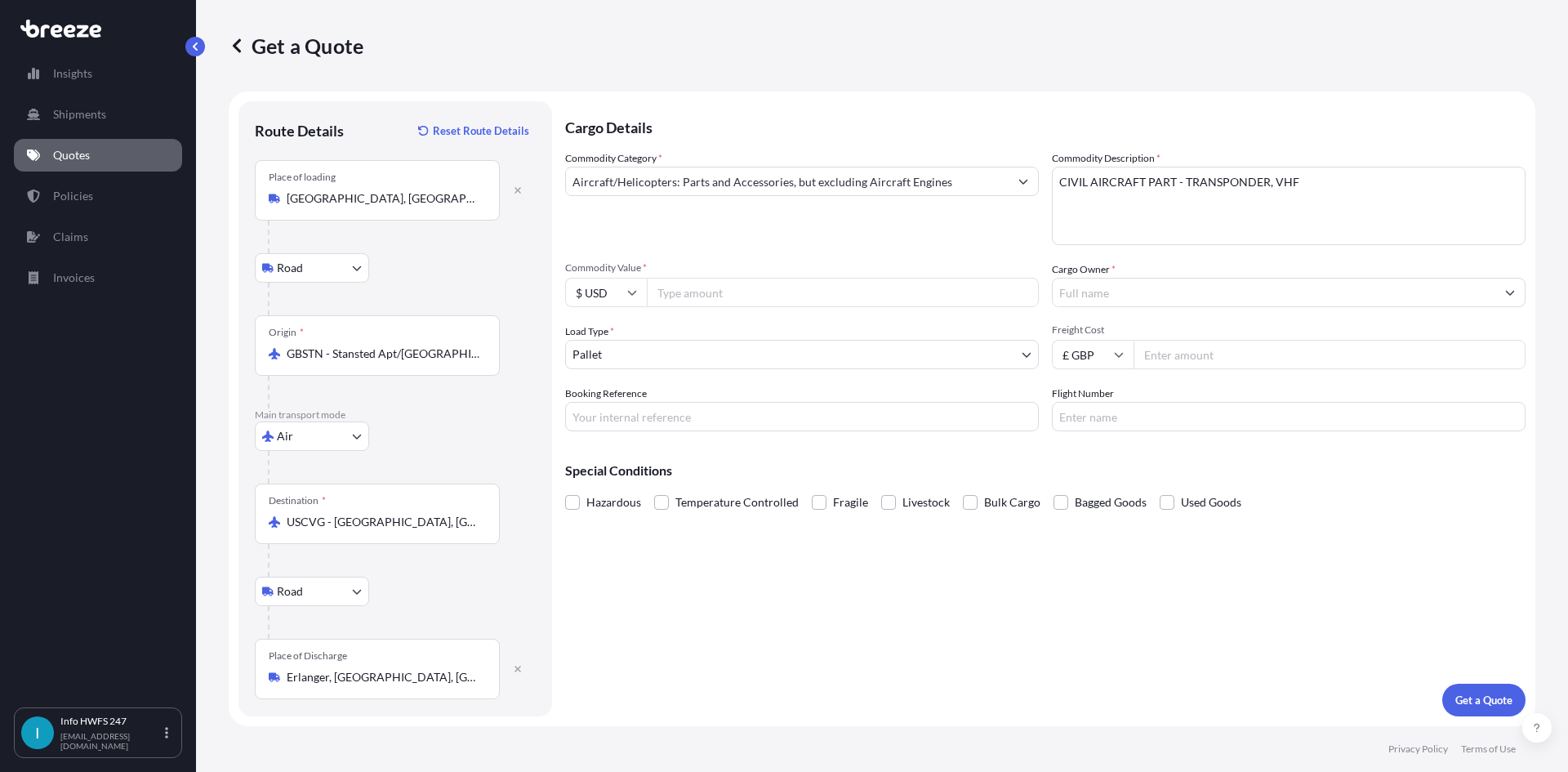
click at [830, 277] on input "Commodity Value *" at bounding box center [843, 291] width 392 height 29
paste input "60000.00"
type input "60000.00"
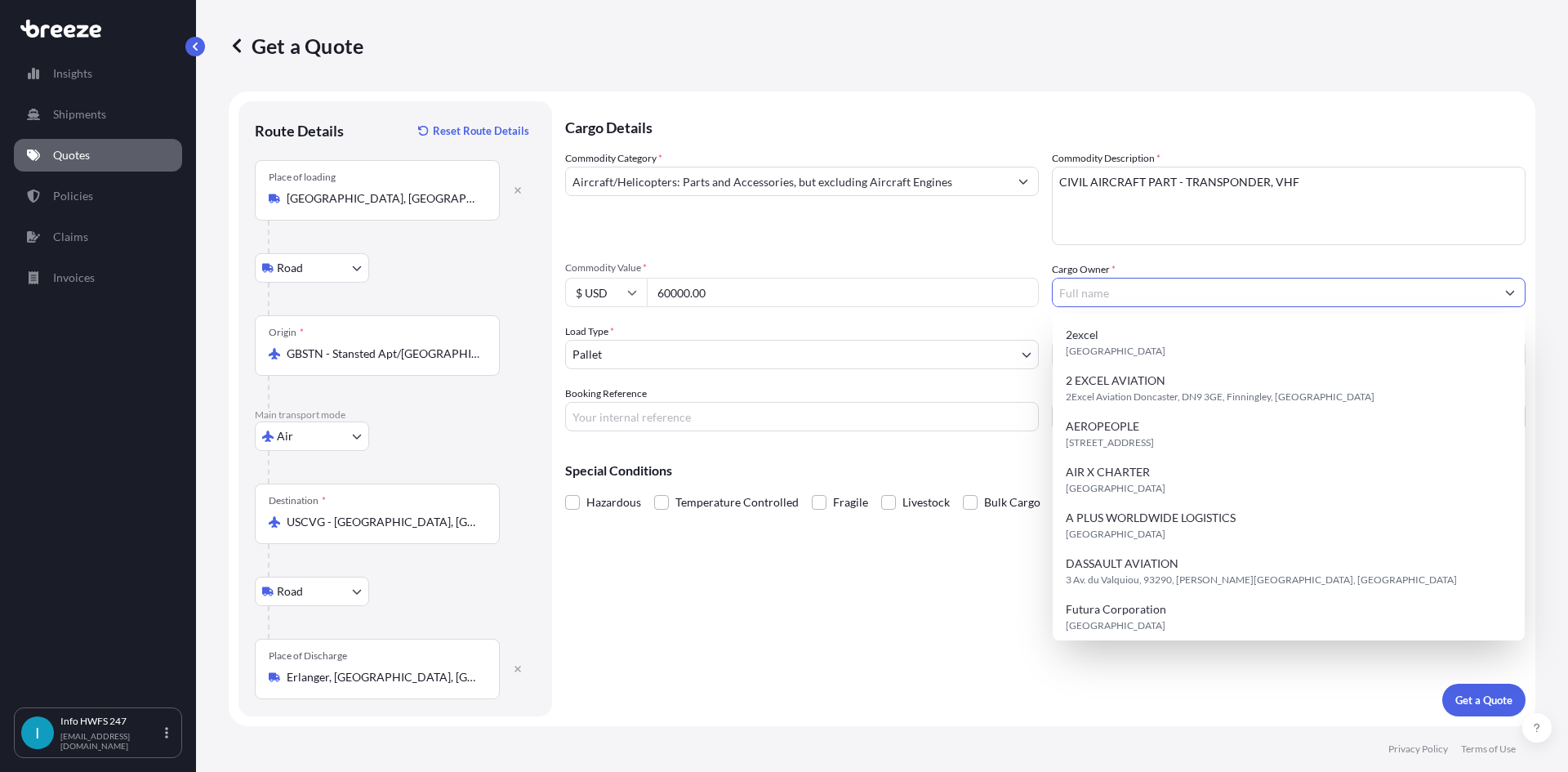
click at [1140, 279] on input "Cargo Owner *" at bounding box center [1274, 291] width 443 height 29
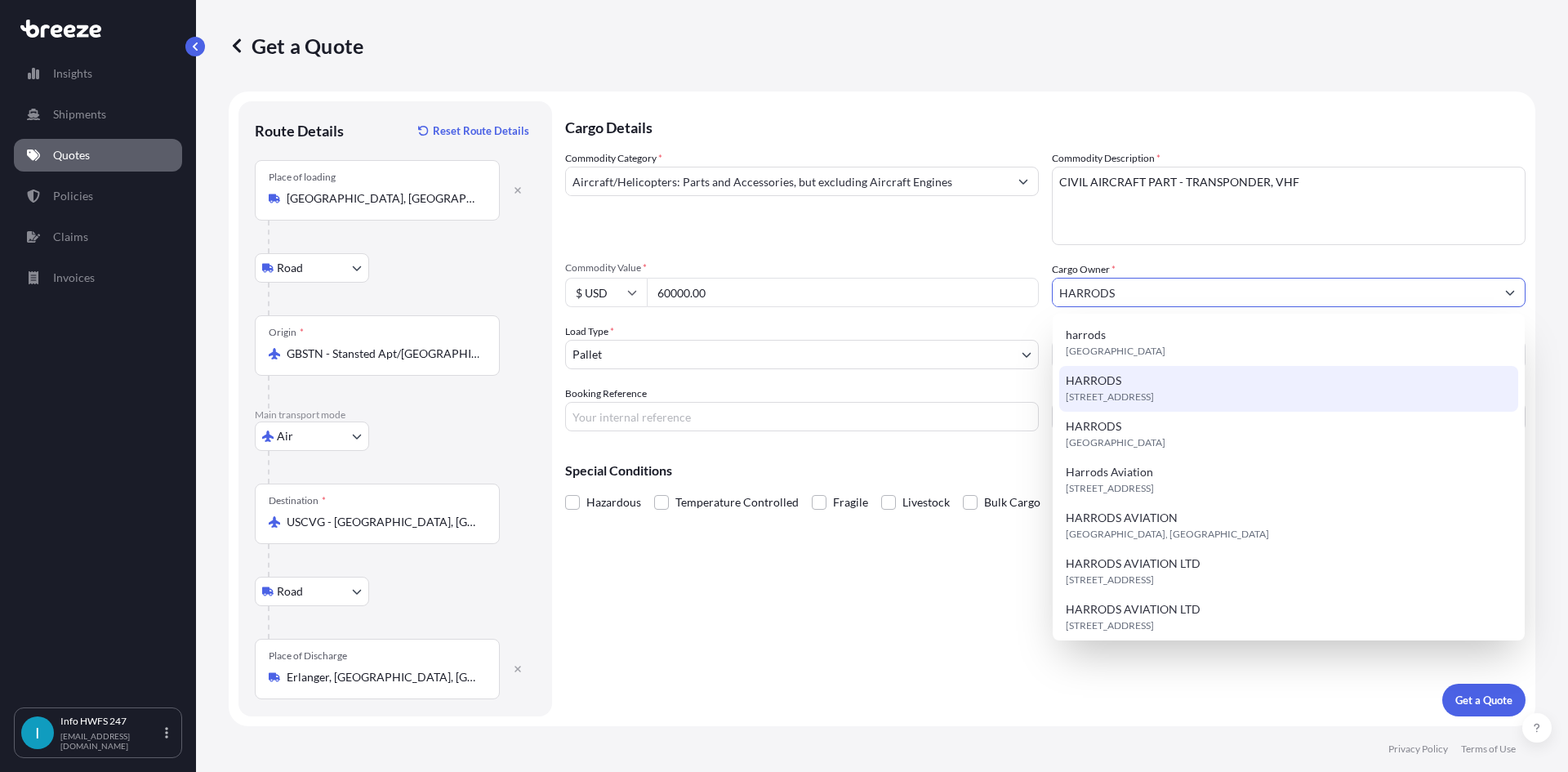
click at [1172, 411] on div "[STREET_ADDRESS]" at bounding box center [1289, 389] width 459 height 46
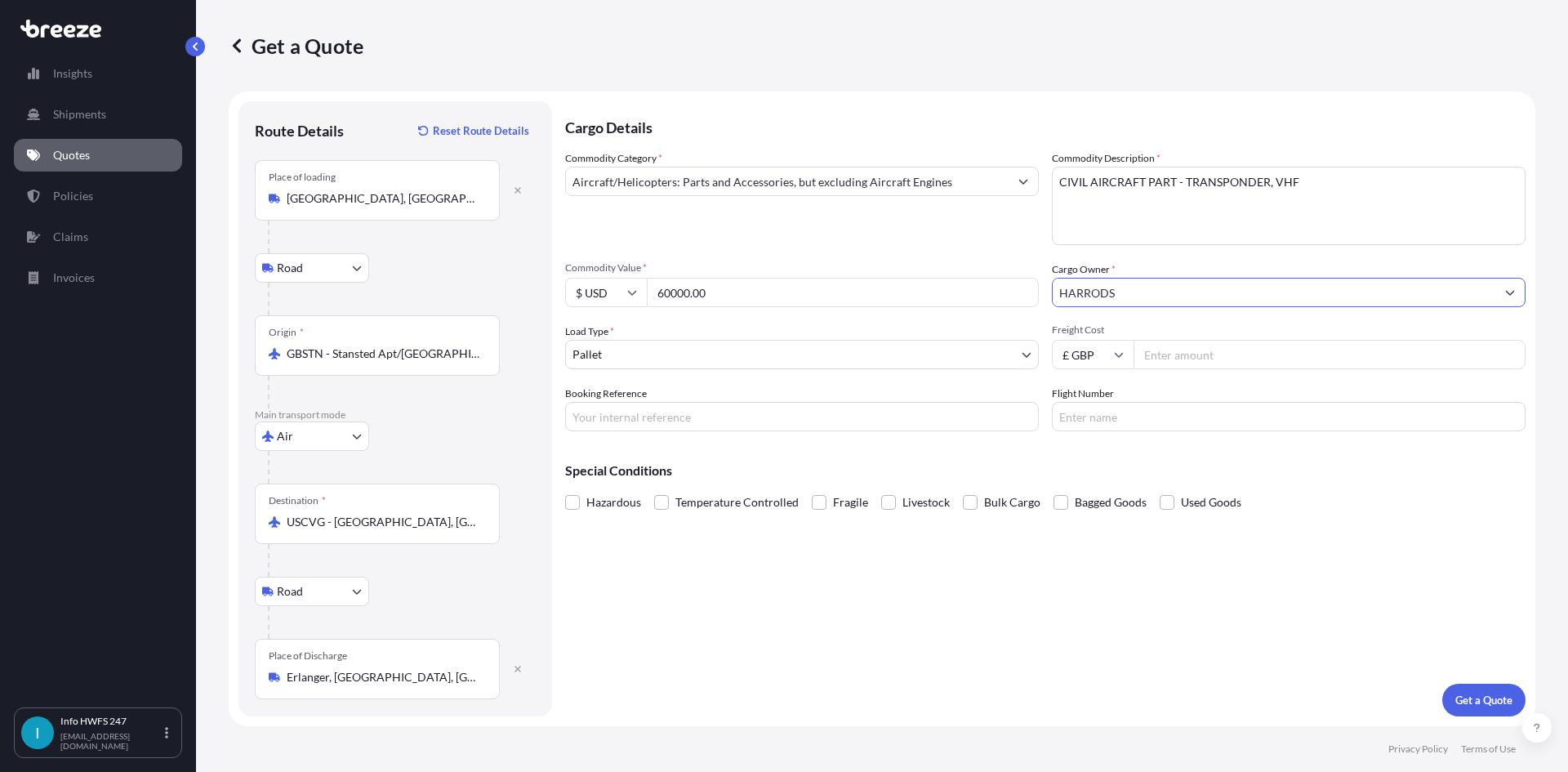
type input "HARRODS"
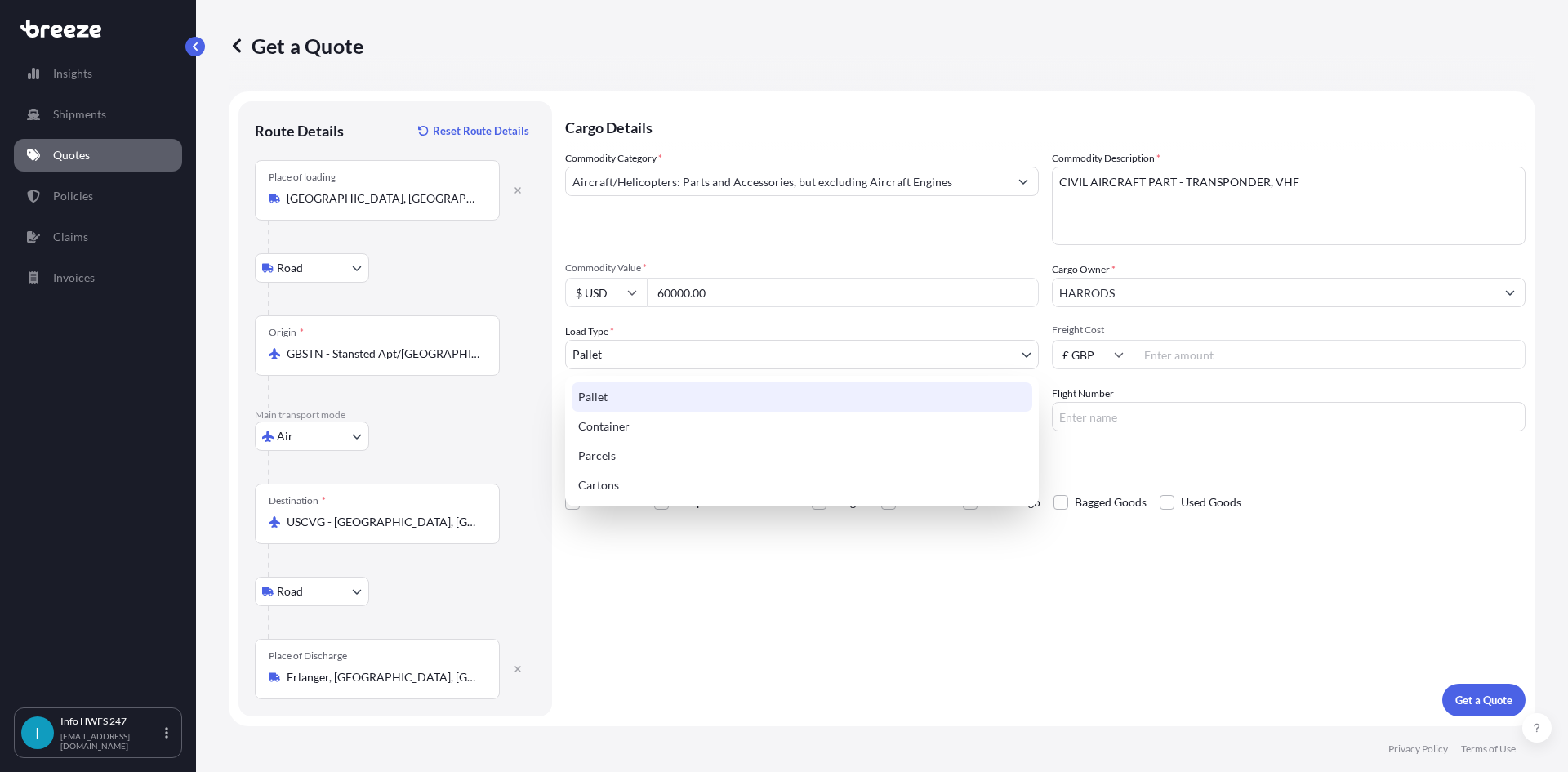
click at [673, 347] on body "15 options available. 8 options available. 14 options available. 13 options ava…" at bounding box center [784, 386] width 1568 height 772
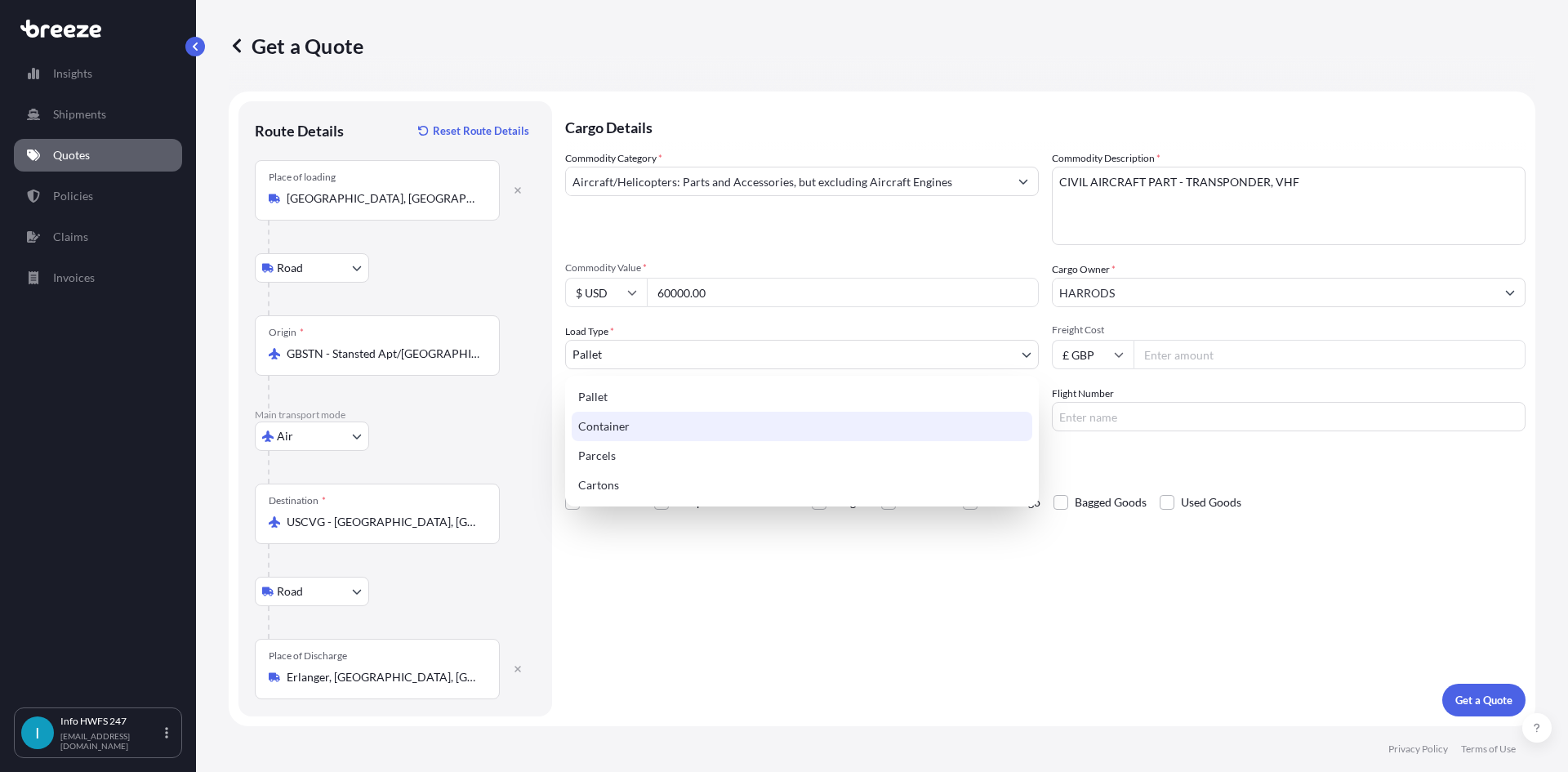
click at [671, 428] on div "Container" at bounding box center [801, 426] width 460 height 29
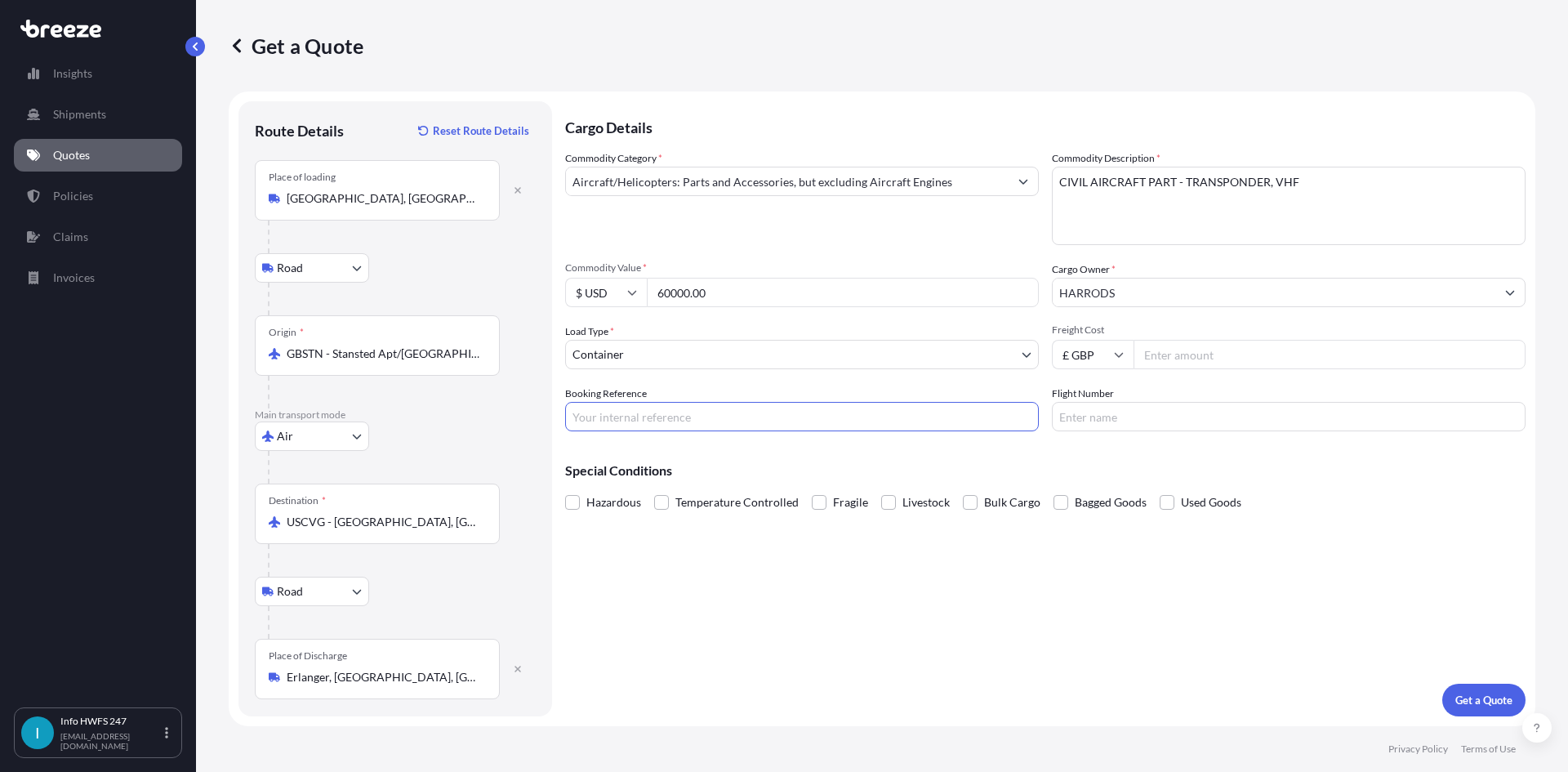
drag, startPoint x: 719, startPoint y: 412, endPoint x: 40, endPoint y: 327, distance: 684.3
click at [719, 412] on input "Booking Reference" at bounding box center [802, 416] width 473 height 29
click at [688, 428] on input "Booking Reference" at bounding box center [802, 416] width 473 height 29
paste input "HE165367"
type input "HE165367"
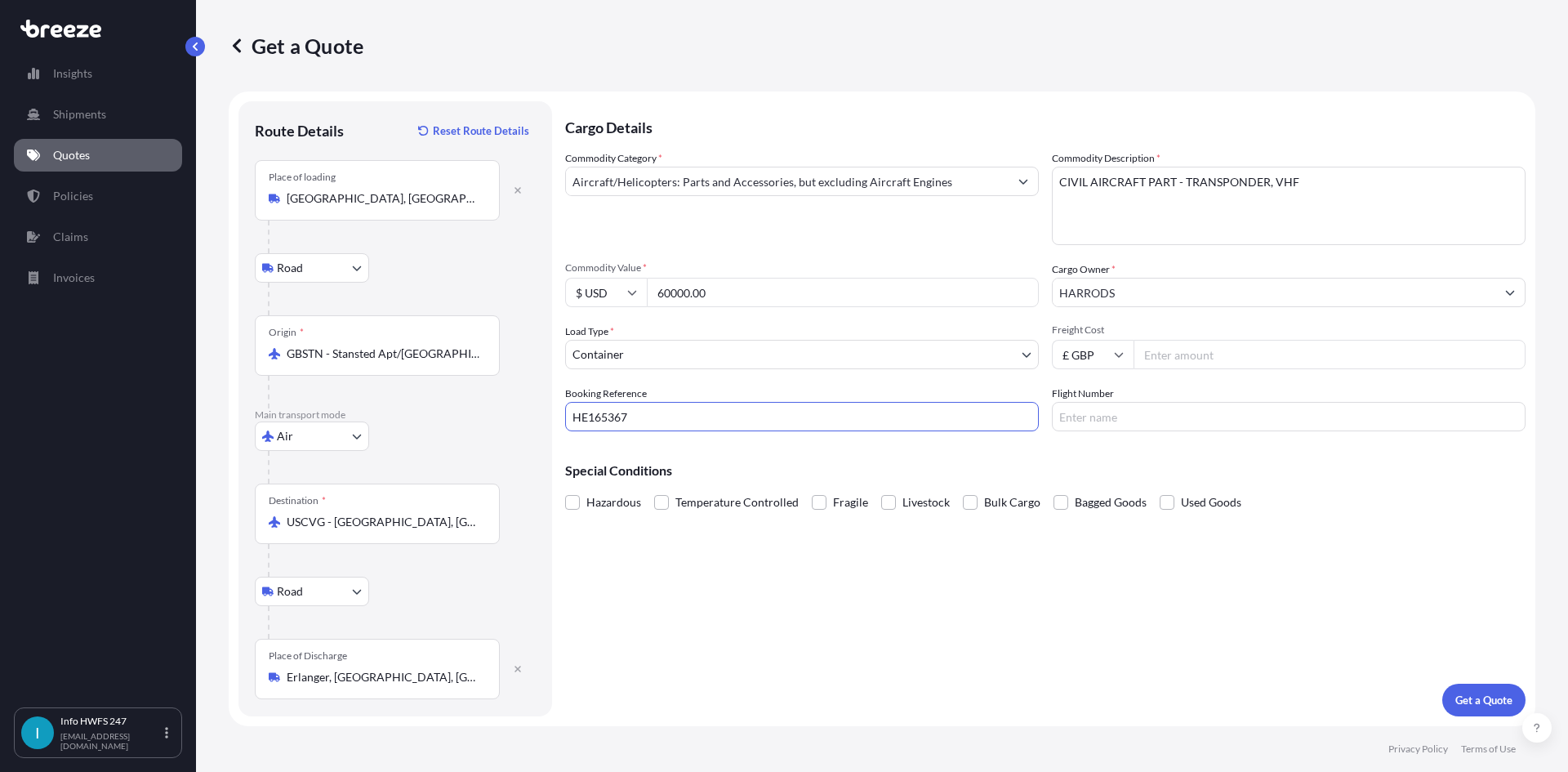
click at [1163, 417] on input "Flight Number" at bounding box center [1289, 416] width 473 height 29
type input "FEDEX"
click at [1481, 707] on p "Get a Quote" at bounding box center [1483, 700] width 57 height 16
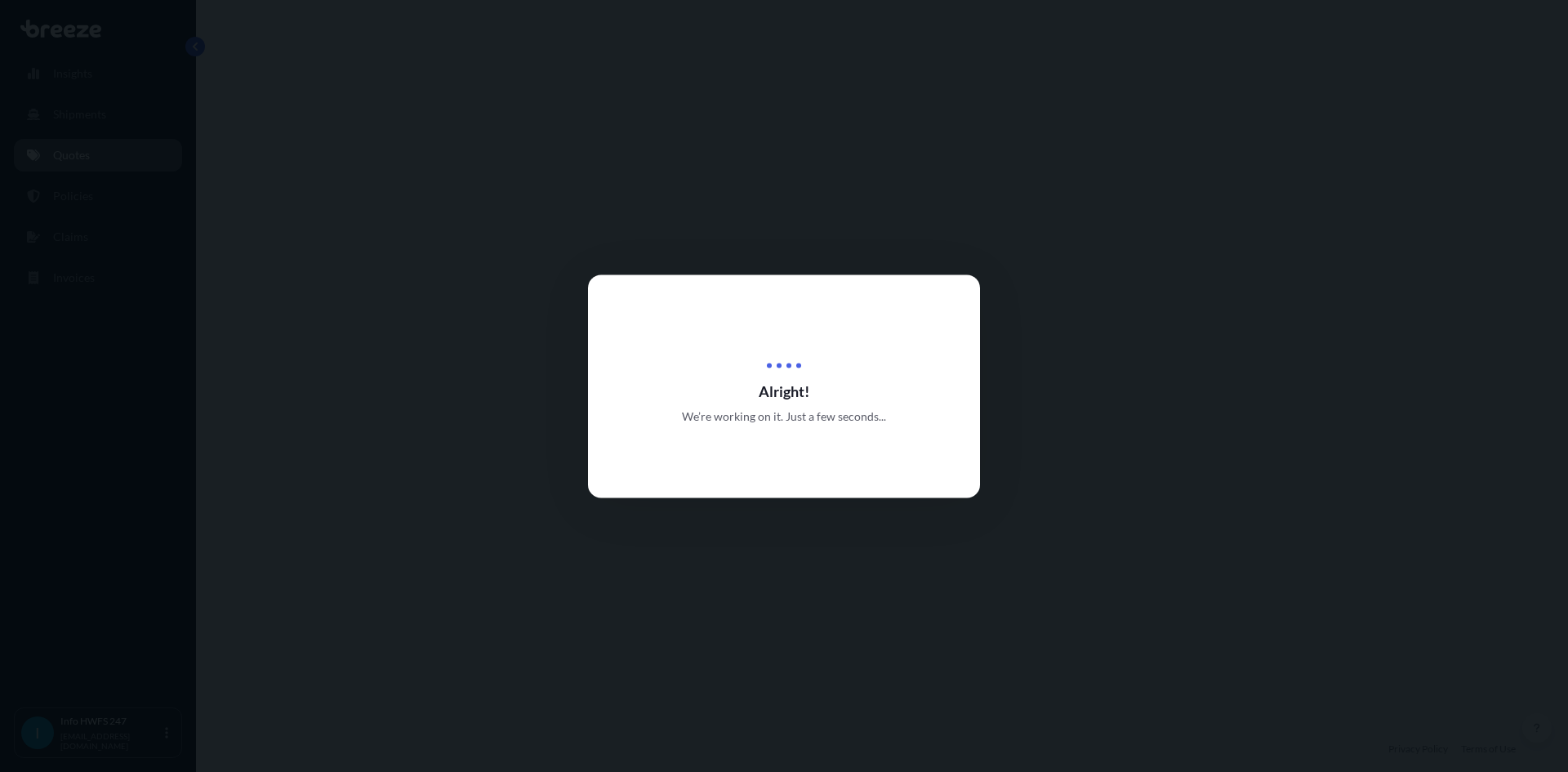
select select "Road"
select select "Air"
select select "Road"
select select "2"
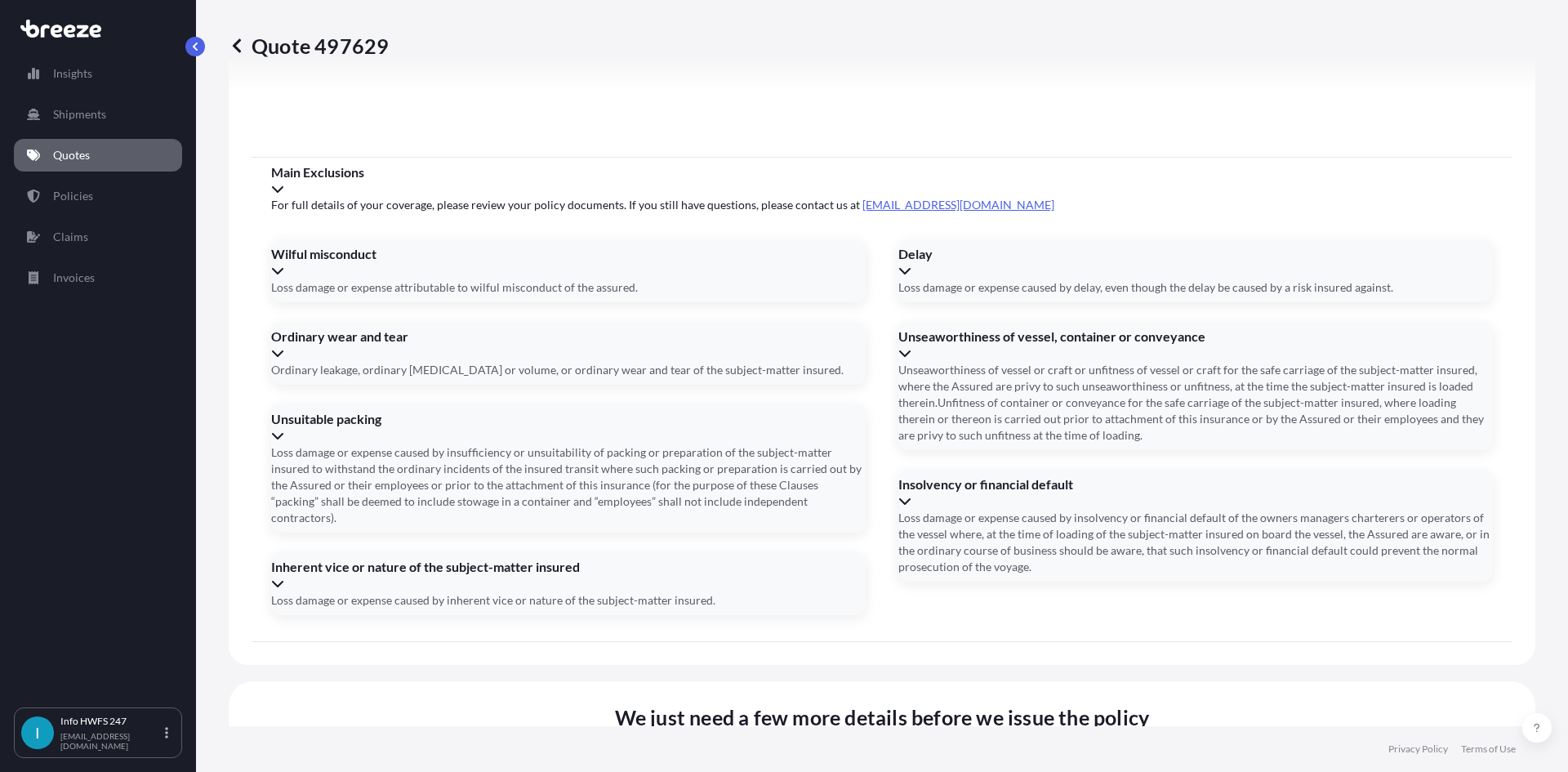
scroll to position [2129, 0]
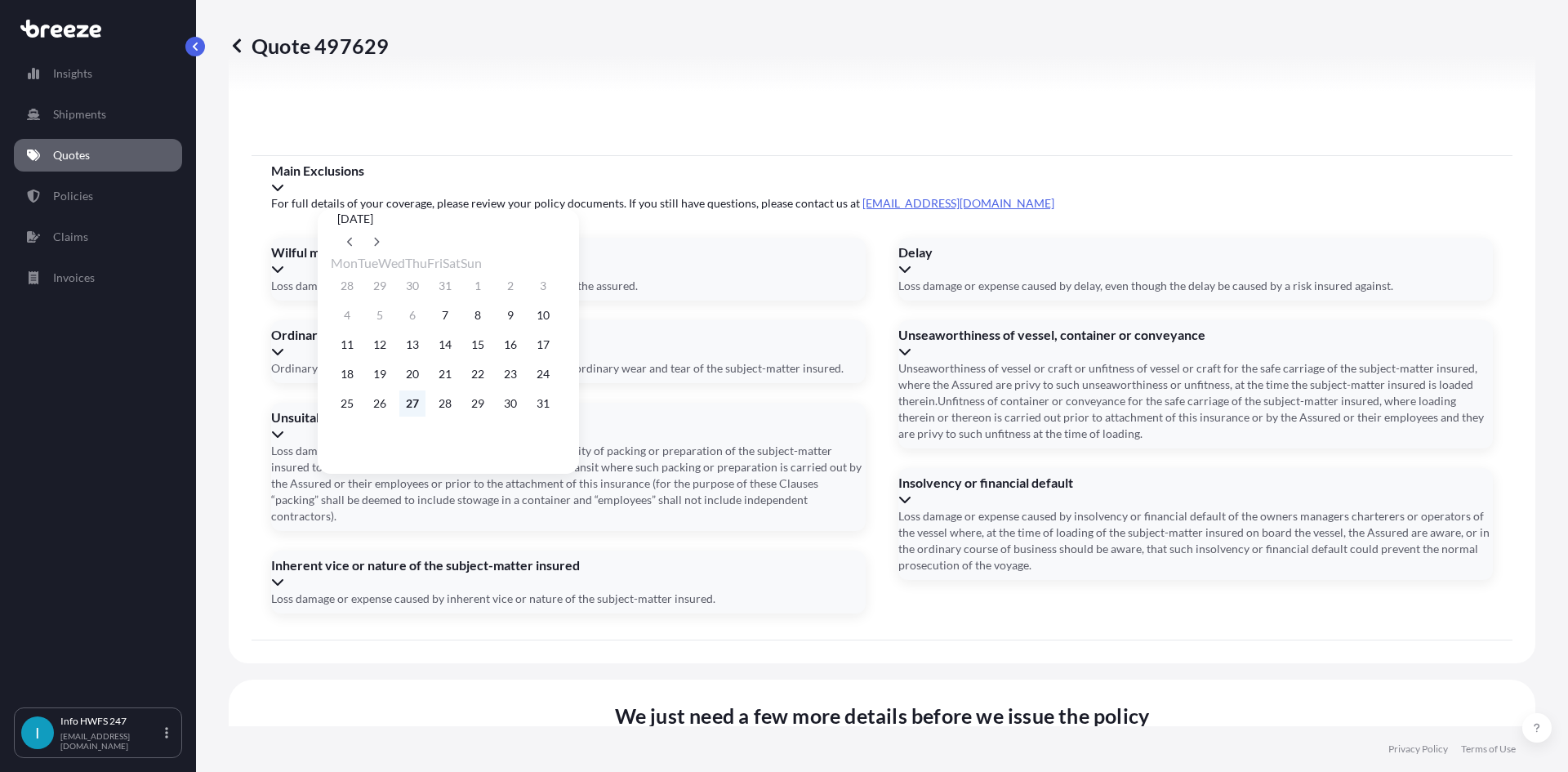
click at [424, 411] on button "27" at bounding box center [413, 404] width 27 height 26
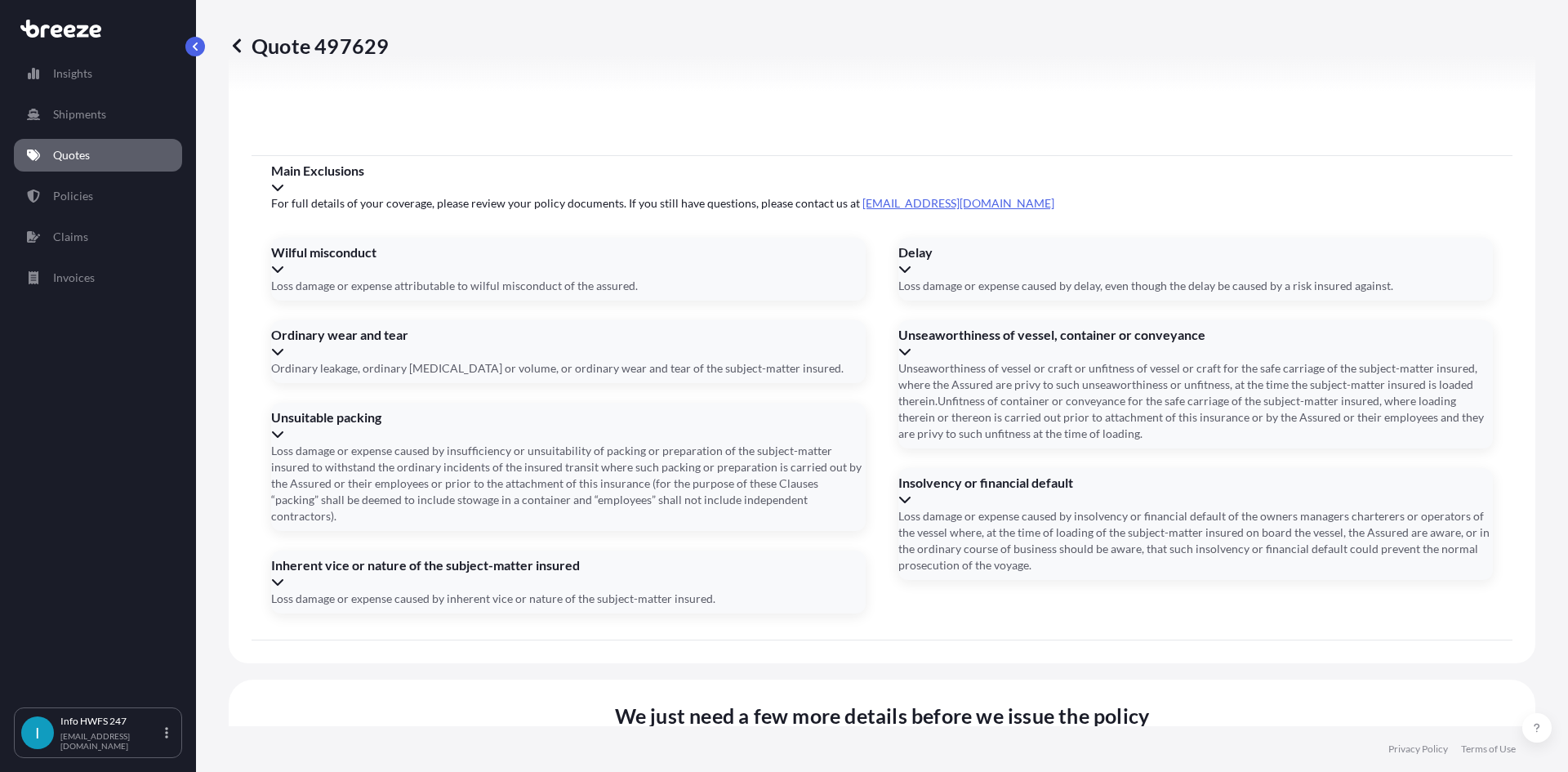
type input "[DATE]"
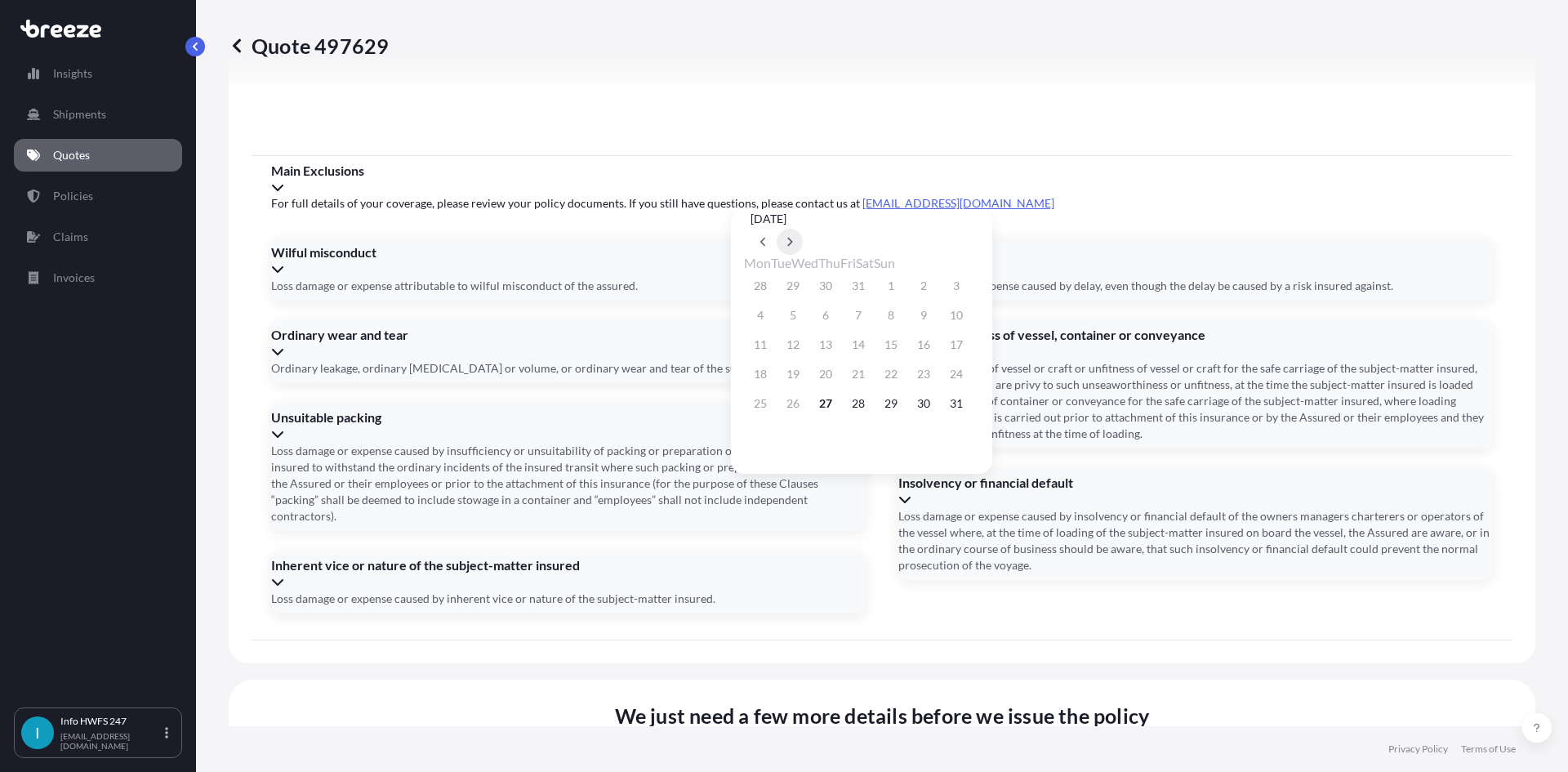
click at [793, 237] on icon at bounding box center [789, 241] width 6 height 10
click at [831, 288] on button "3" at bounding box center [826, 286] width 27 height 26
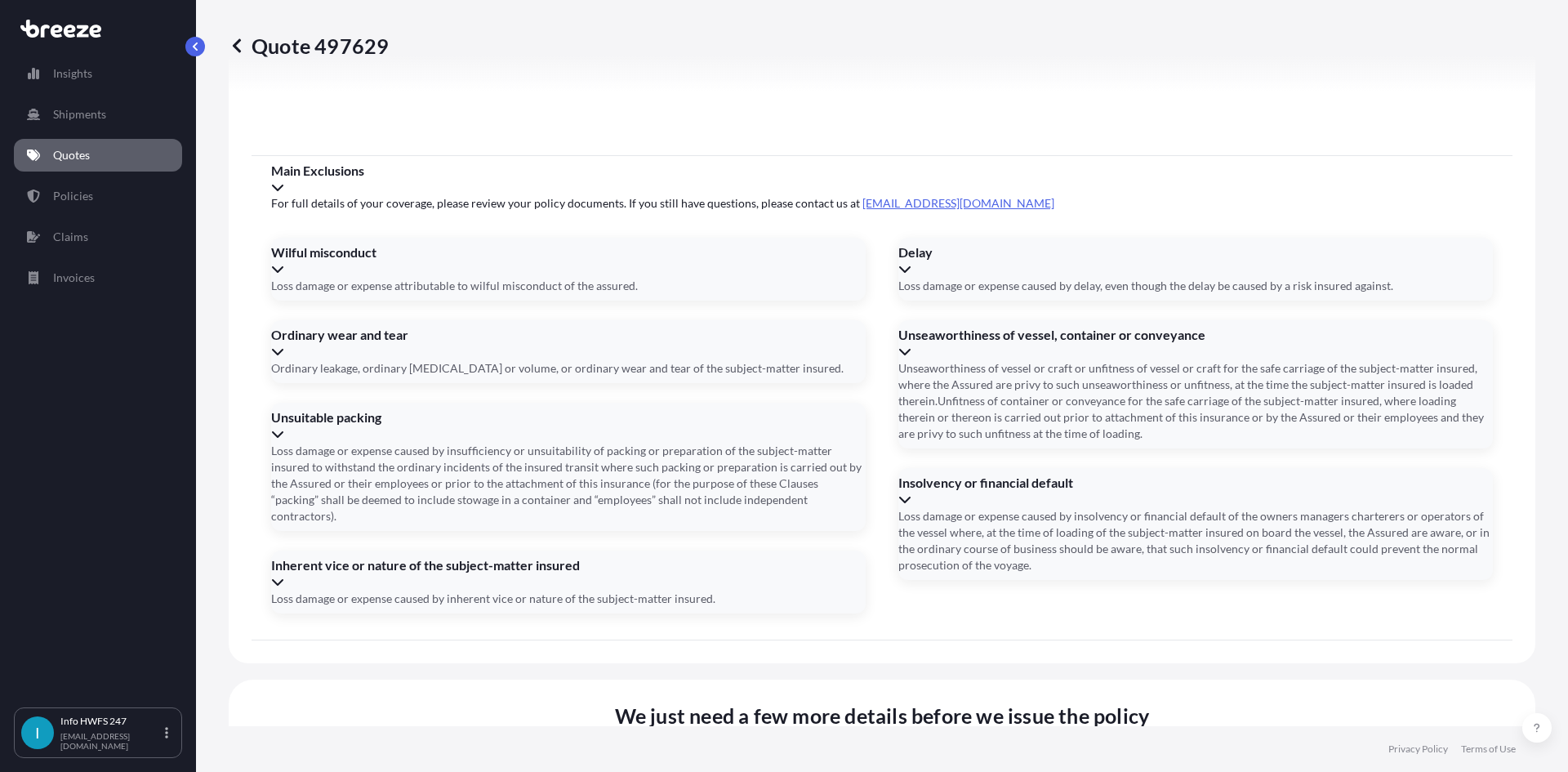
type input "[DATE]"
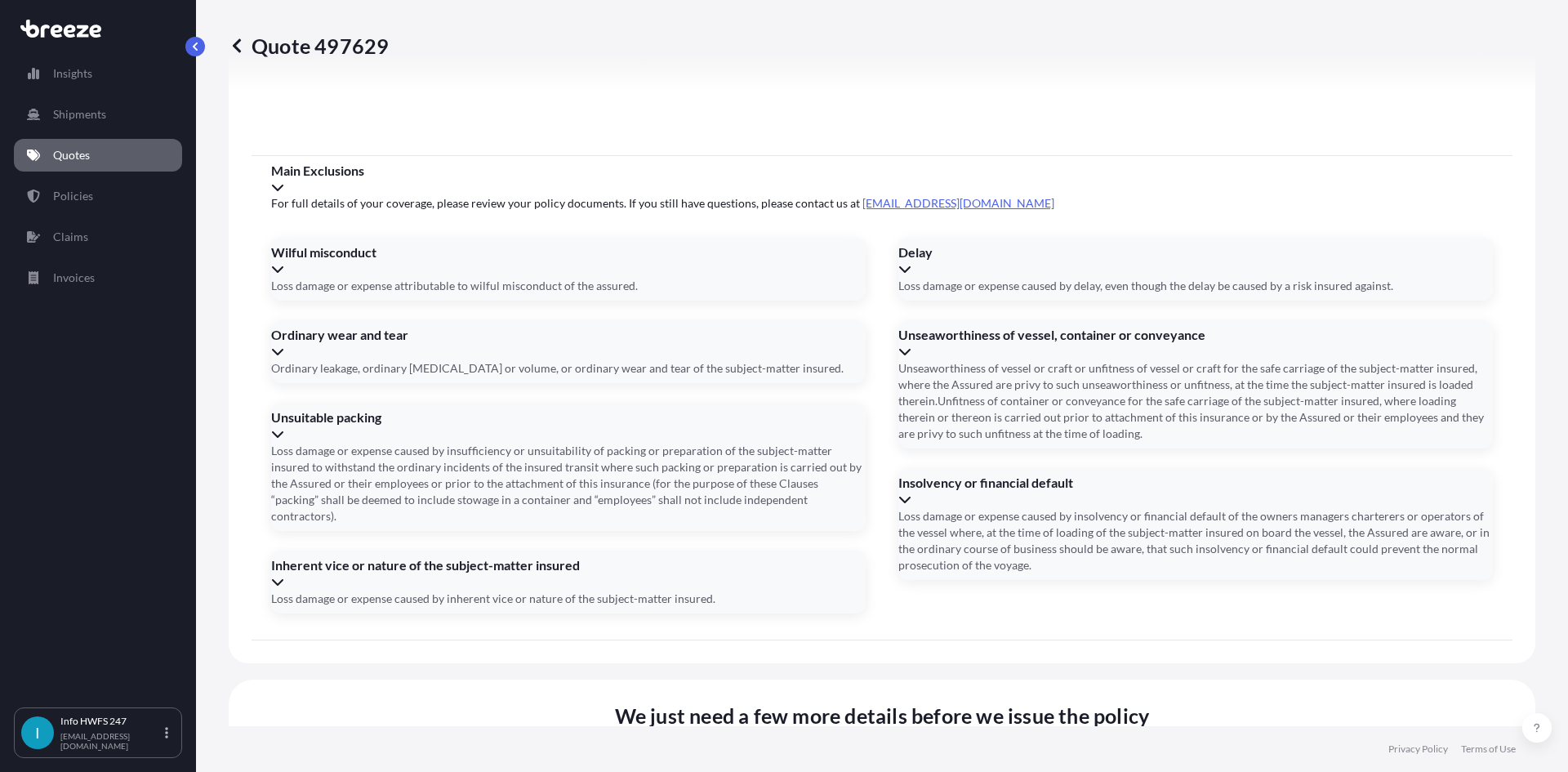
paste input "883893626520"
type input "883893626520"
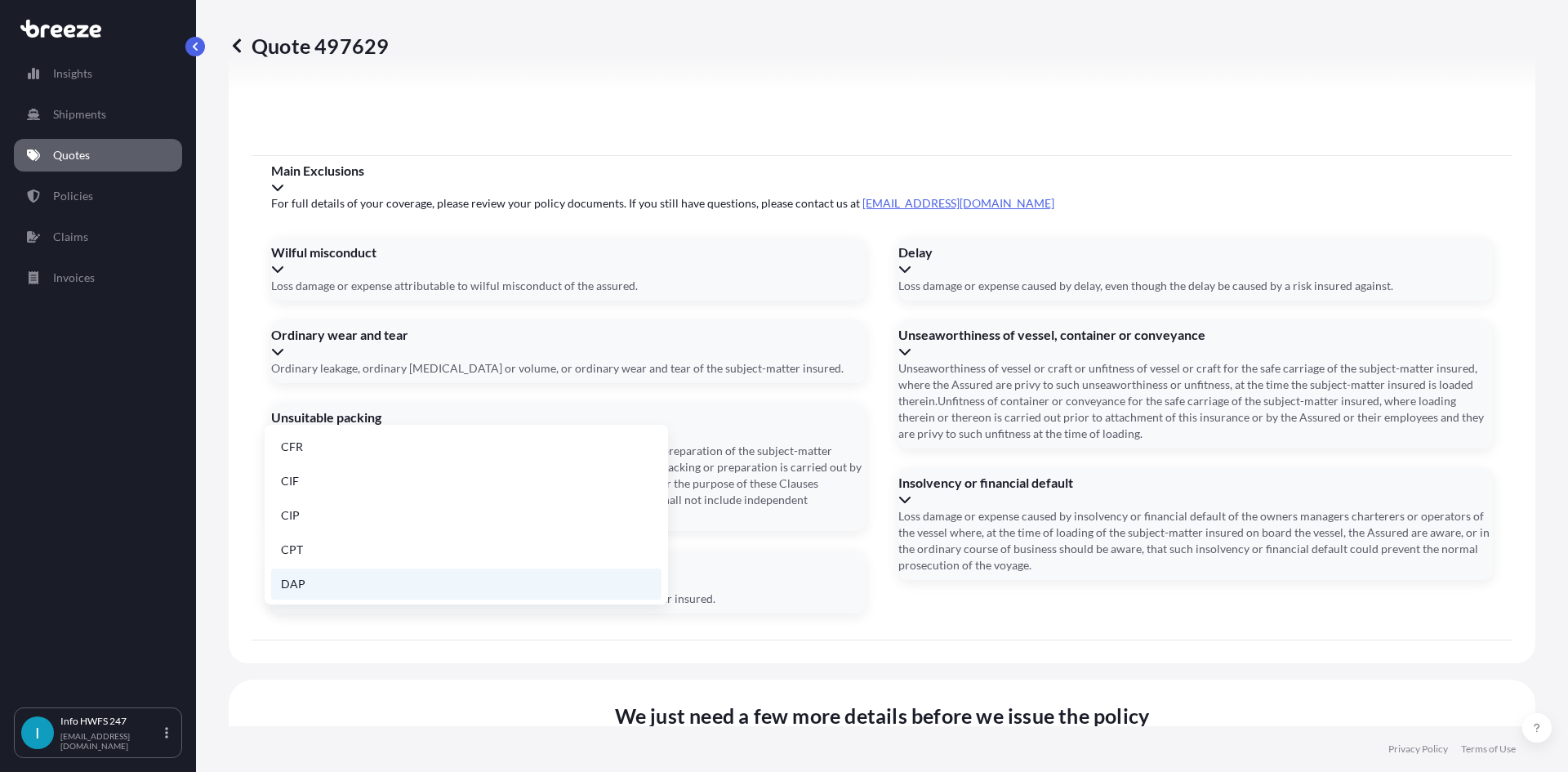
click at [352, 582] on li "DAP" at bounding box center [466, 583] width 390 height 31
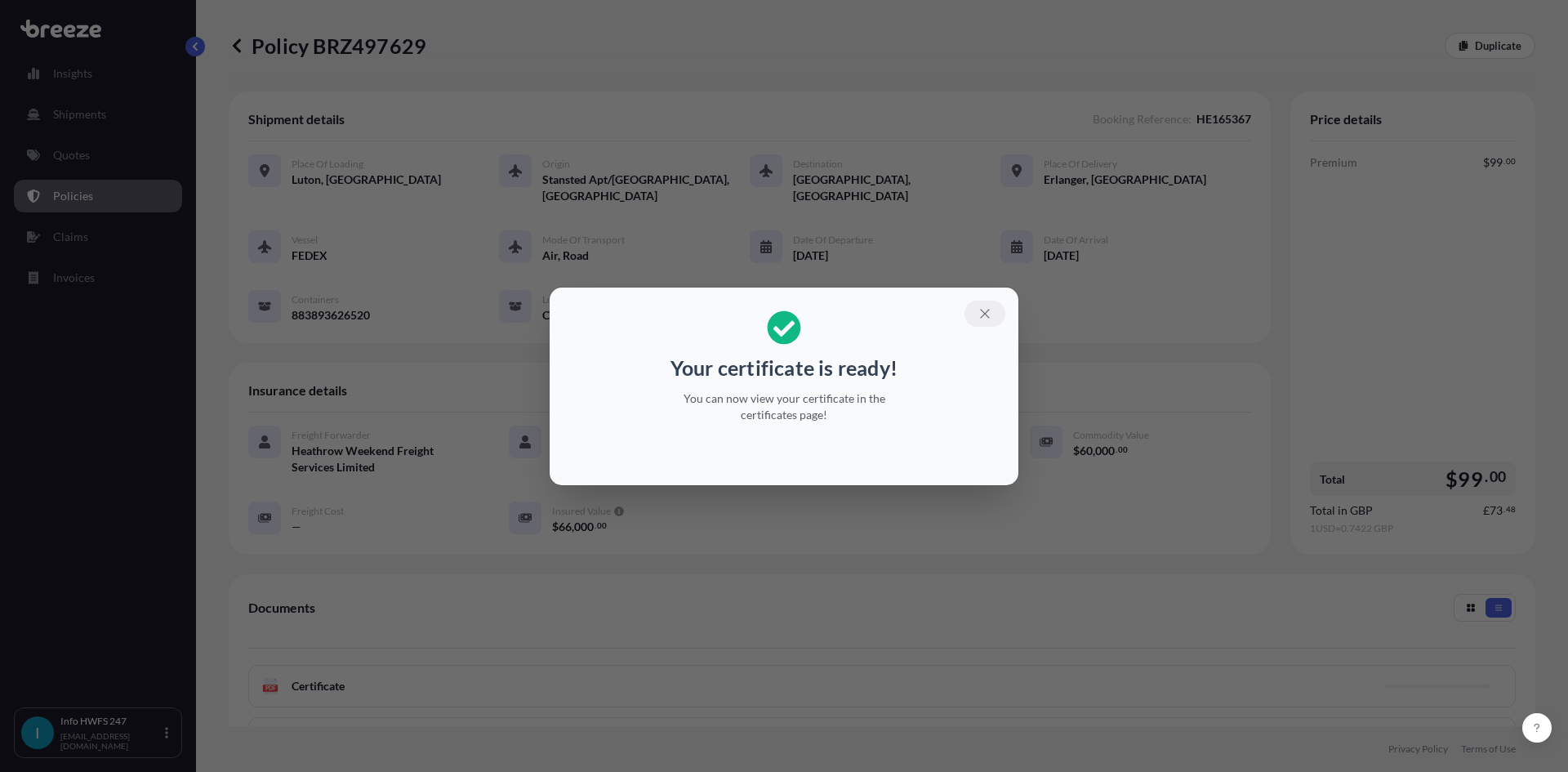
click at [980, 312] on icon "button" at bounding box center [985, 314] width 15 height 15
